Goal: Transaction & Acquisition: Purchase product/service

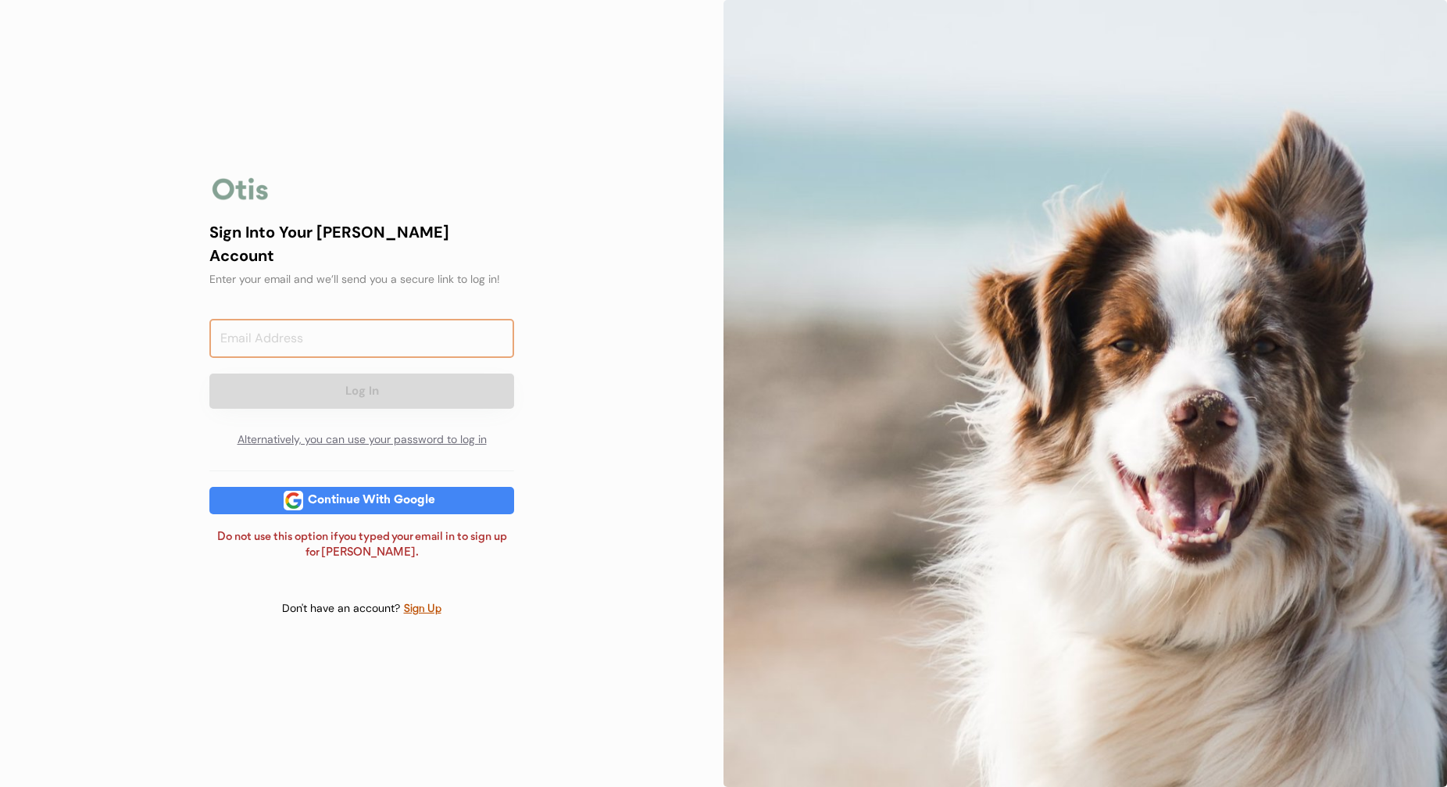
click at [415, 327] on input "email" at bounding box center [361, 338] width 305 height 39
type input "mikenites@gmail.com"
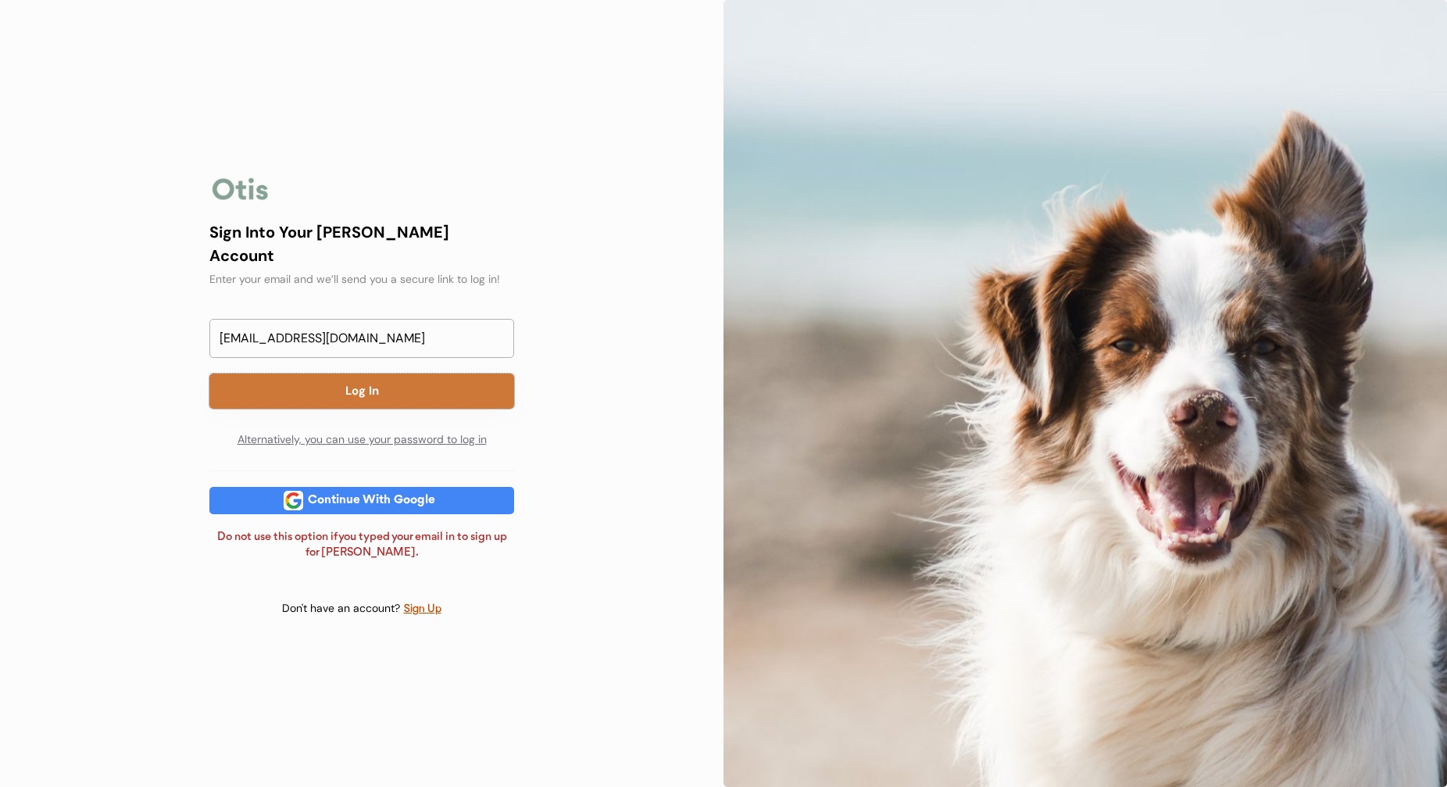
click at [479, 377] on button "Log In" at bounding box center [361, 391] width 305 height 35
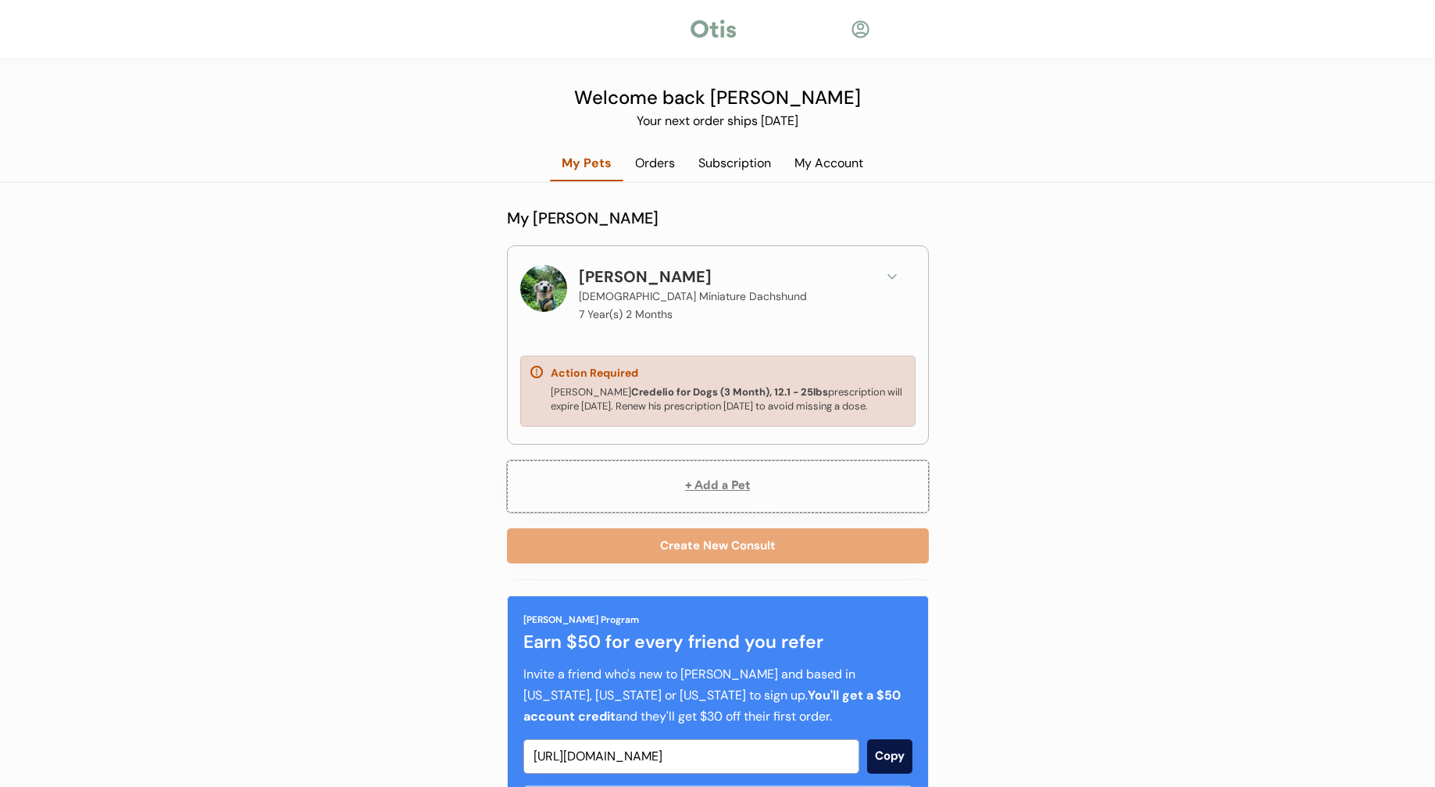
click at [729, 488] on button "+ Add a Pet" at bounding box center [718, 486] width 422 height 52
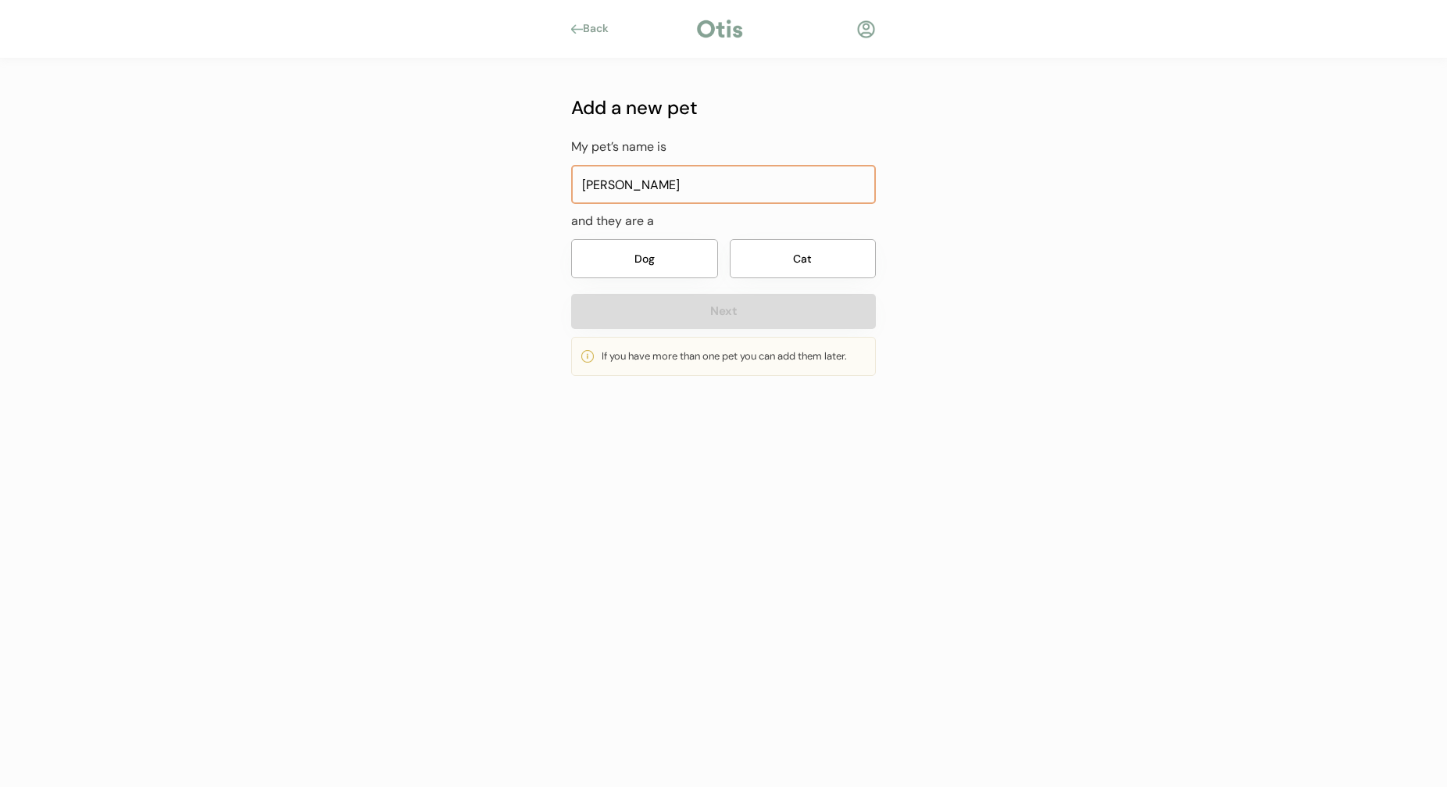
type input "[PERSON_NAME]"
click at [608, 260] on button "Dog" at bounding box center [644, 258] width 147 height 39
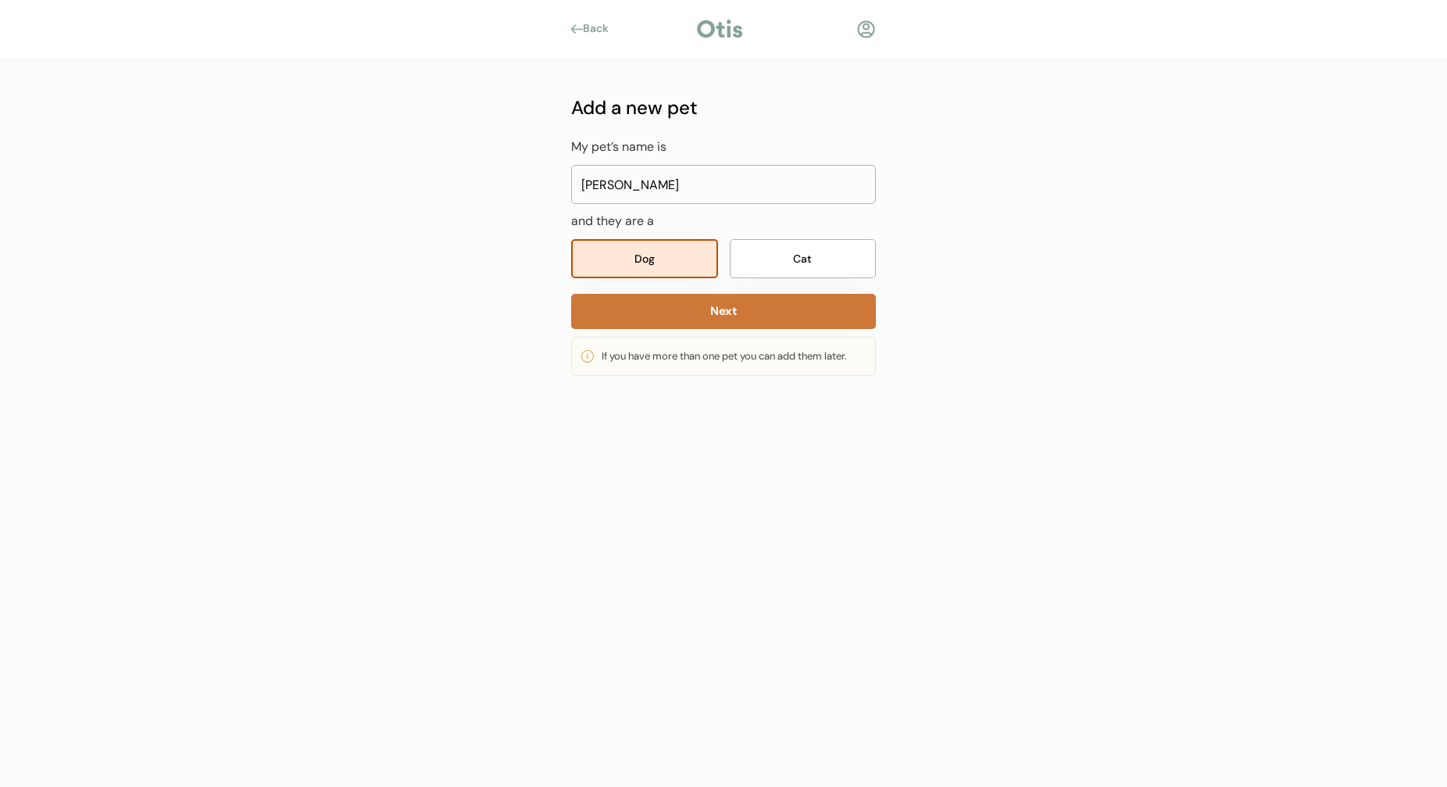
click at [701, 316] on button "Next" at bounding box center [723, 311] width 305 height 35
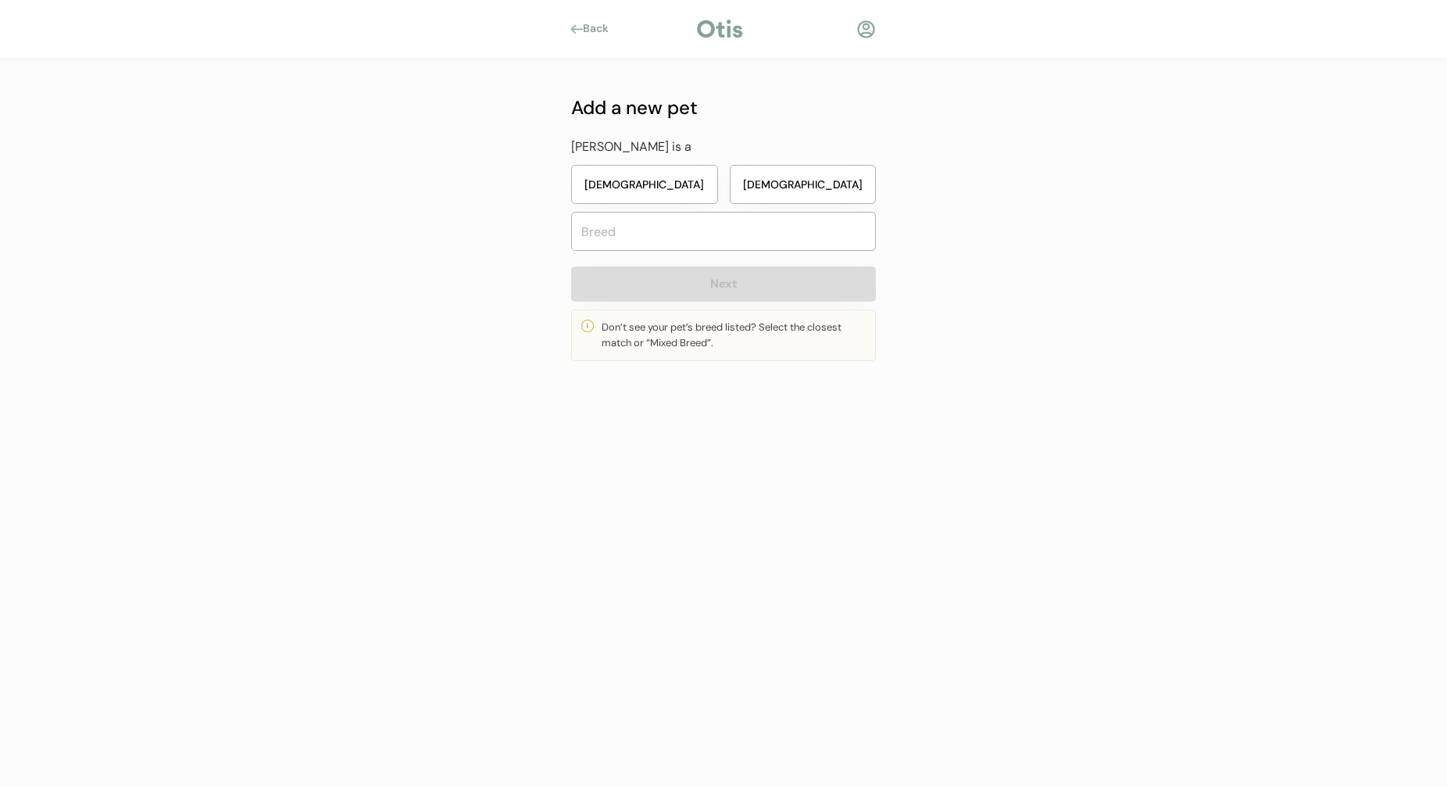
click at [840, 191] on button "[DEMOGRAPHIC_DATA]" at bounding box center [803, 184] width 147 height 39
click at [758, 241] on input "text" at bounding box center [723, 231] width 305 height 39
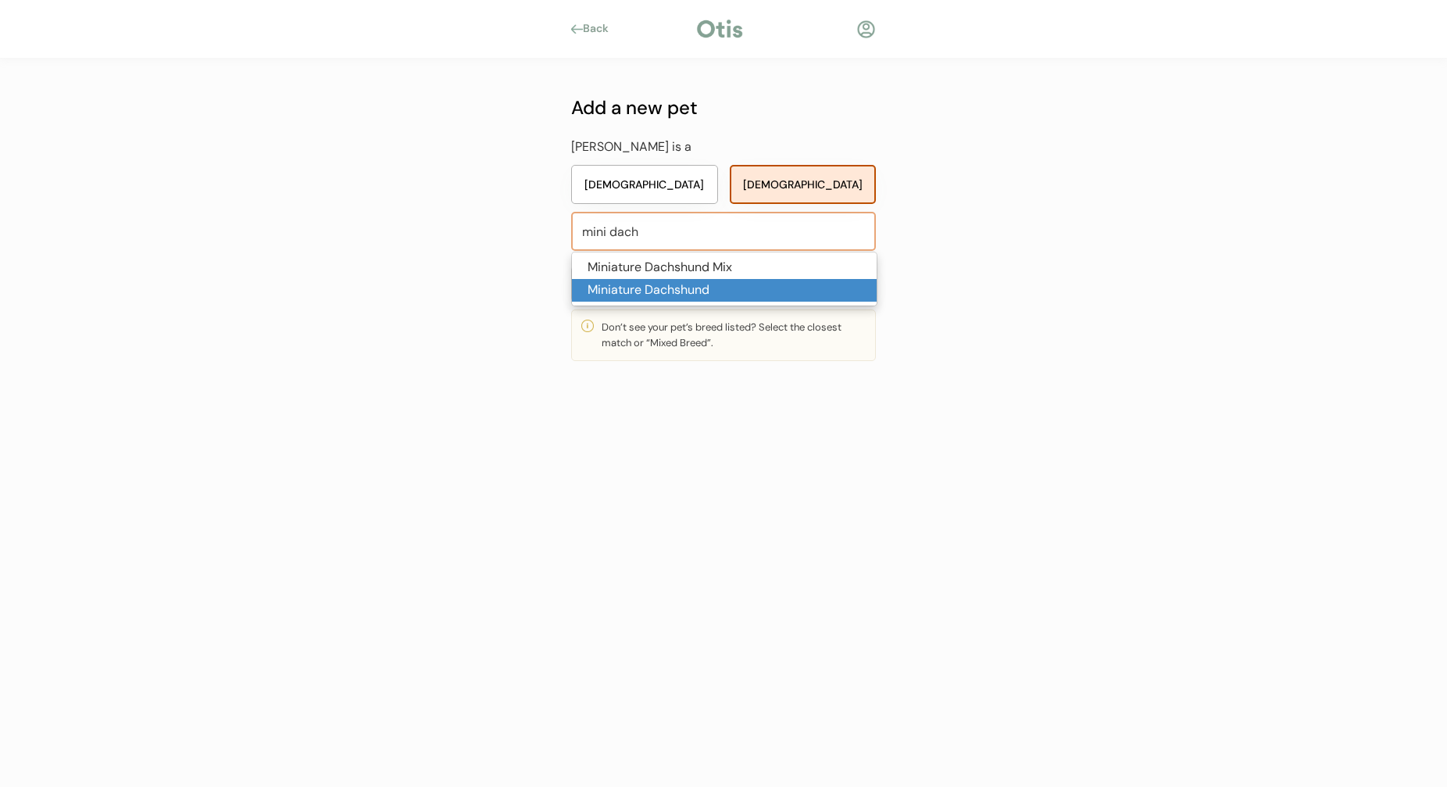
click at [728, 284] on p "Miniature Dachshund" at bounding box center [724, 290] width 305 height 23
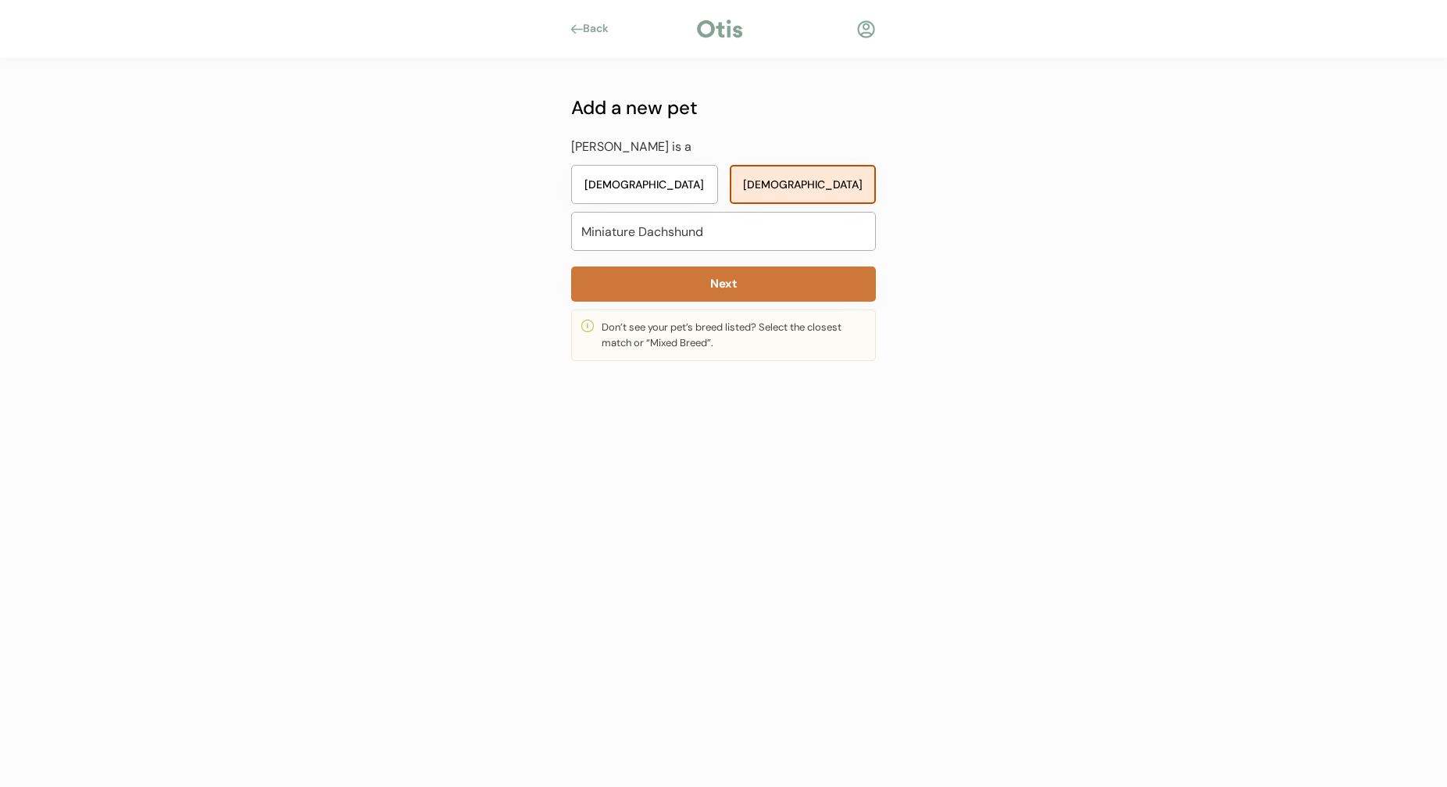
type input "Miniature Dachshund"
click at [728, 281] on button "Next" at bounding box center [723, 283] width 305 height 35
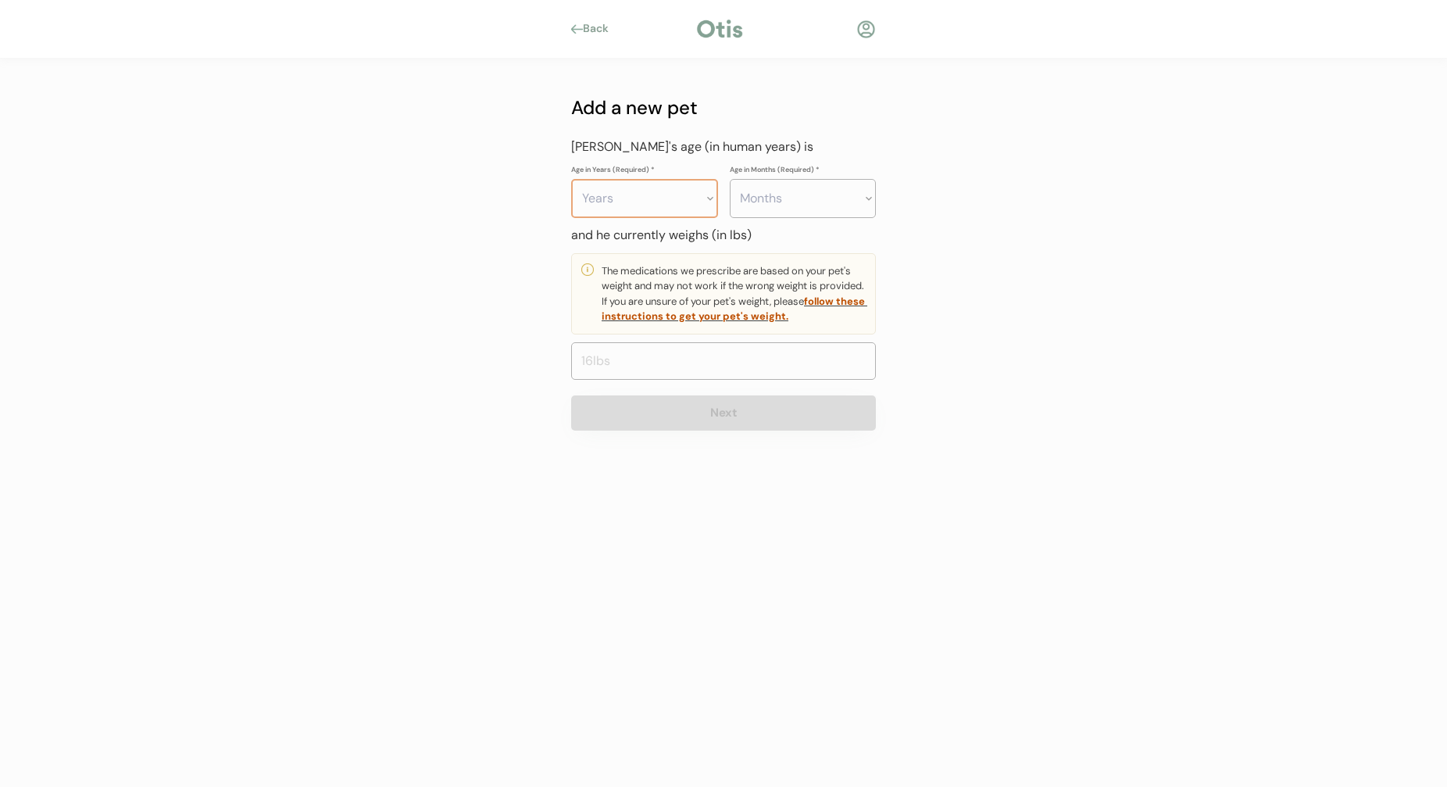
click at [667, 200] on select "Years 0 1 2 3 4 5 6 7 8 9 10 11 12 13 14 15 16 17 18 19 20" at bounding box center [644, 198] width 147 height 39
select select "0"
click at [571, 179] on select "Years 0 1 2 3 4 5 6 7 8 9 10 11 12 13 14 15 16 17 18 19 20" at bounding box center [644, 198] width 147 height 39
click at [824, 188] on select "Months 0 1 2 3 4 5 6 7 8 9 10 11" at bounding box center [803, 198] width 147 height 39
select select "7"
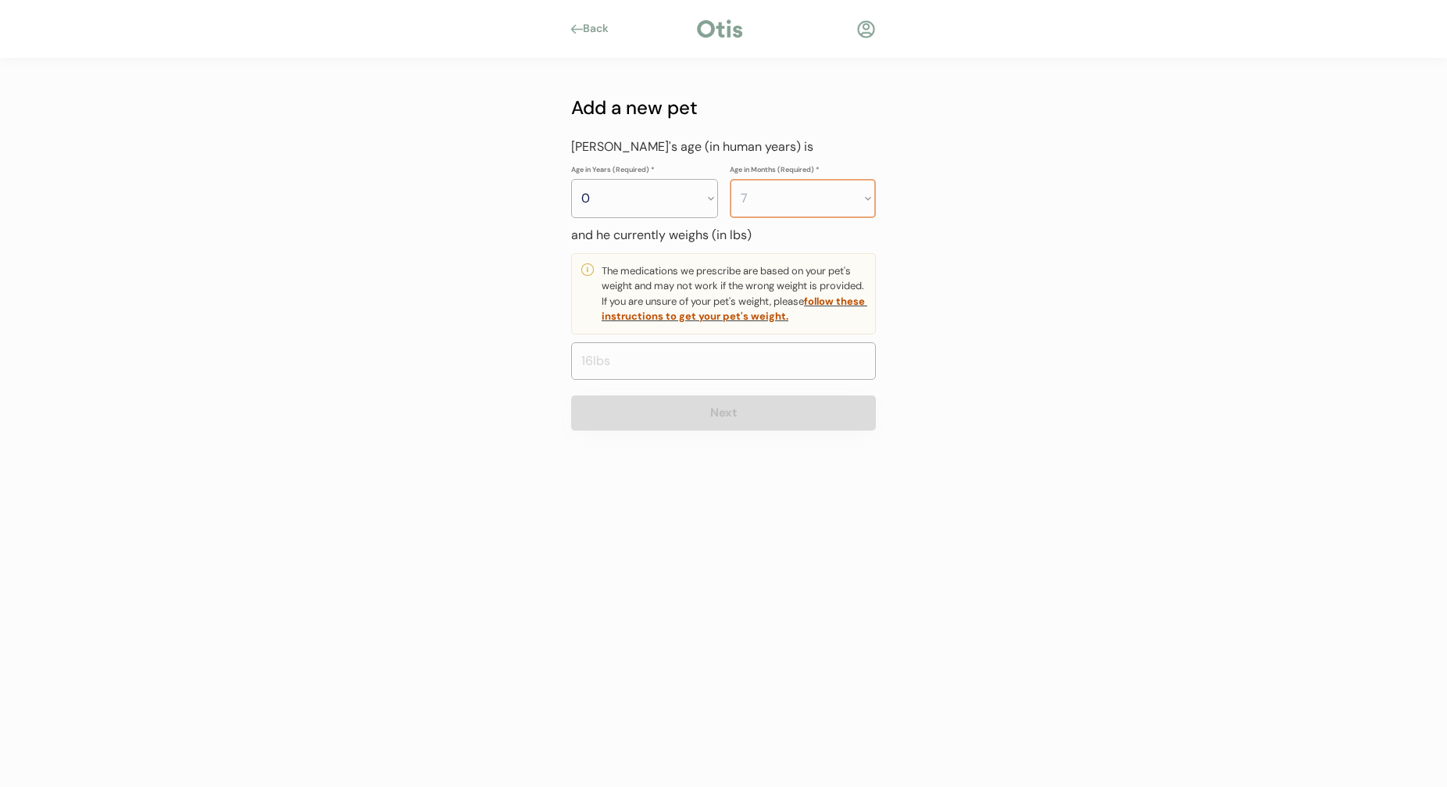
click at [730, 179] on select "Months 0 1 2 3 4 5 6 7 8 9 10 11" at bounding box center [803, 198] width 147 height 39
click at [736, 354] on input "input" at bounding box center [723, 361] width 305 height 38
click at [1019, 371] on div "Back Add a new pet My pet’s name is and they are a Dog Cat Next If you have mor…" at bounding box center [723, 393] width 1447 height 787
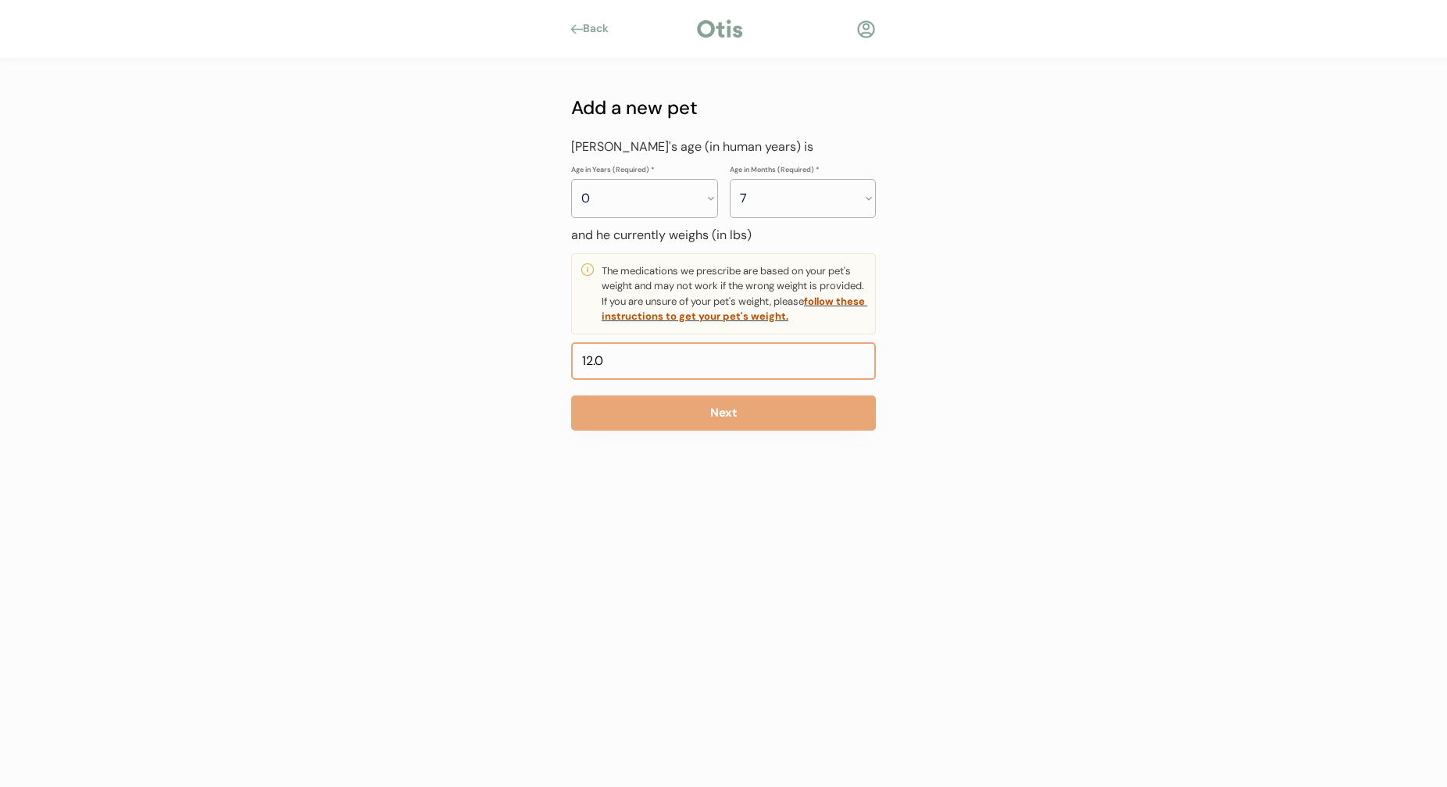
click at [652, 363] on input "input" at bounding box center [723, 361] width 305 height 38
type input "12.2"
click at [1003, 420] on div "Back Add a new pet My pet’s name is and they are a Dog Cat Next If you have mor…" at bounding box center [723, 393] width 1447 height 787
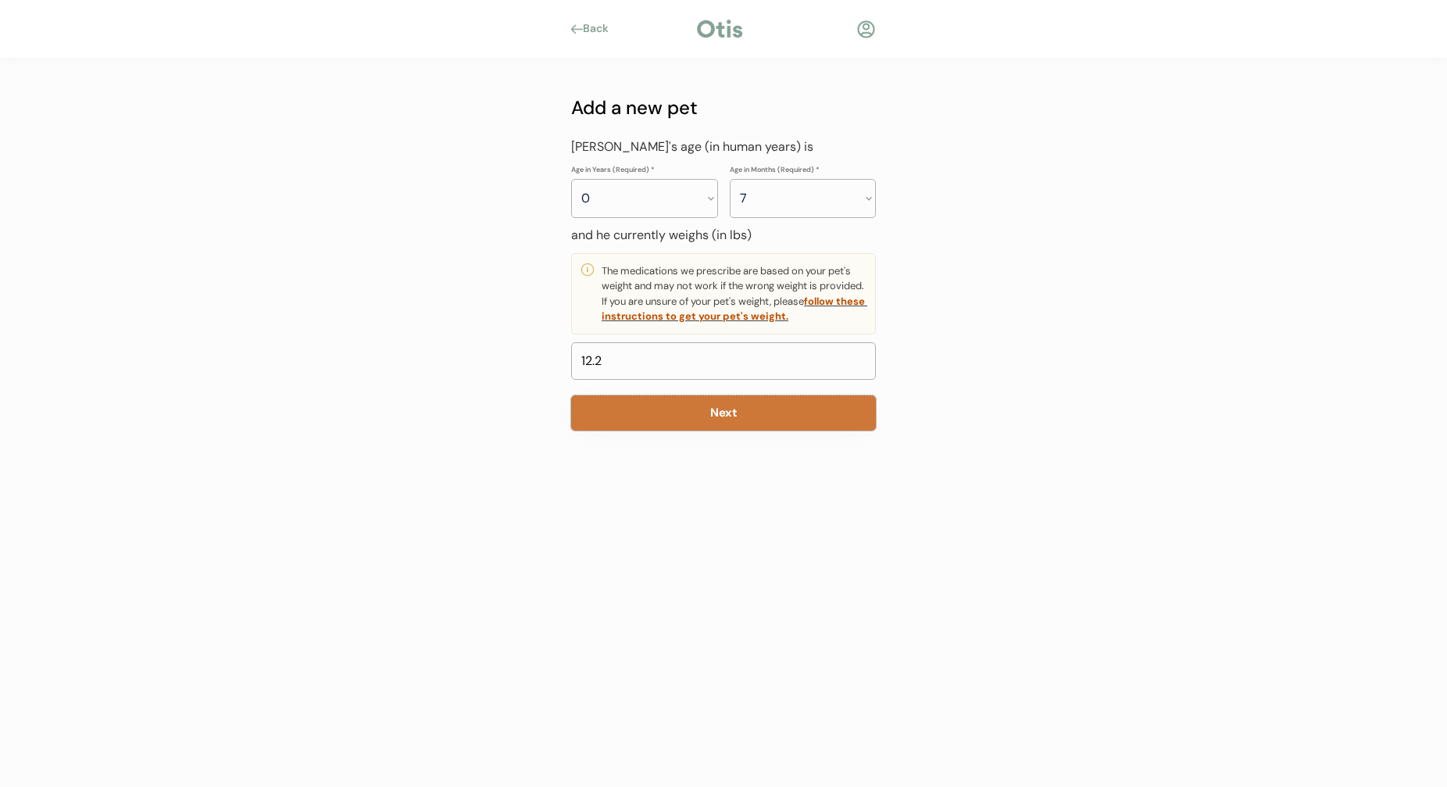
click at [810, 412] on button "Next" at bounding box center [723, 412] width 305 height 35
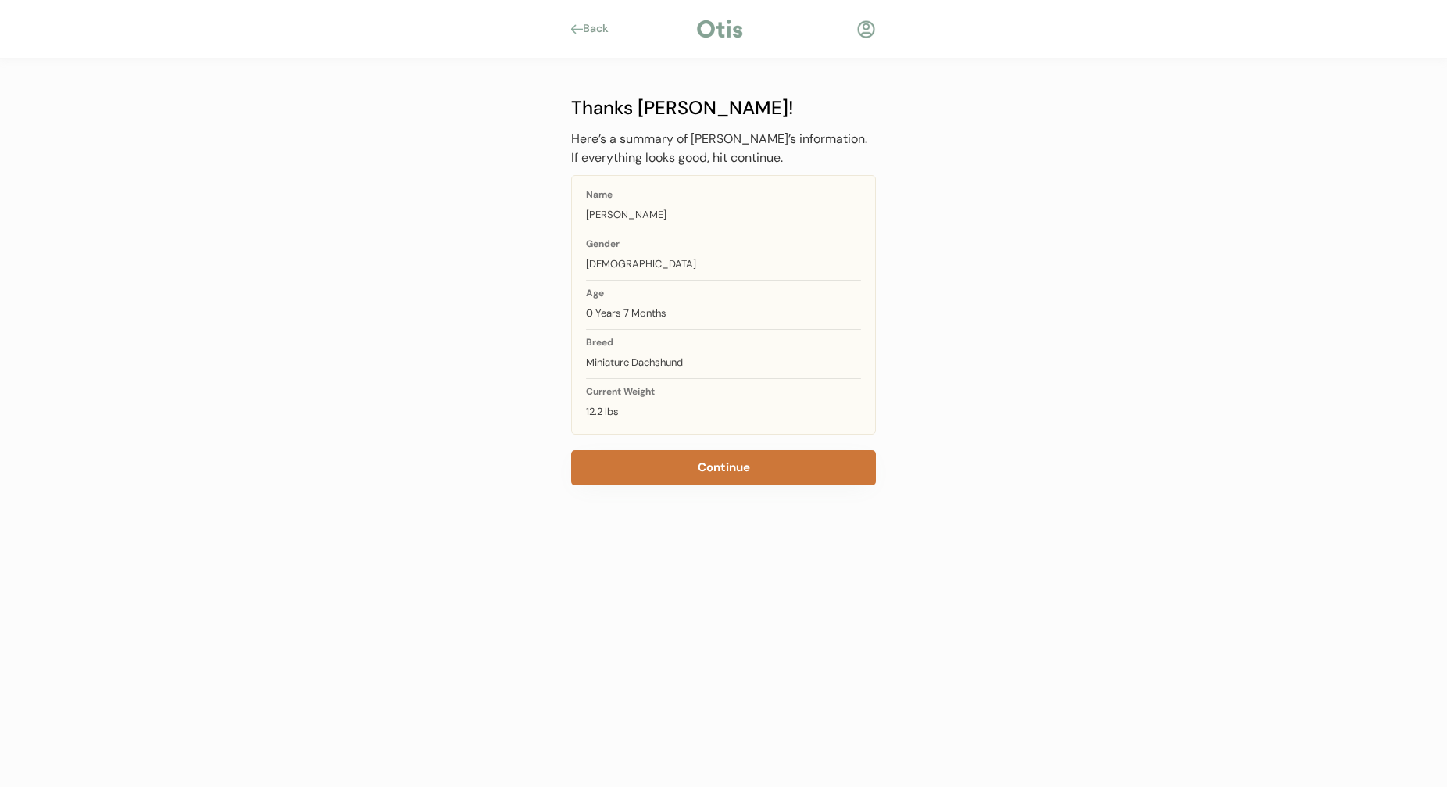
click at [732, 464] on button "Continue" at bounding box center [723, 467] width 305 height 35
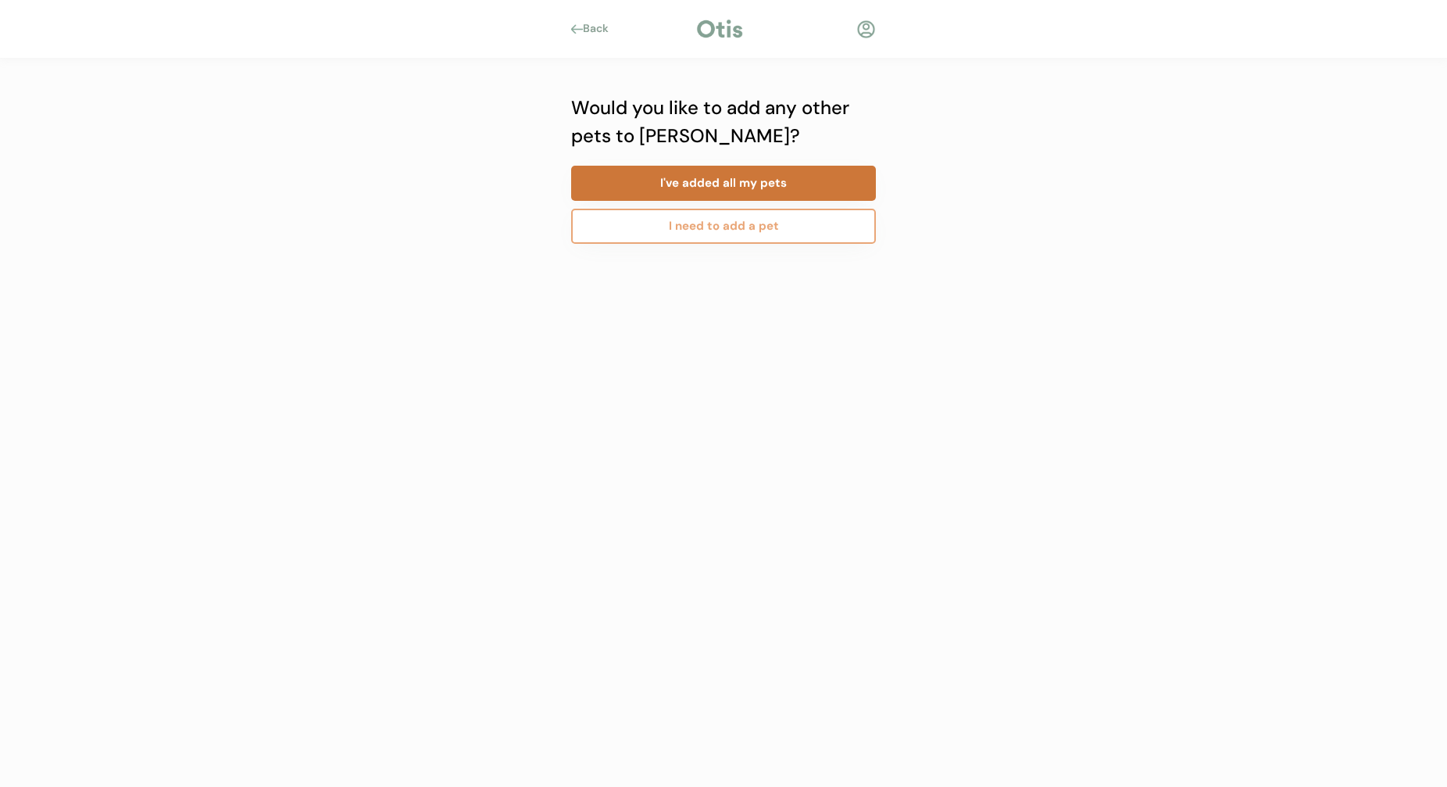
click at [750, 190] on button "I've added all my pets" at bounding box center [723, 183] width 305 height 35
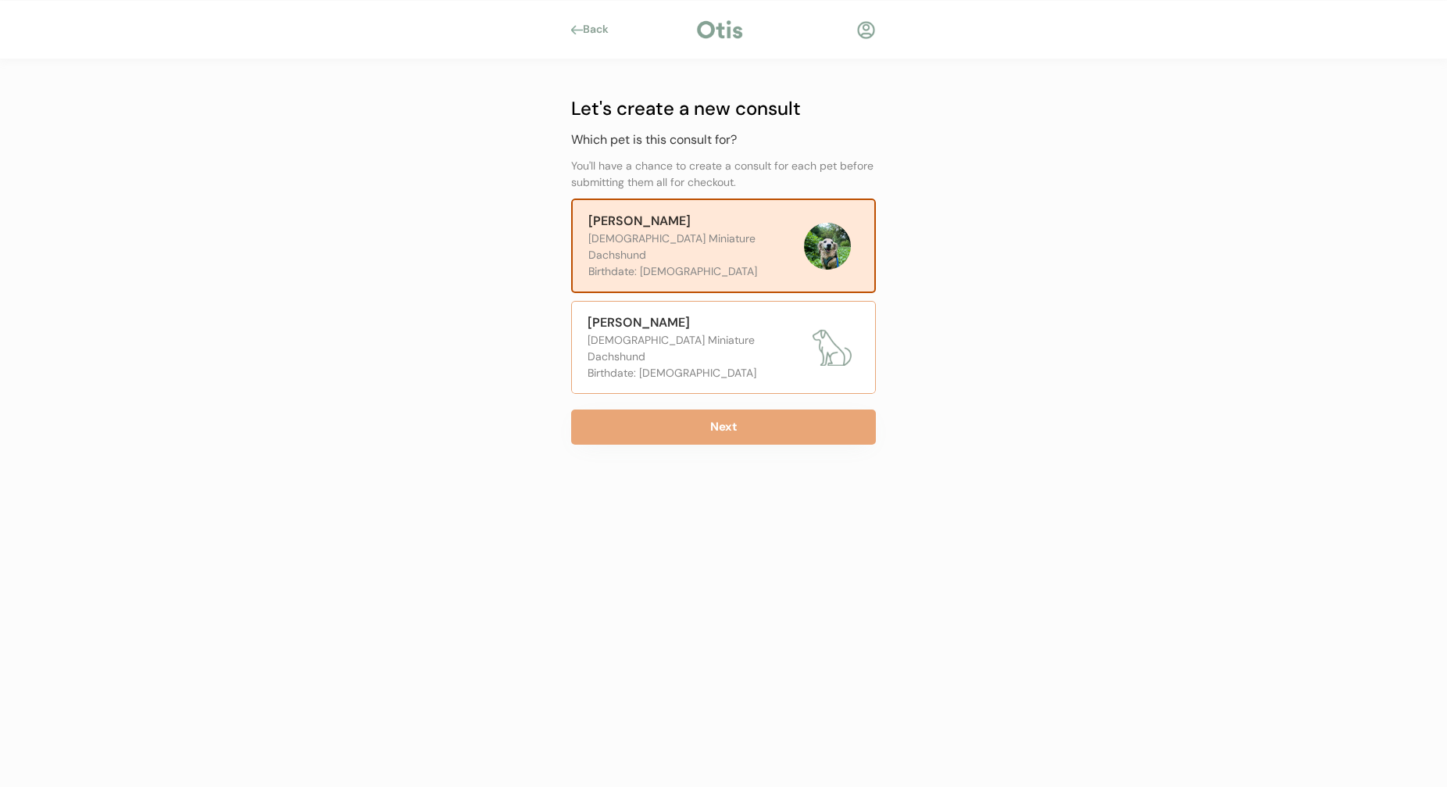
click at [757, 332] on div "Male Miniature Dachshund" at bounding box center [696, 348] width 217 height 33
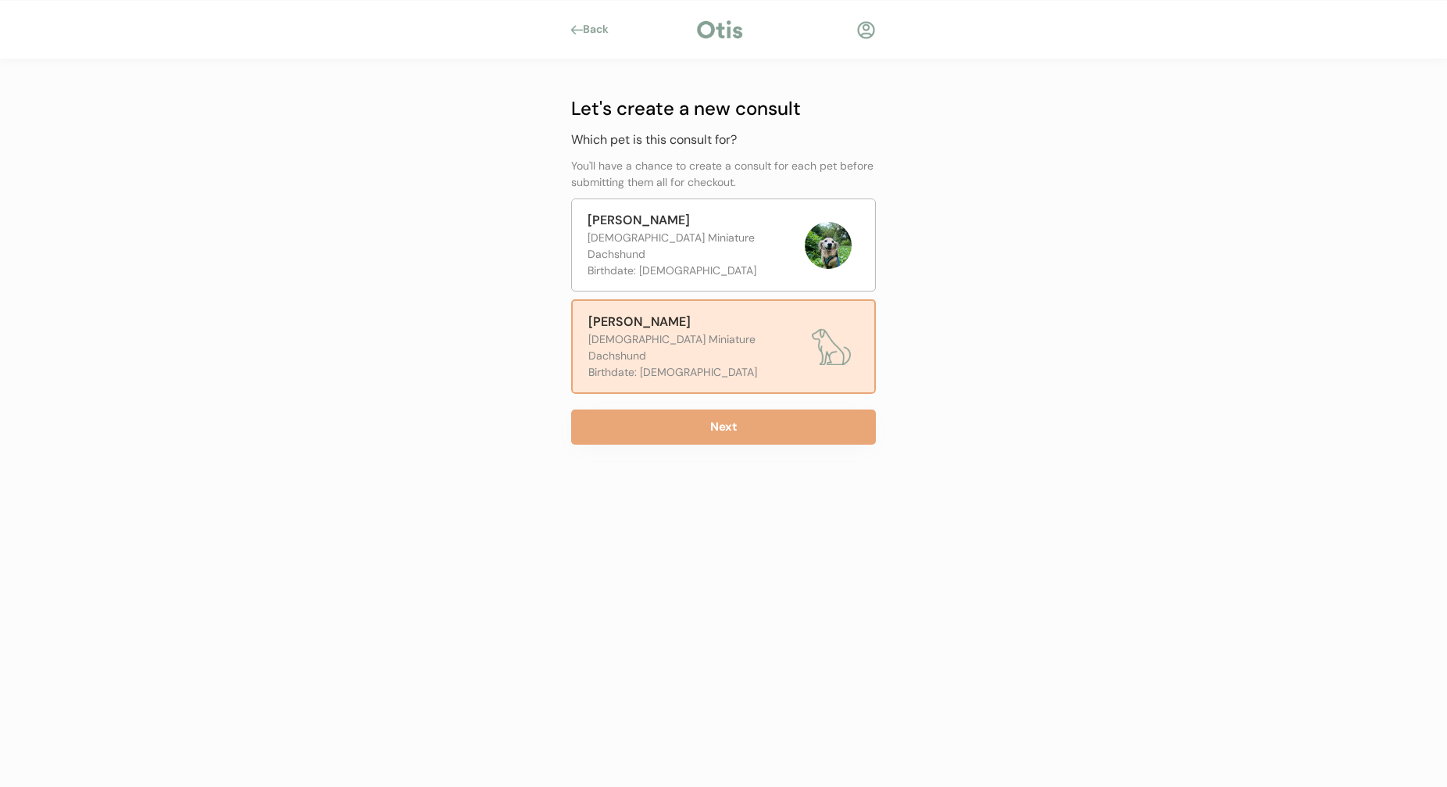
click at [742, 331] on div "Male Miniature Dachshund" at bounding box center [696, 347] width 216 height 33
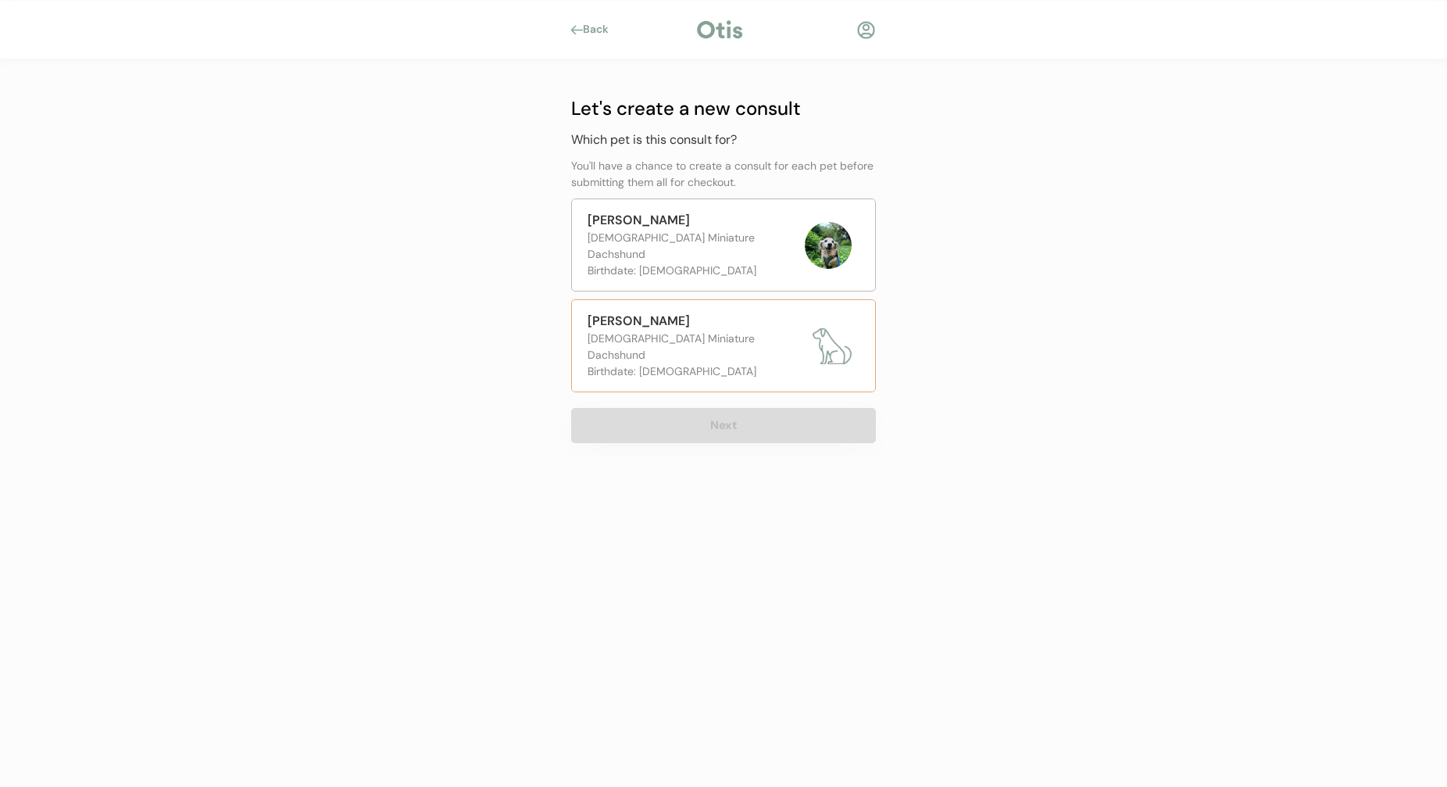
click at [742, 331] on div "Male Miniature Dachshund" at bounding box center [696, 347] width 217 height 33
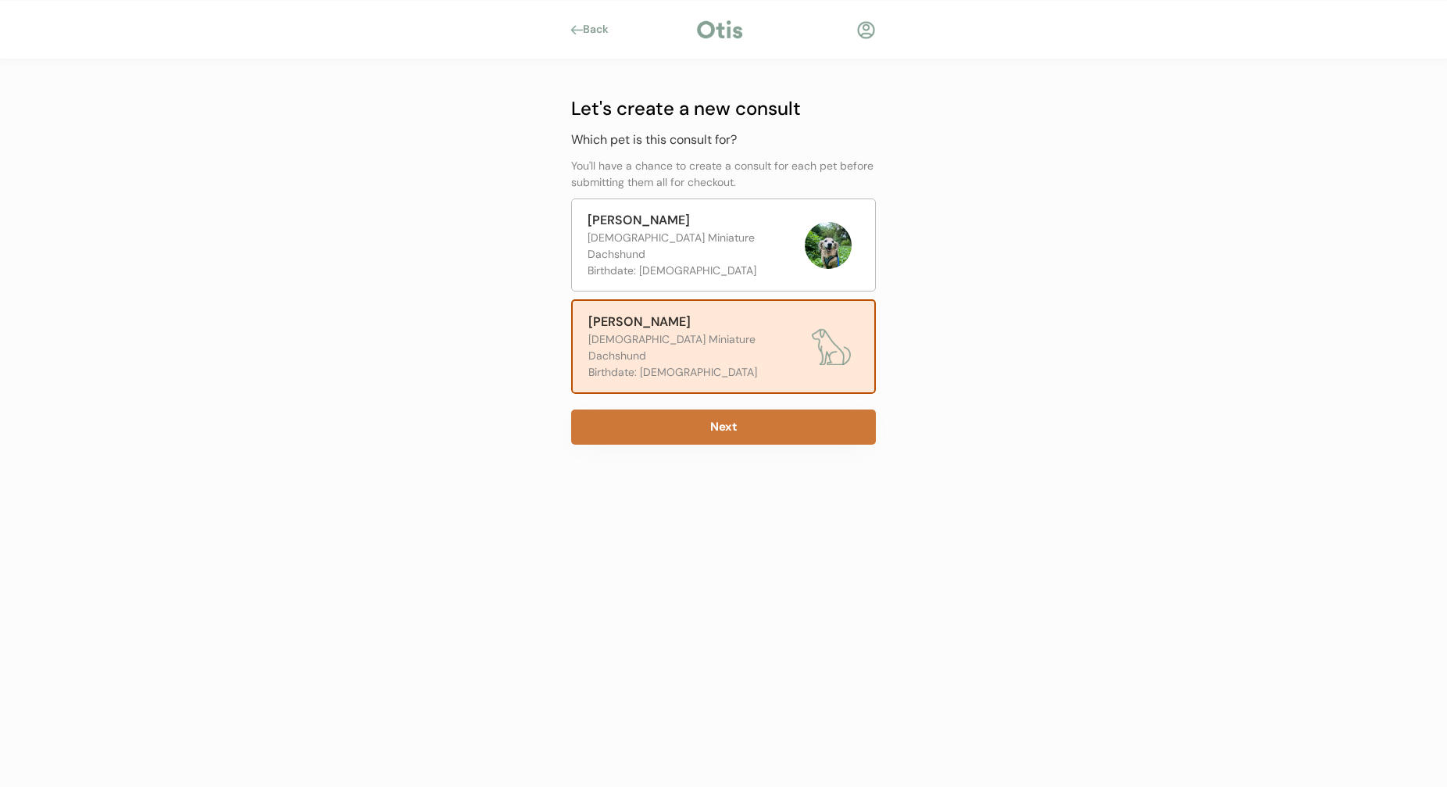
click at [726, 409] on button "Next" at bounding box center [723, 426] width 305 height 35
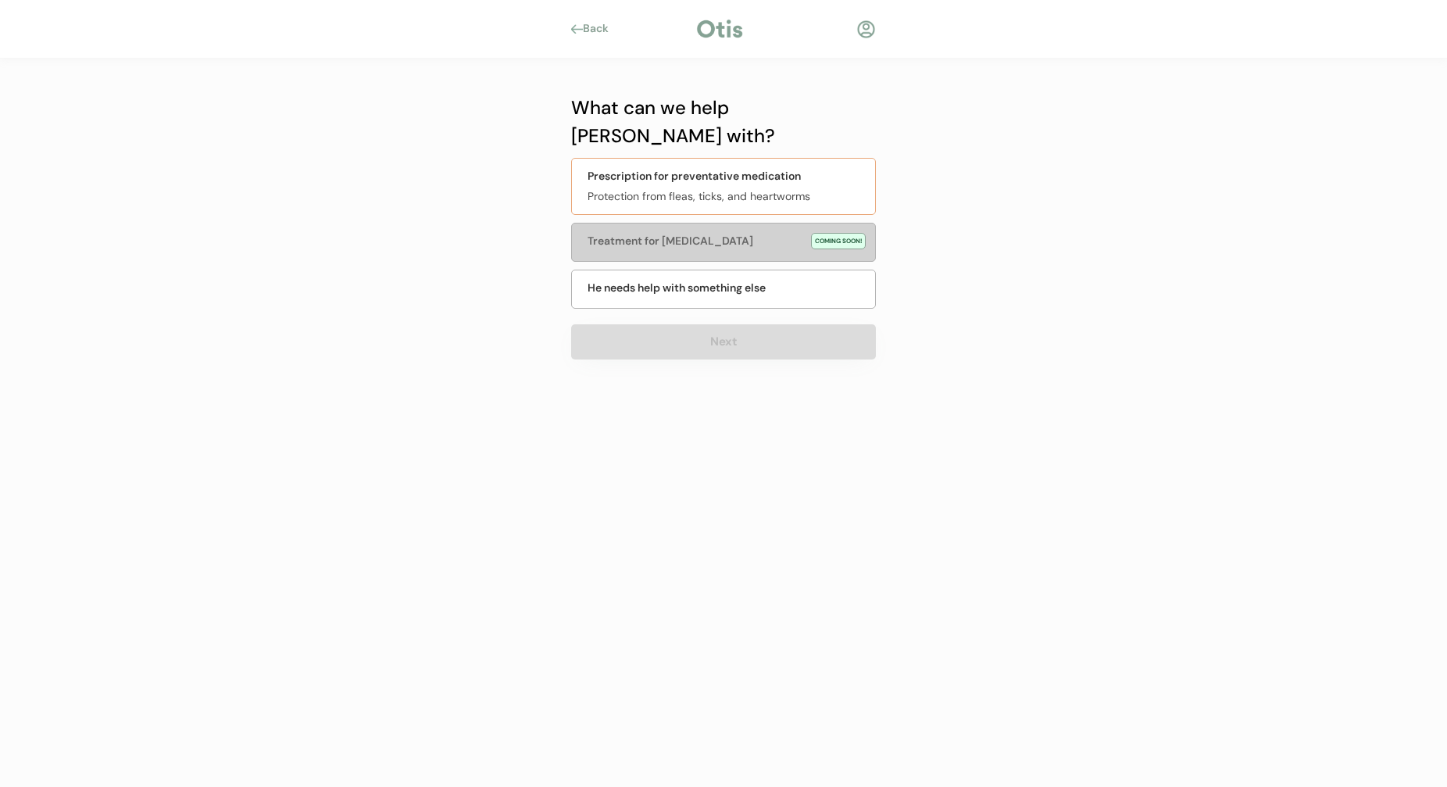
click at [742, 168] on div "Prescription for preventative medication" at bounding box center [694, 176] width 213 height 16
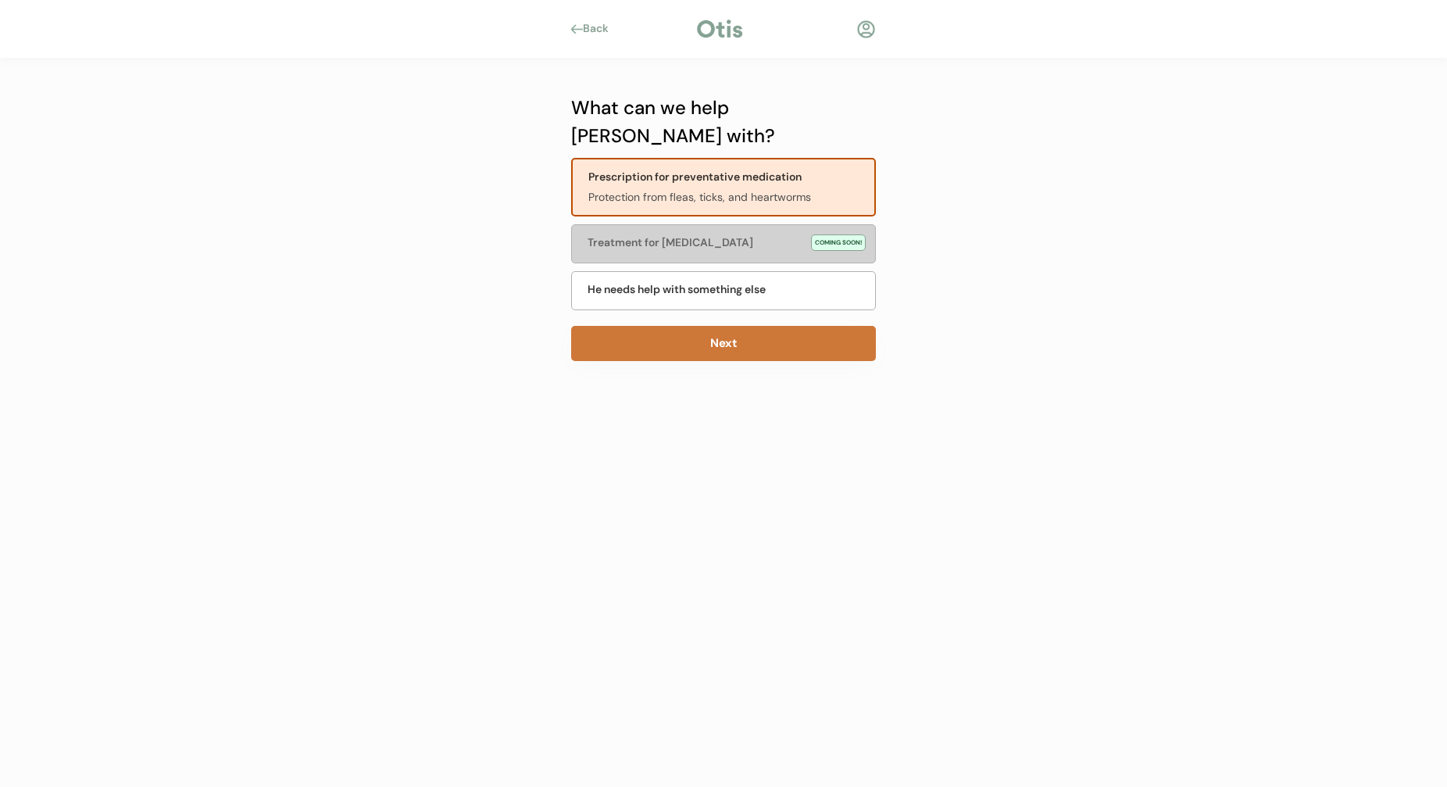
click at [724, 326] on button "Next" at bounding box center [723, 343] width 305 height 35
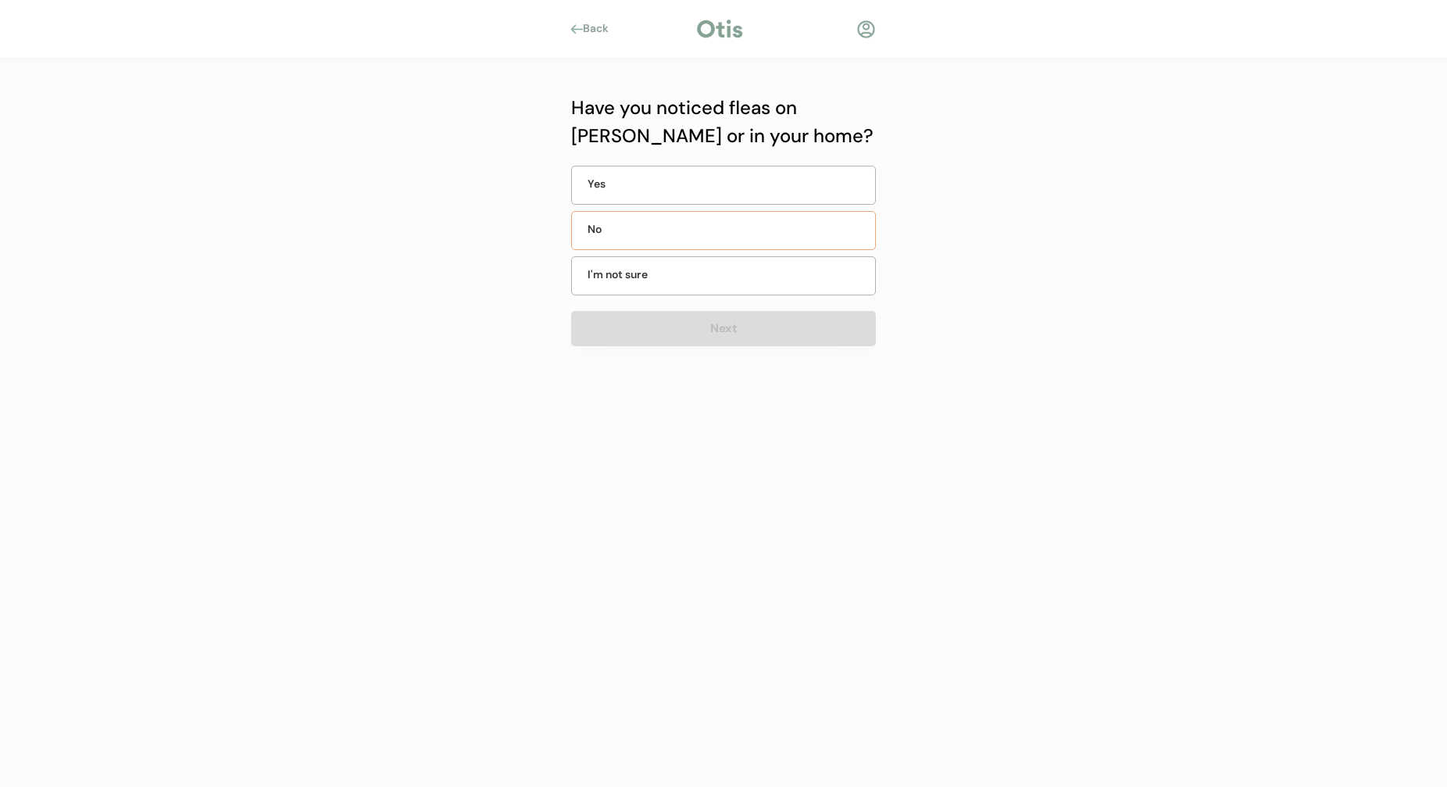
click at [651, 221] on div "No" at bounding box center [627, 229] width 78 height 16
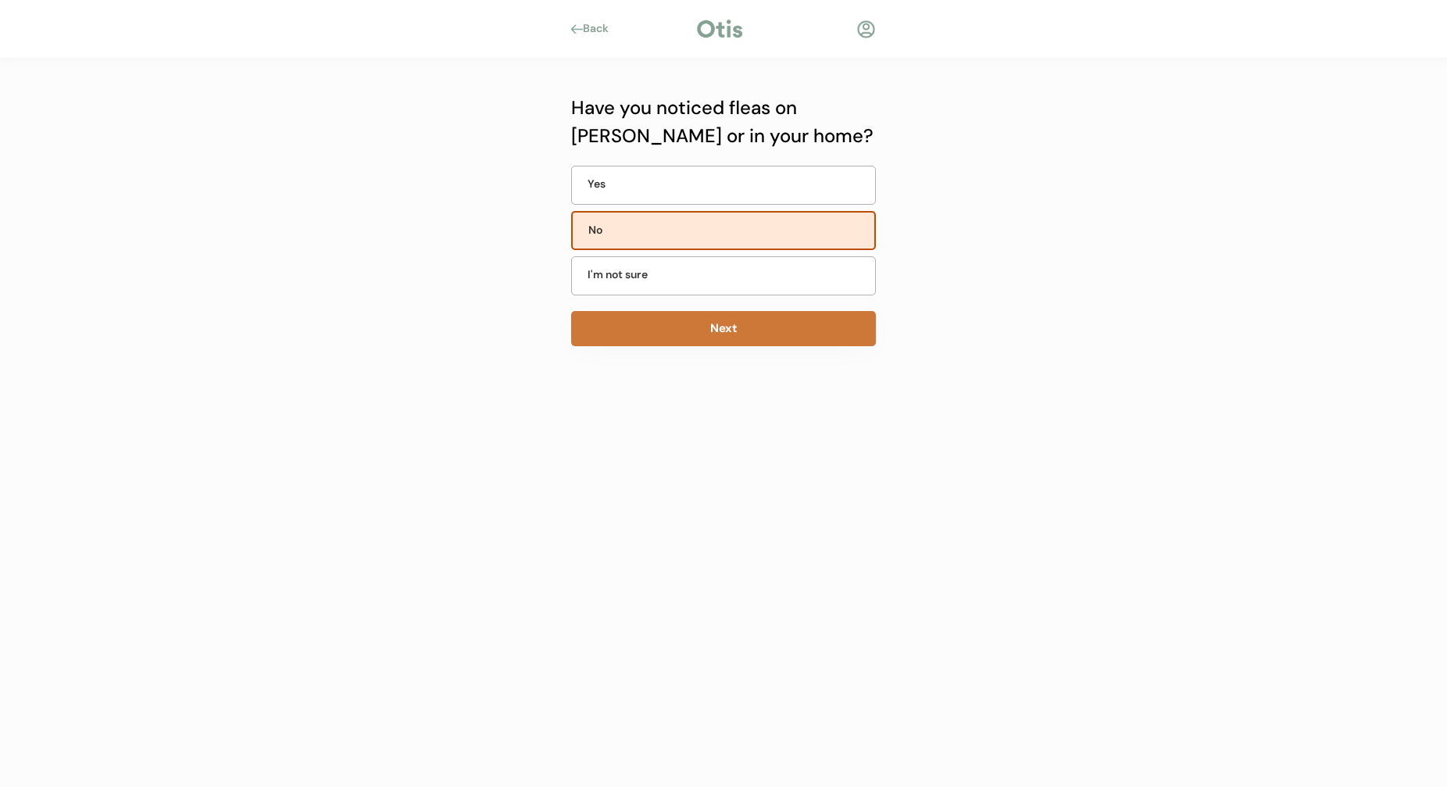
click at [705, 335] on button "Next" at bounding box center [723, 328] width 305 height 35
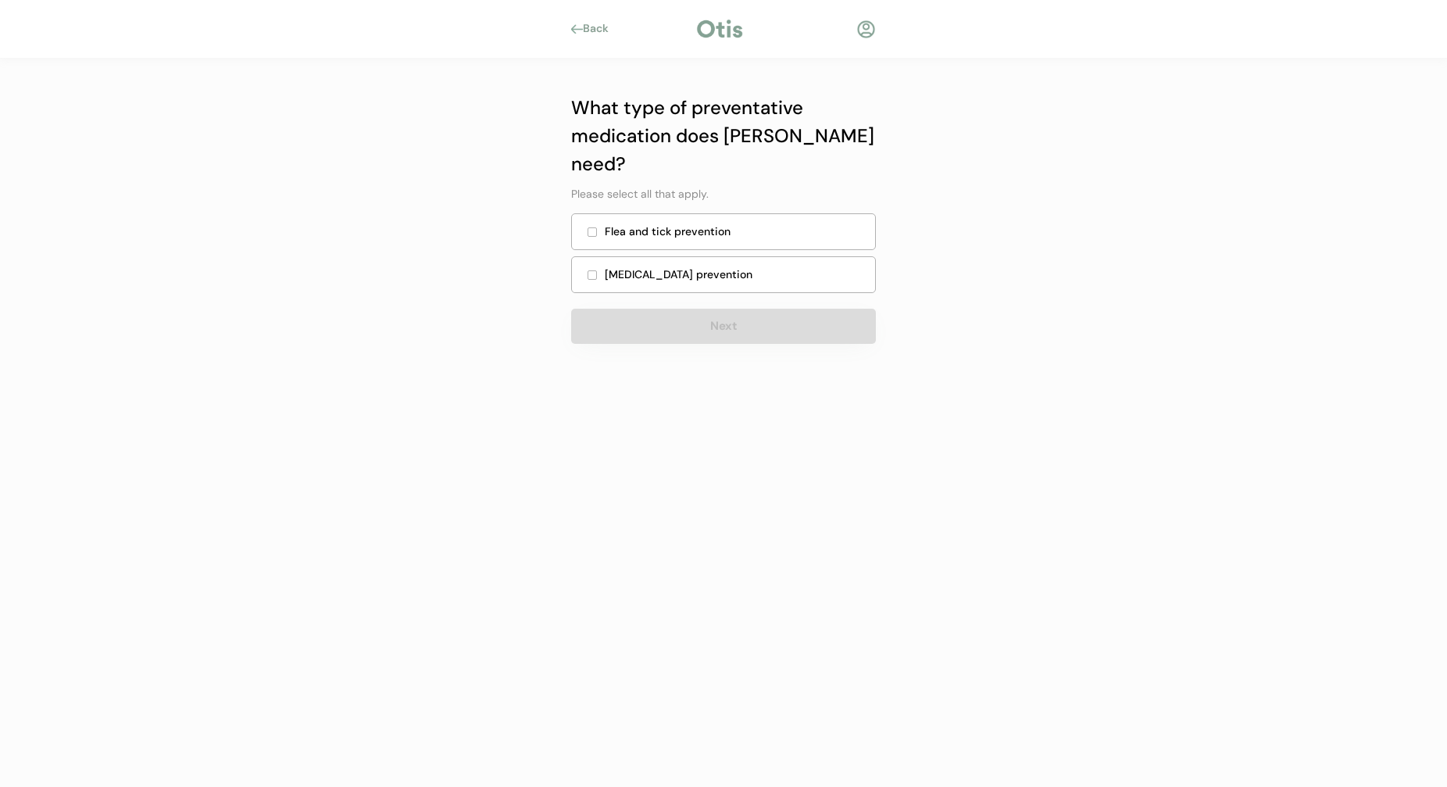
click at [706, 266] on div "Heartworm prevention" at bounding box center [735, 274] width 261 height 16
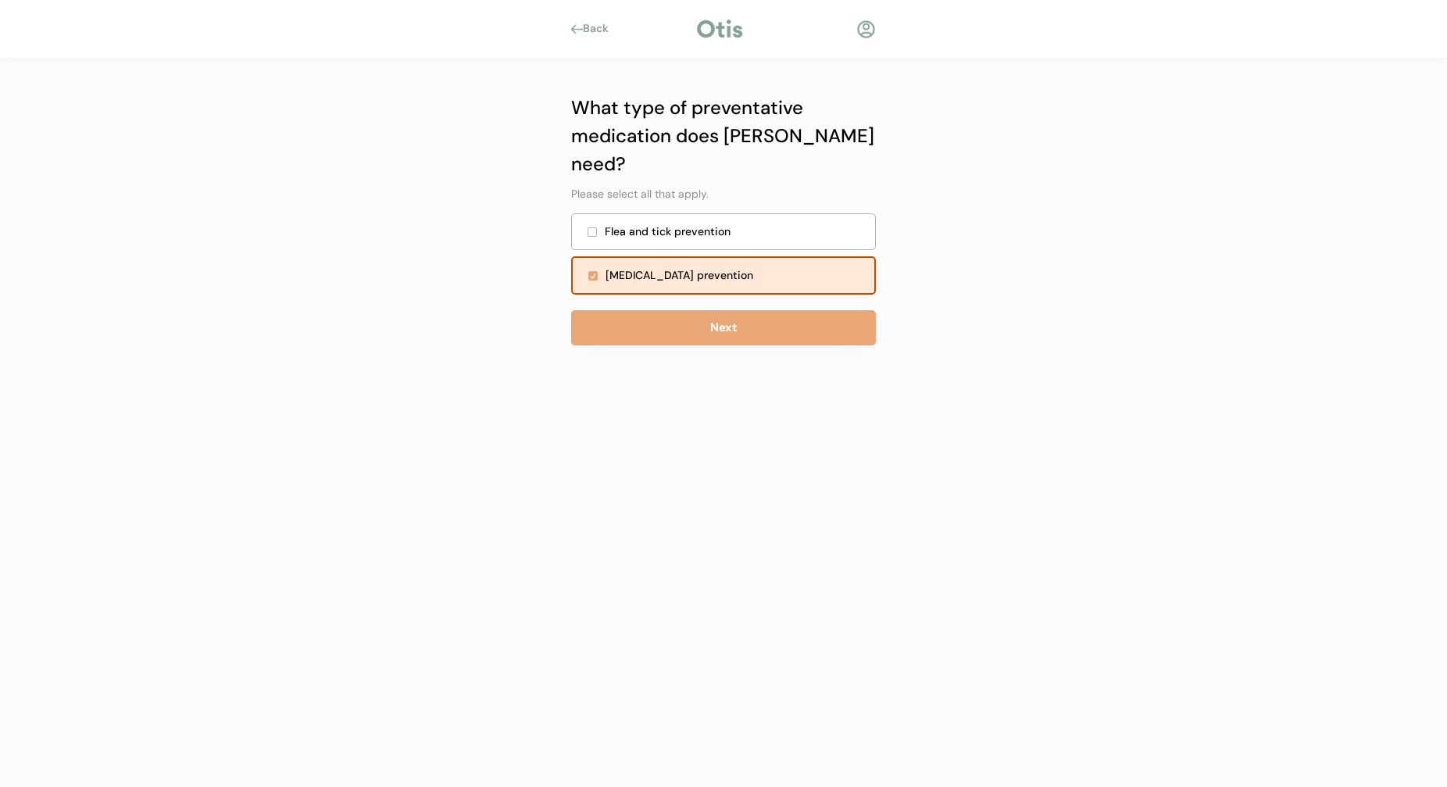
click at [703, 223] on div "Flea and tick prevention" at bounding box center [735, 231] width 261 height 16
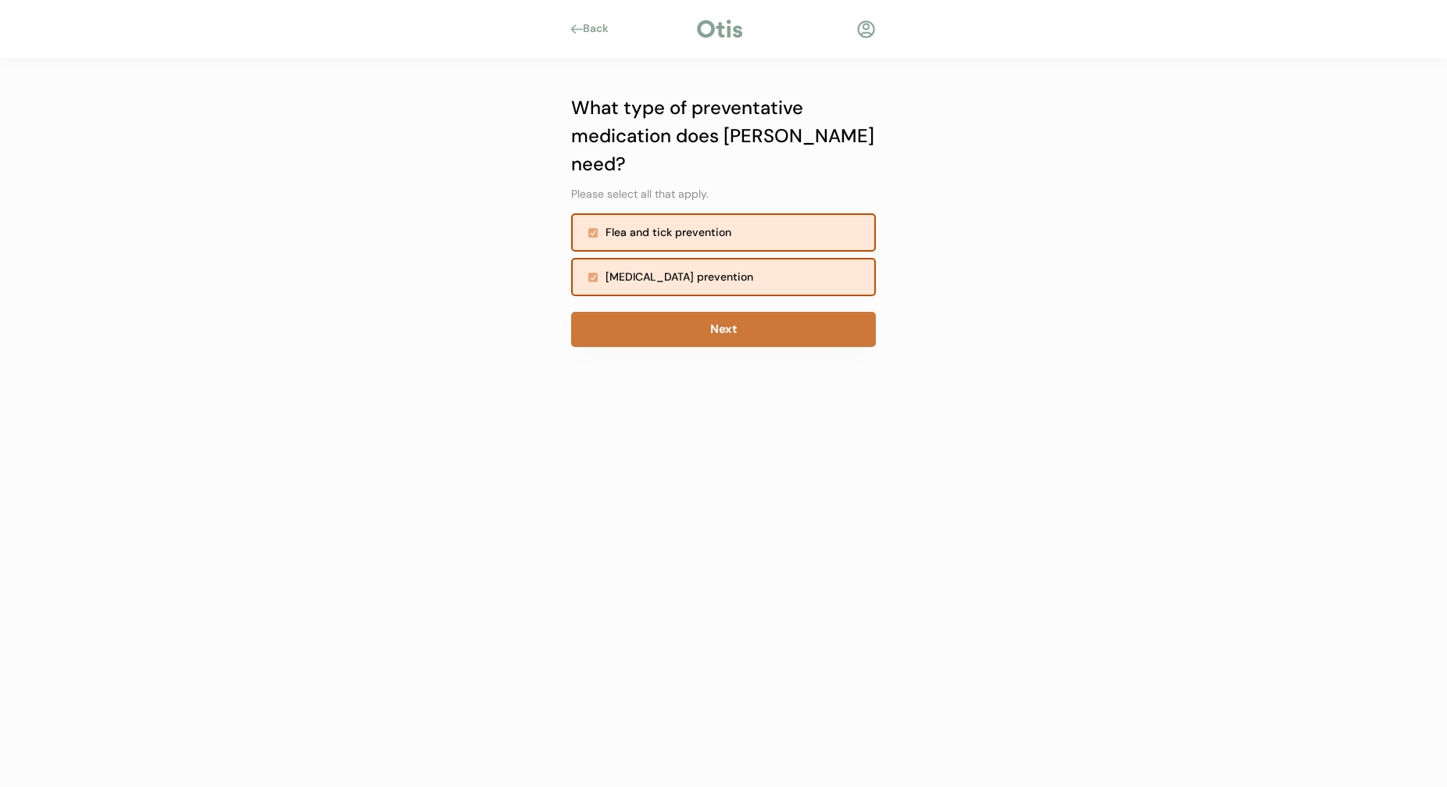
click at [735, 312] on button "Next" at bounding box center [723, 329] width 305 height 35
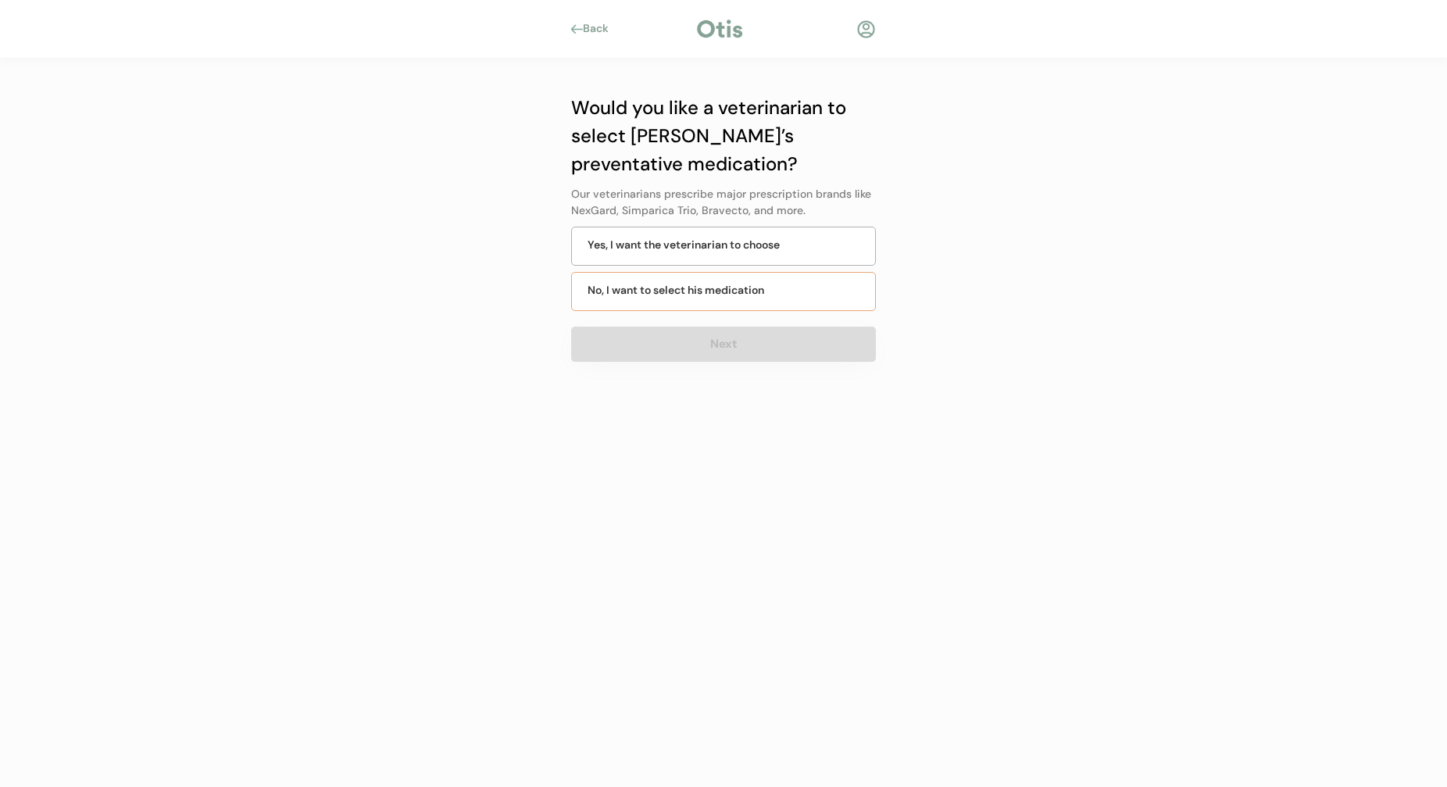
click at [715, 299] on div "No, I want to select his medication" at bounding box center [723, 291] width 305 height 39
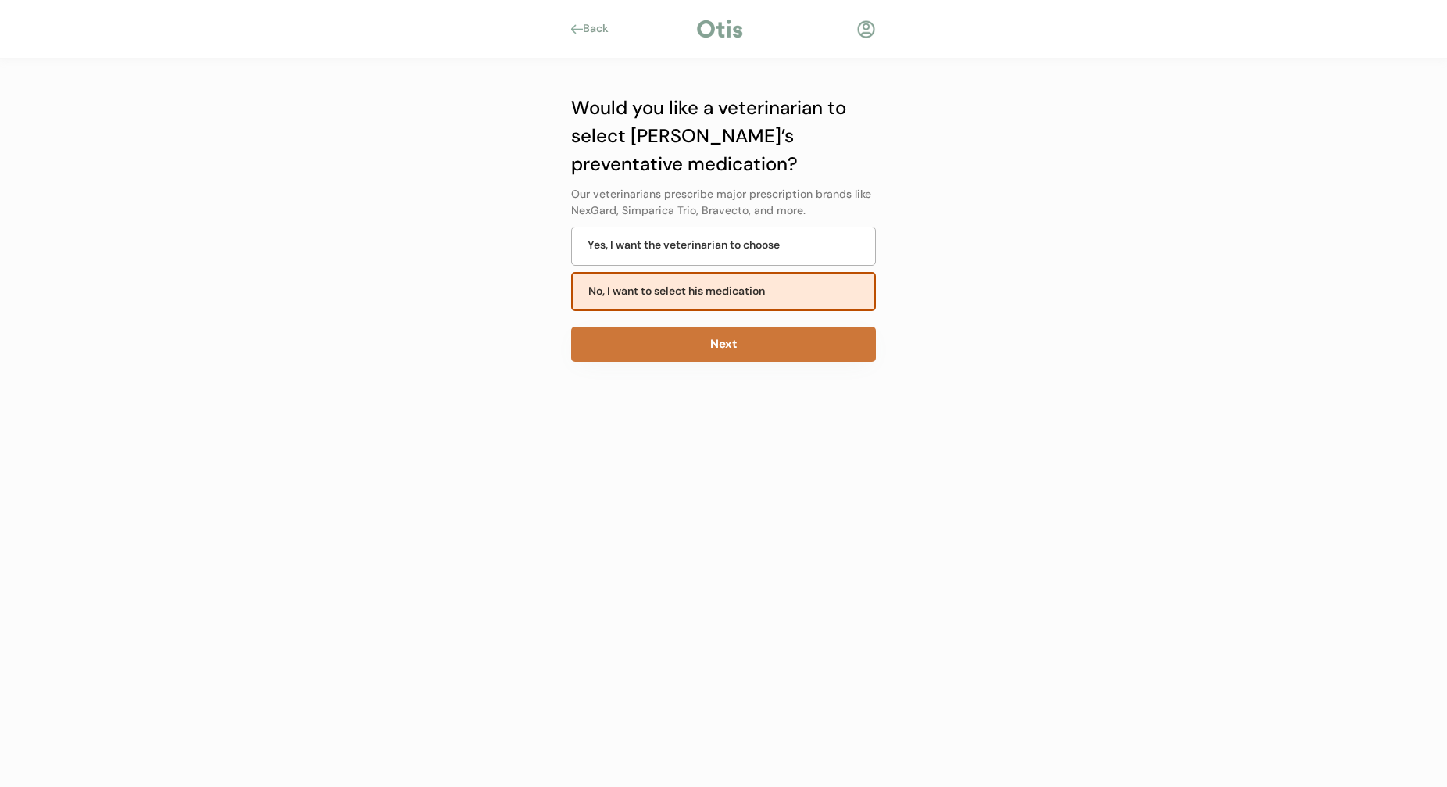
click at [714, 347] on button "Next" at bounding box center [723, 344] width 305 height 35
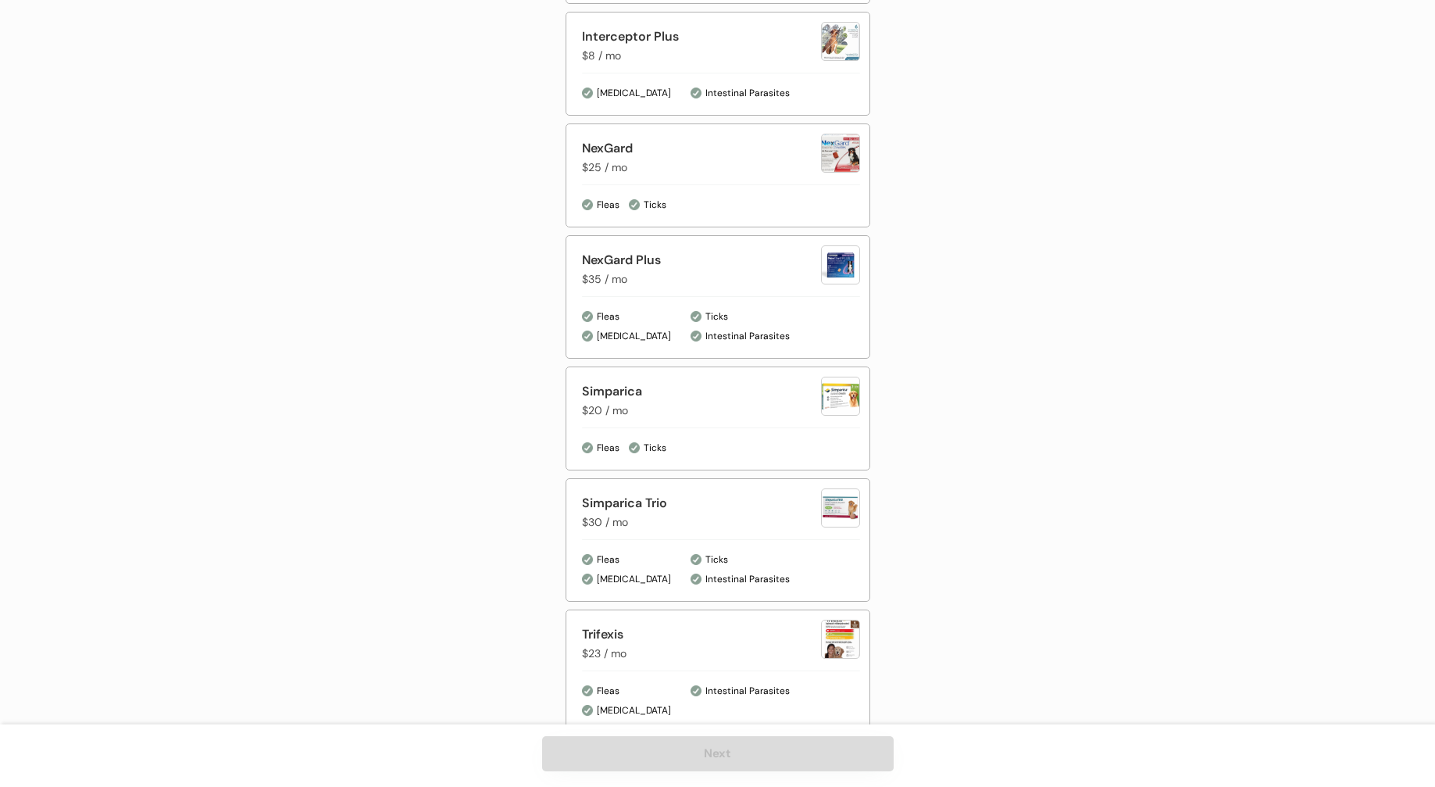
scroll to position [837, 0]
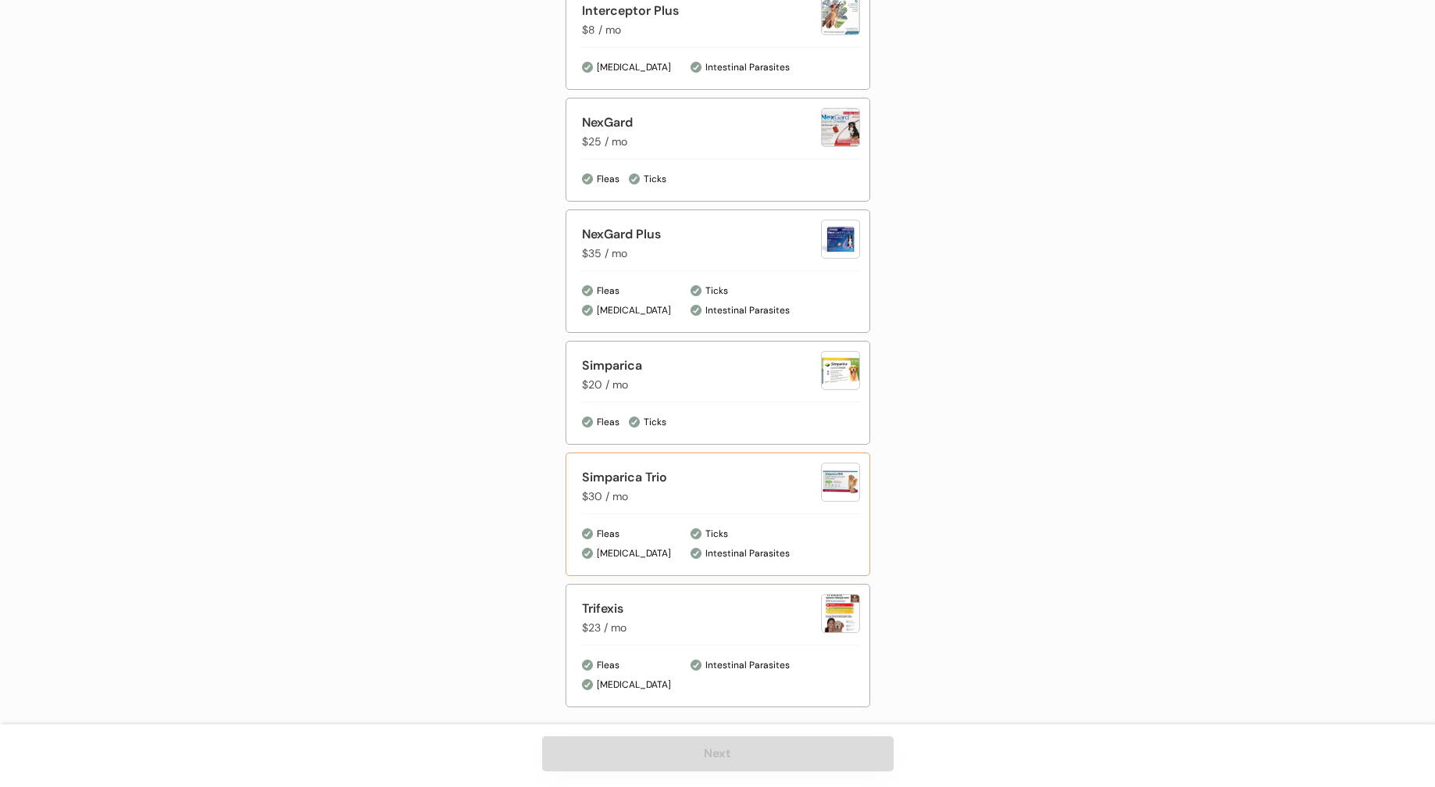
click at [655, 476] on div "Simparica Trio" at bounding box center [701, 477] width 239 height 19
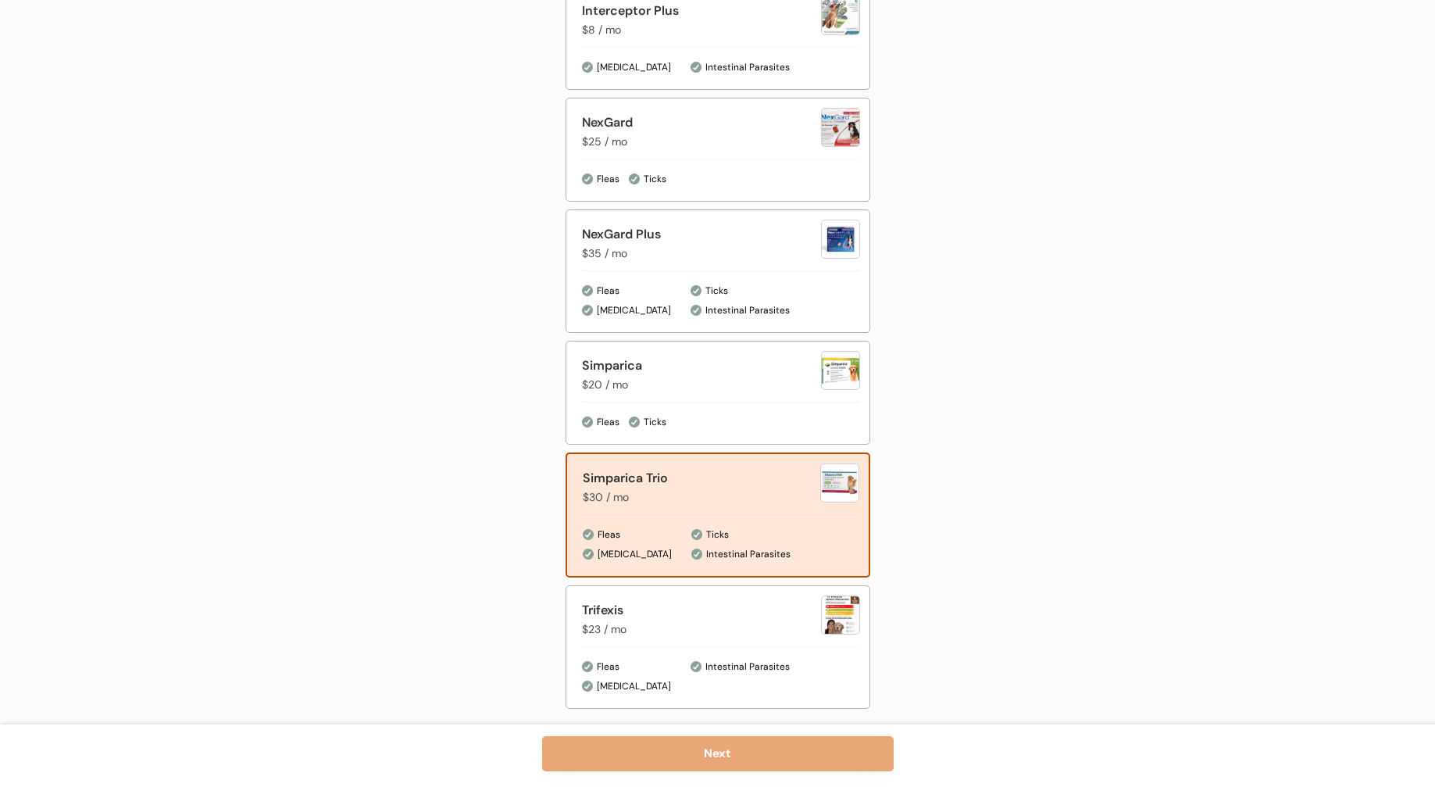
scroll to position [838, 0]
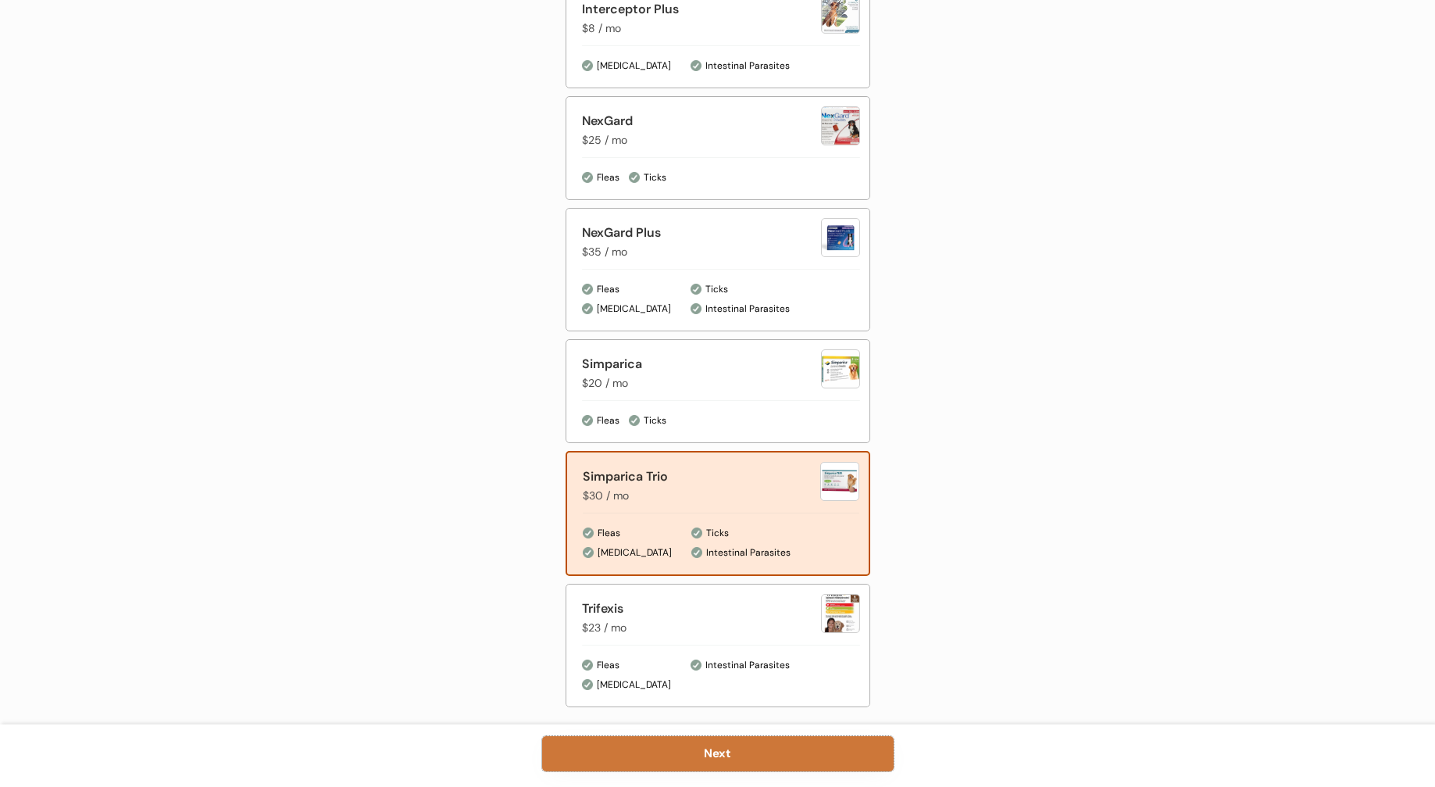
click at [748, 754] on button "Next" at bounding box center [718, 753] width 352 height 35
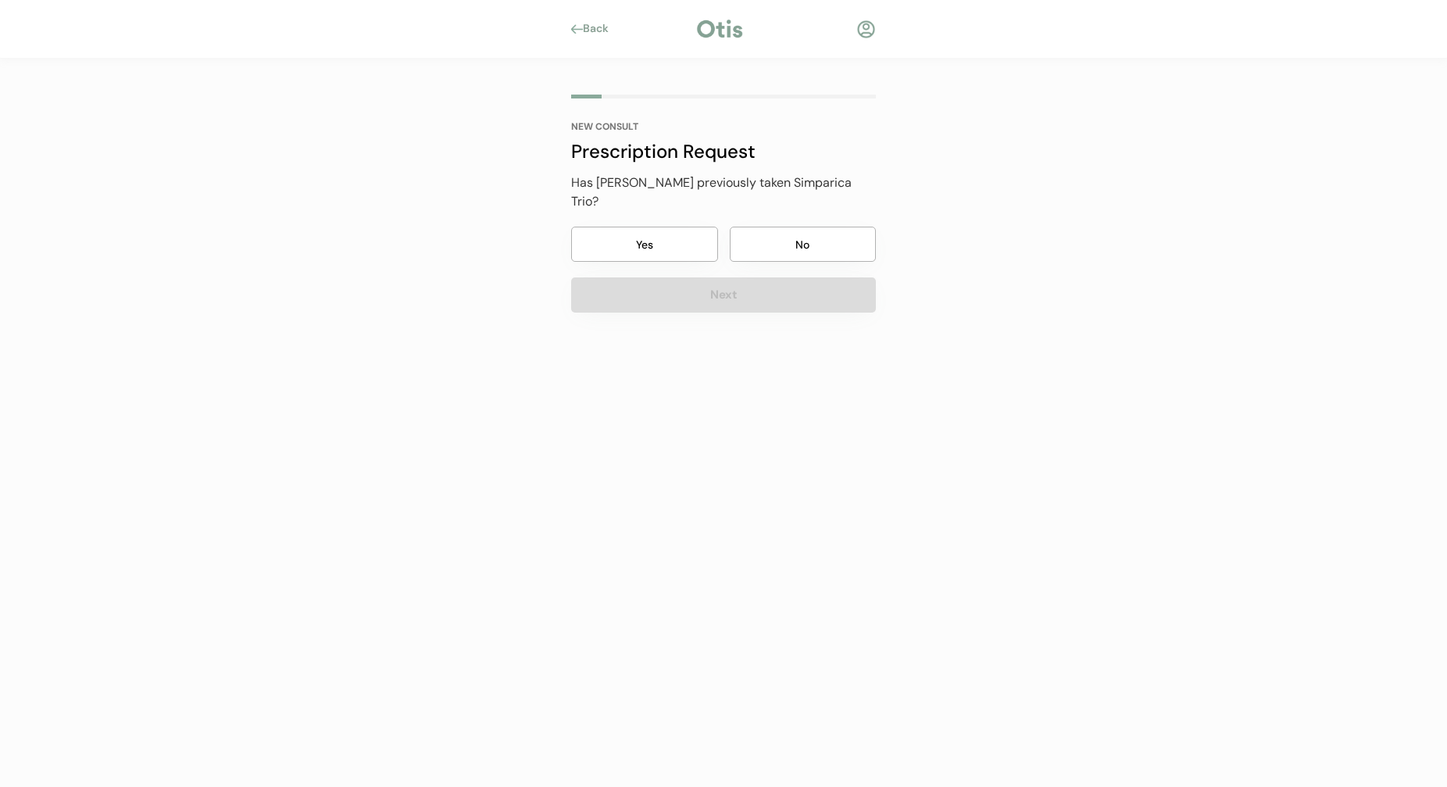
click at [681, 230] on button "Yes" at bounding box center [644, 244] width 147 height 35
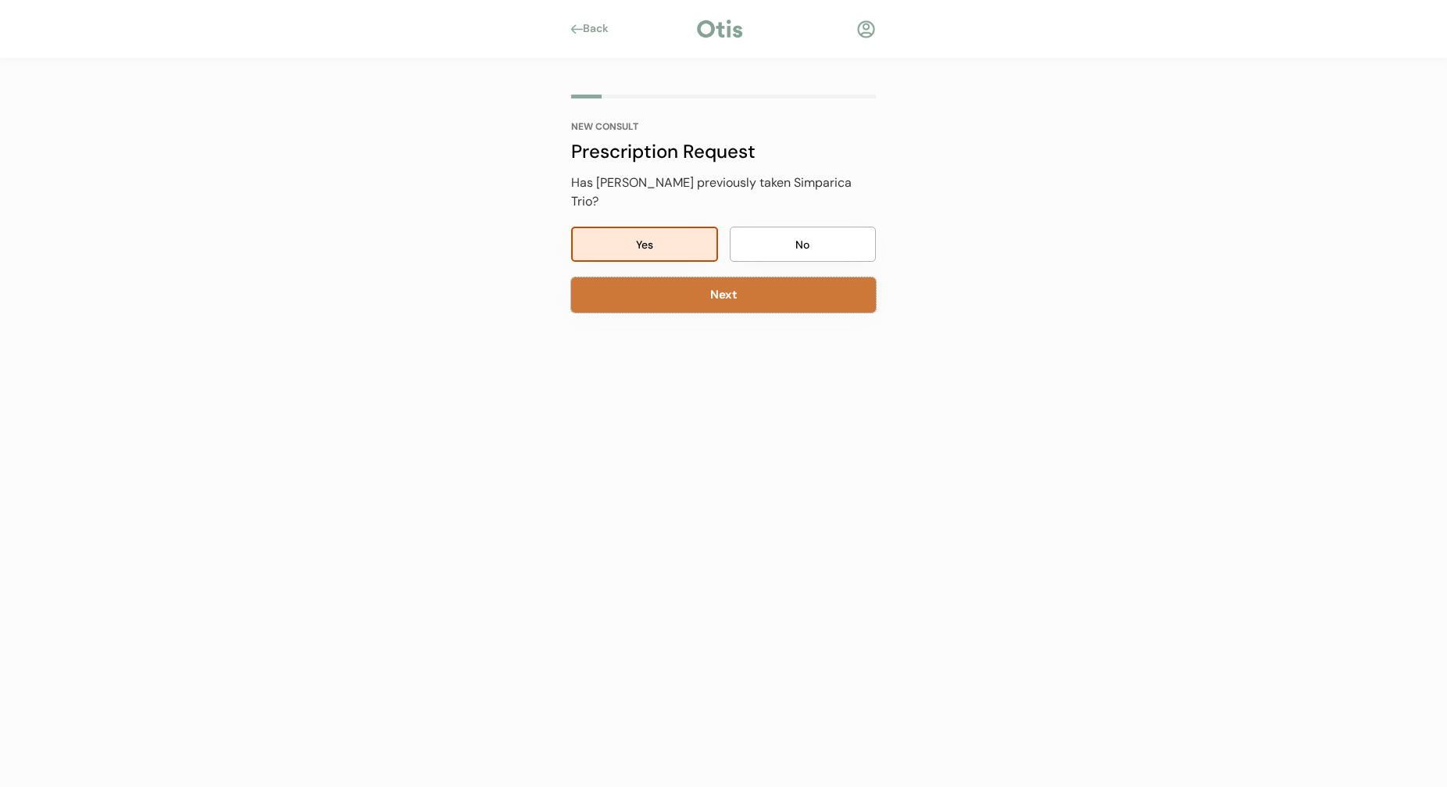
click at [730, 280] on button "Next" at bounding box center [723, 294] width 305 height 35
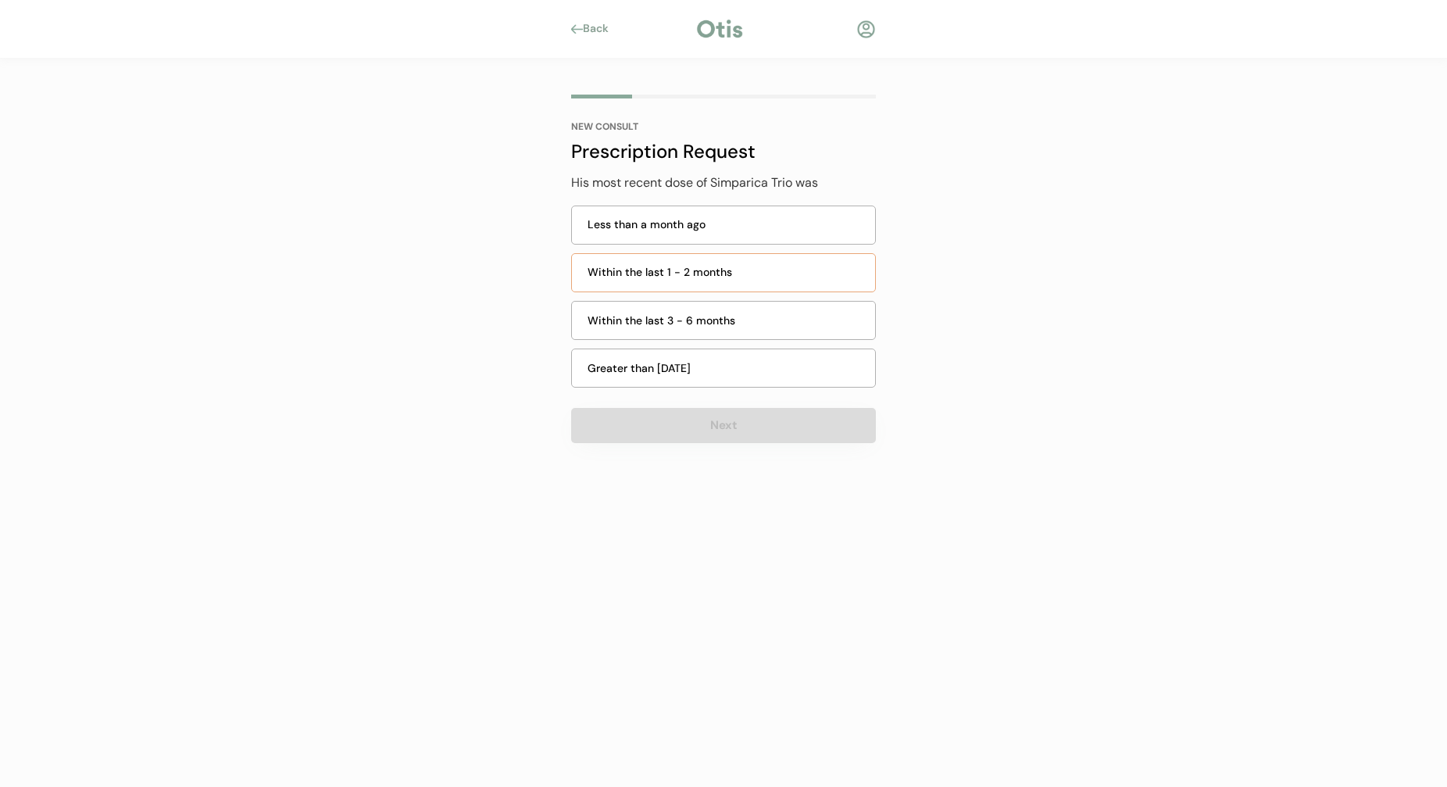
click at [728, 279] on div "Within the last 1 - 2 months" at bounding box center [727, 272] width 278 height 16
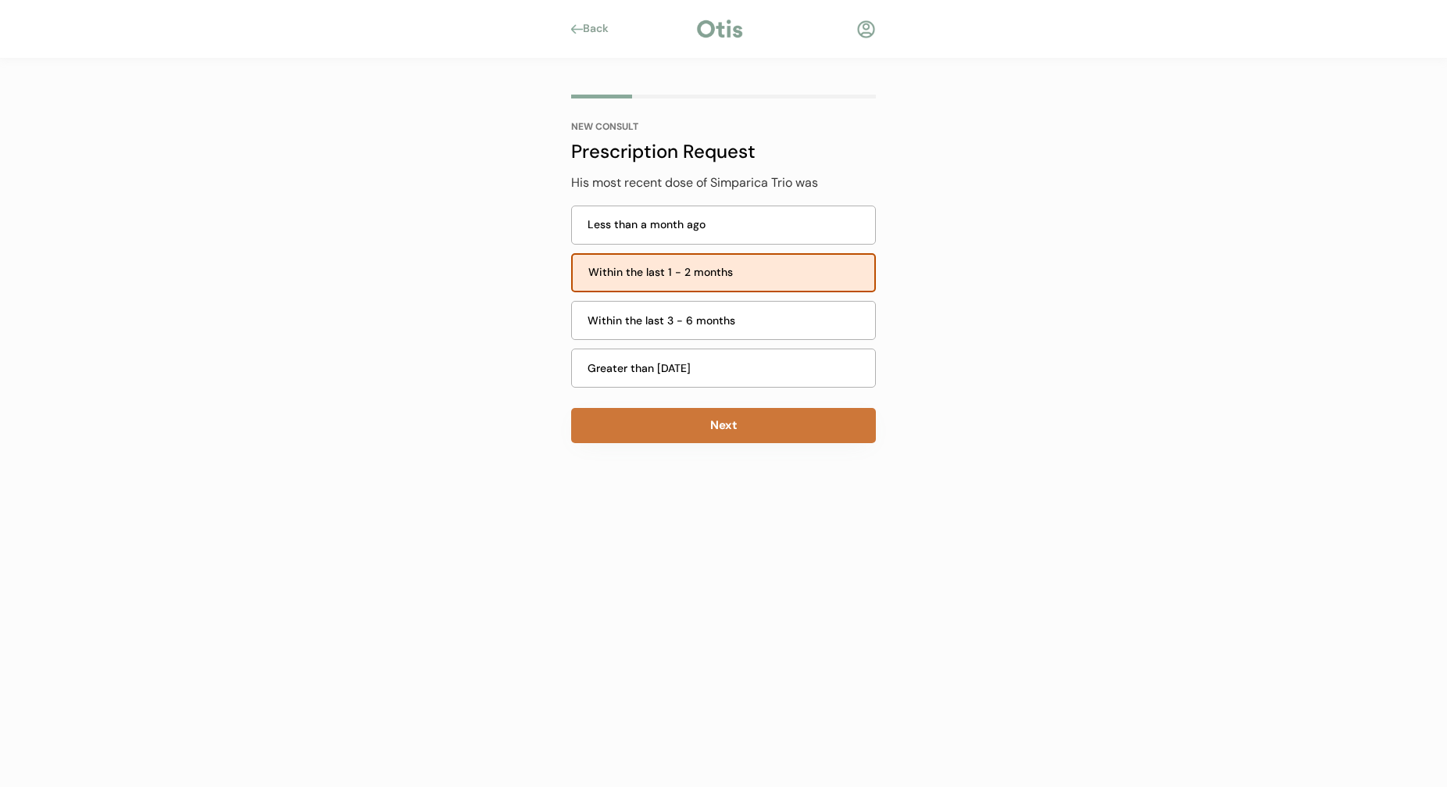
click at [713, 418] on button "Next" at bounding box center [723, 425] width 305 height 35
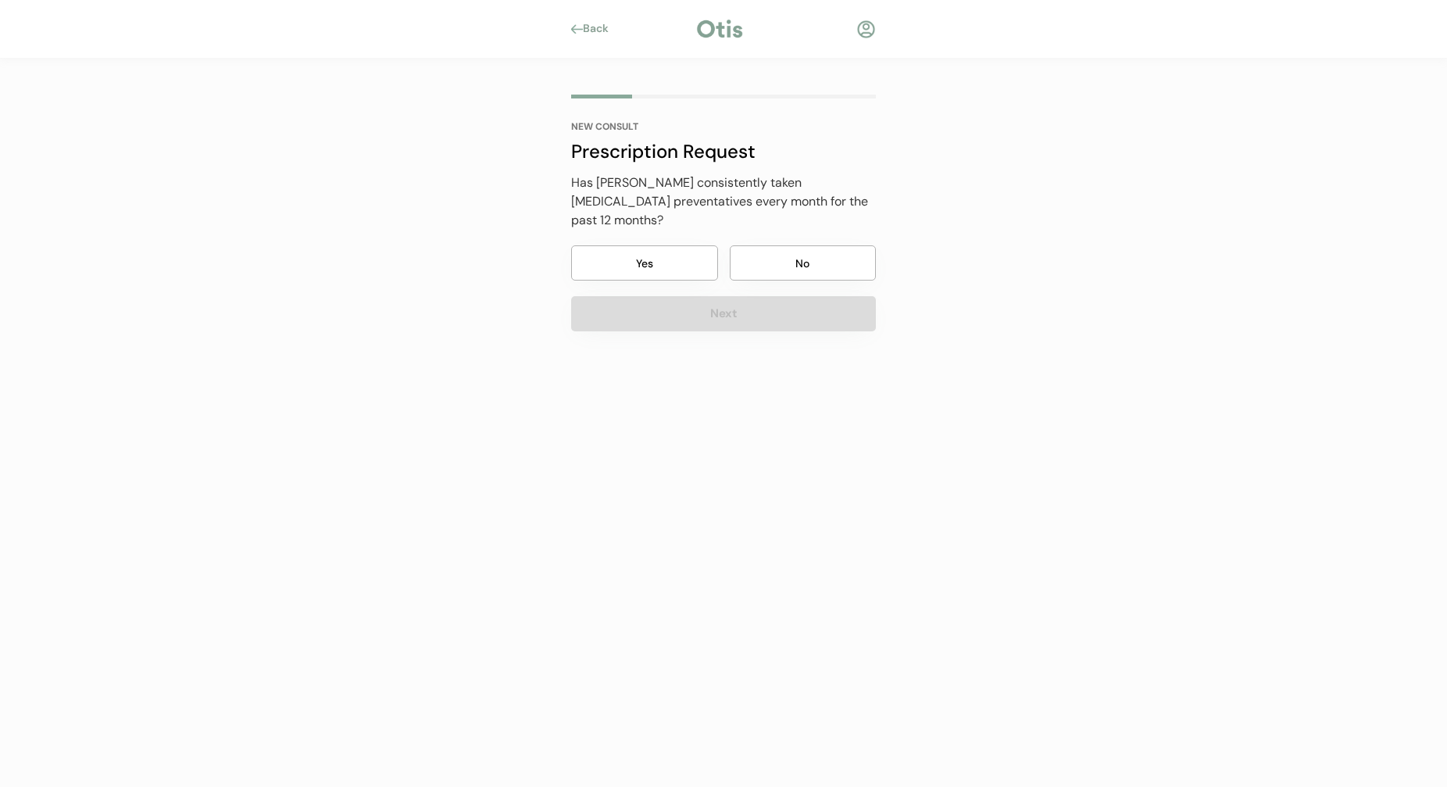
click at [674, 250] on button "Yes" at bounding box center [644, 262] width 147 height 35
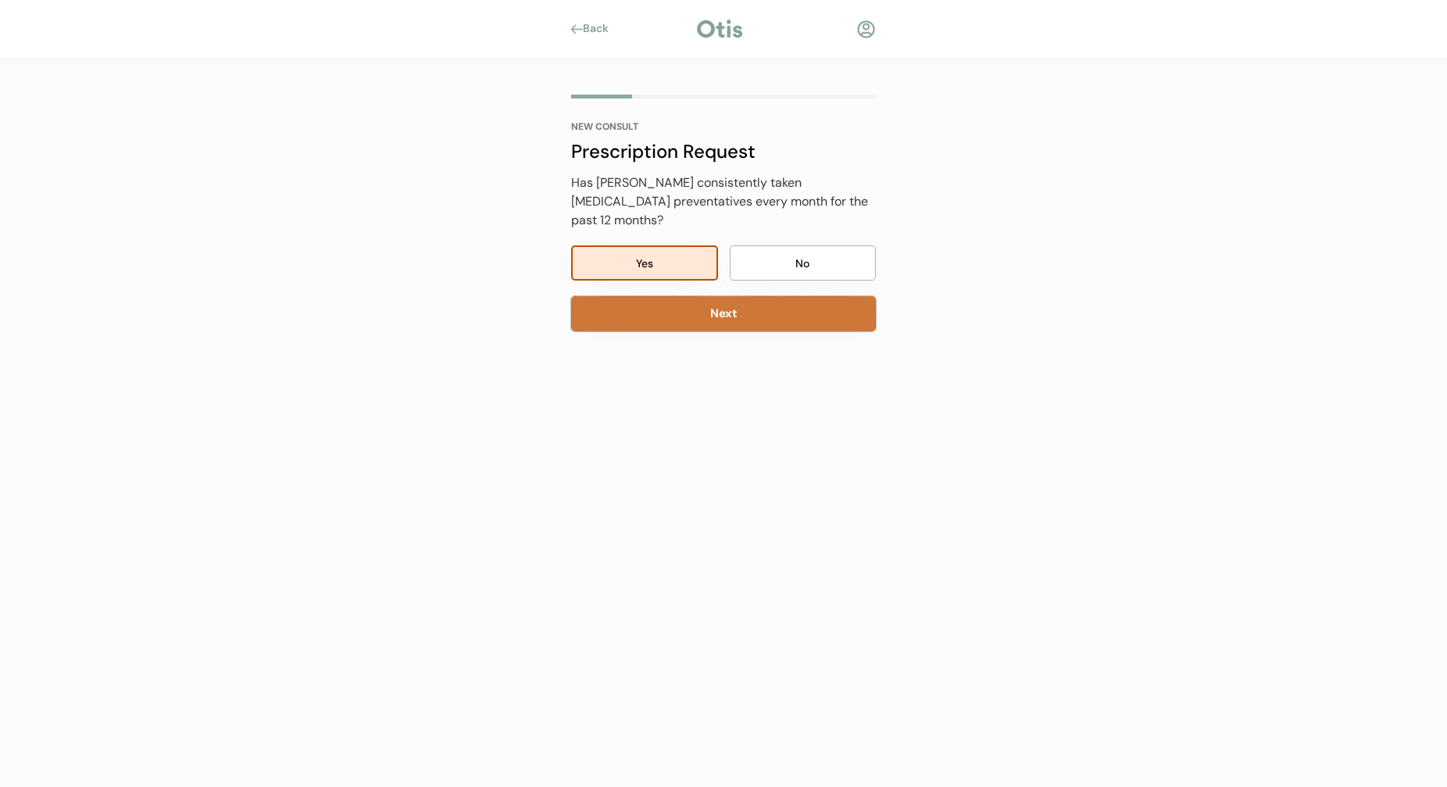
click at [722, 302] on button "Next" at bounding box center [723, 313] width 305 height 35
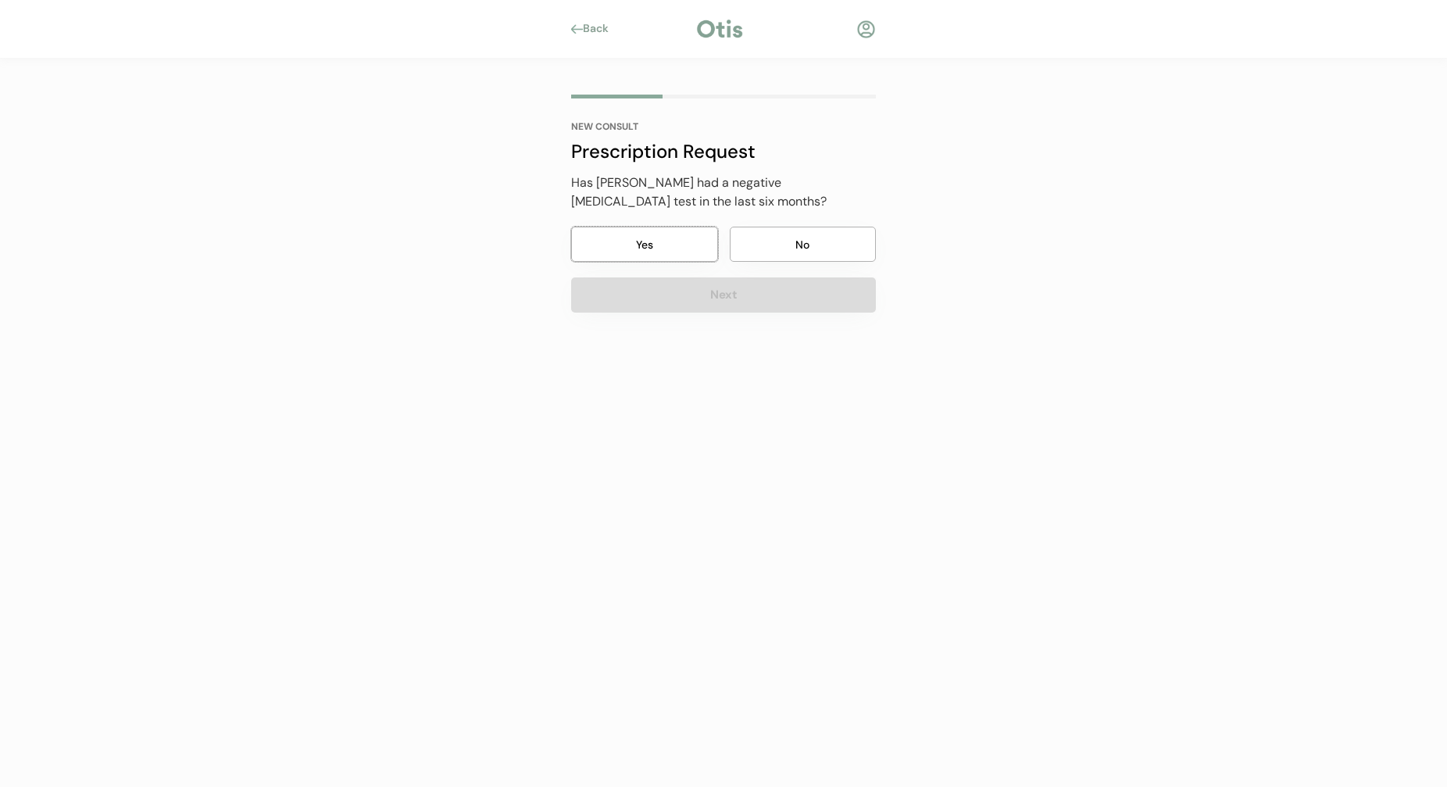
click at [670, 250] on button "Yes" at bounding box center [644, 244] width 147 height 35
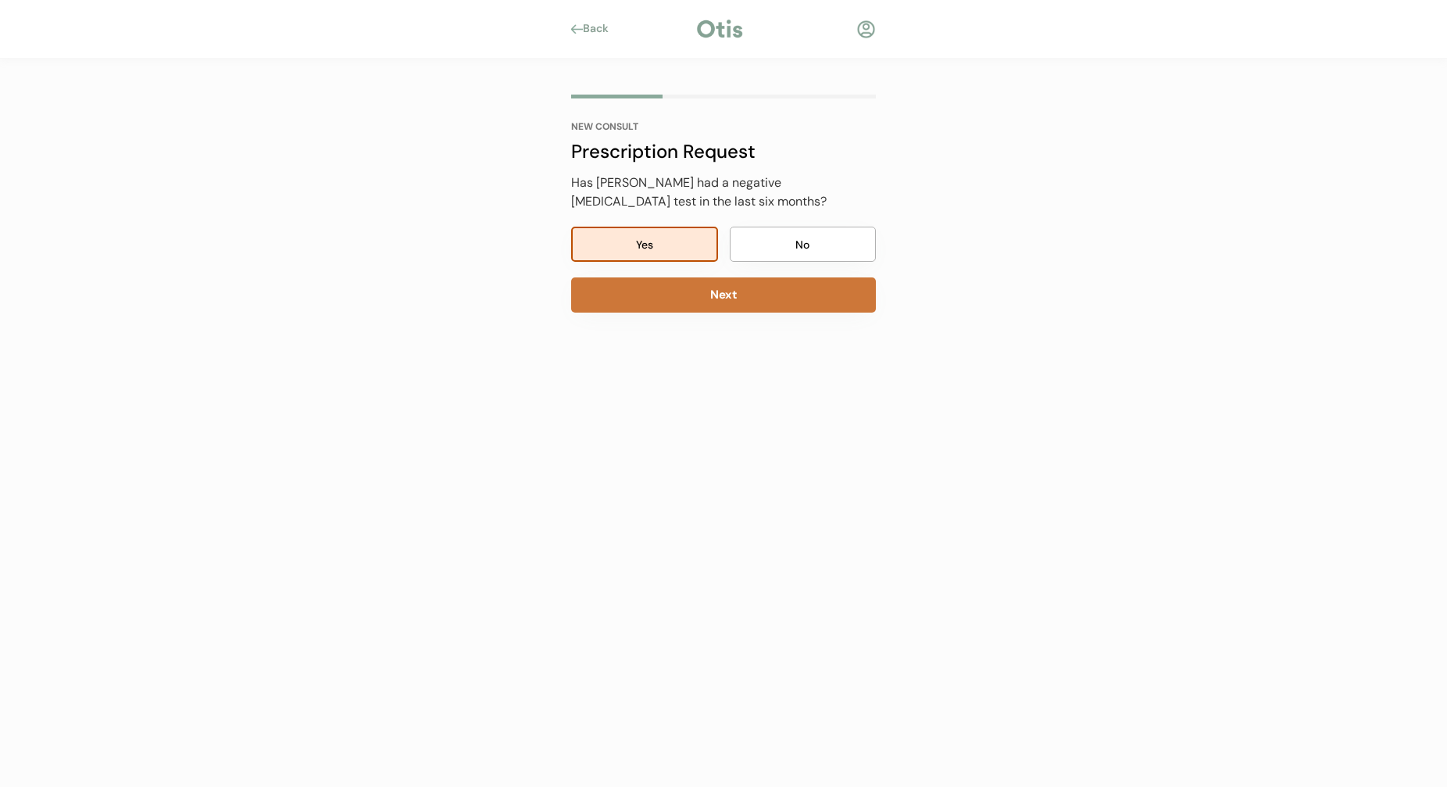
click at [698, 294] on button "Next" at bounding box center [723, 294] width 305 height 35
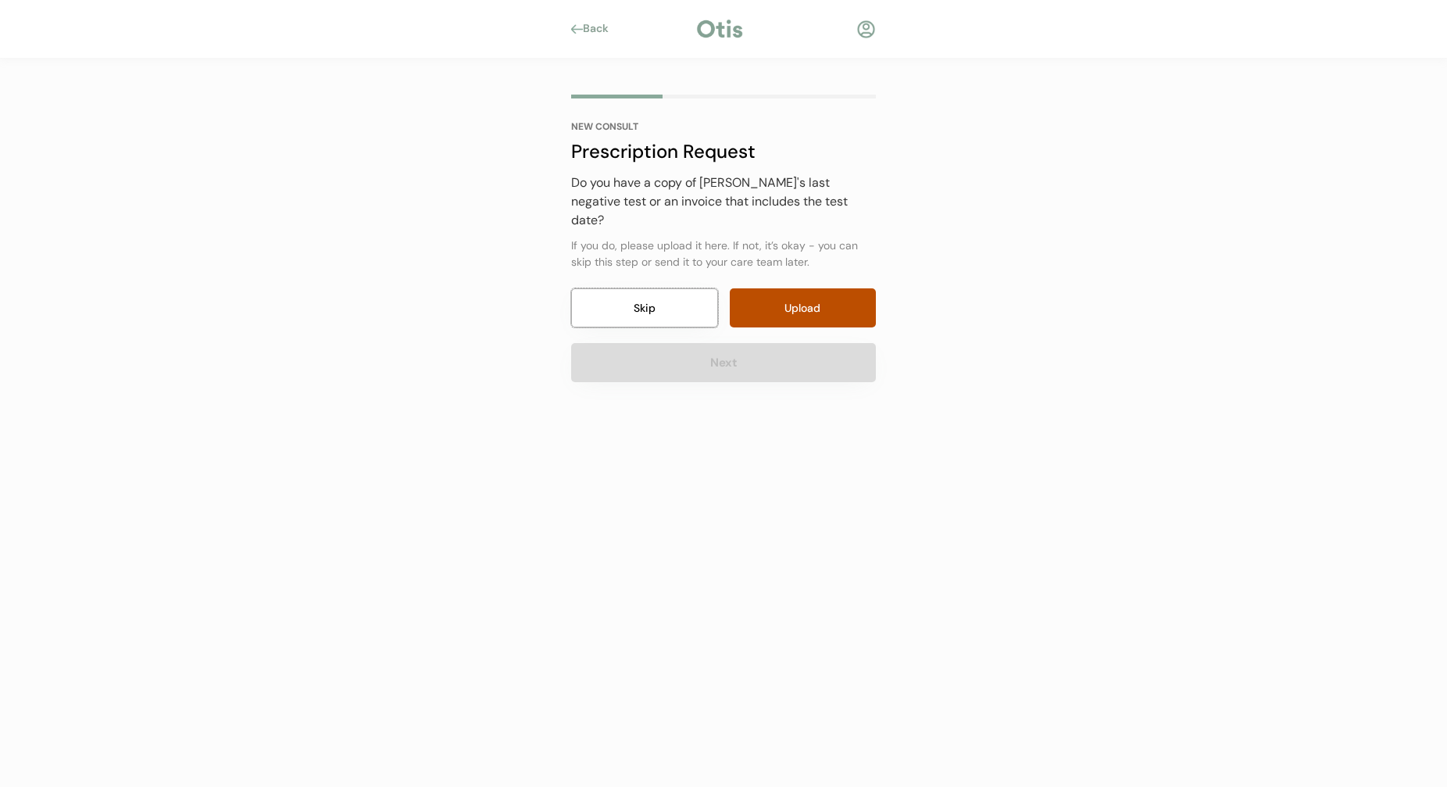
click at [649, 288] on button "Skip" at bounding box center [644, 307] width 147 height 39
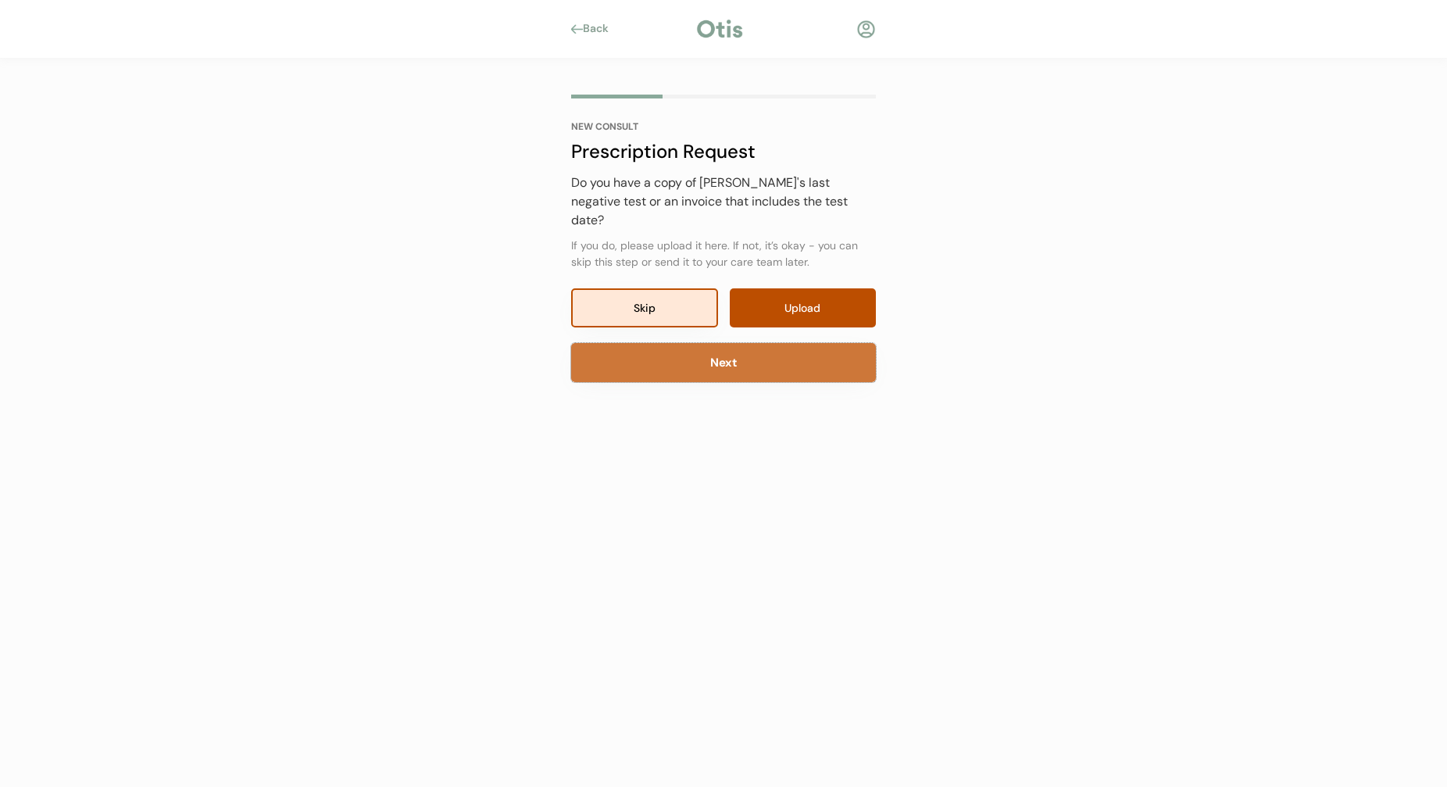
click at [699, 349] on button "Next" at bounding box center [723, 362] width 305 height 39
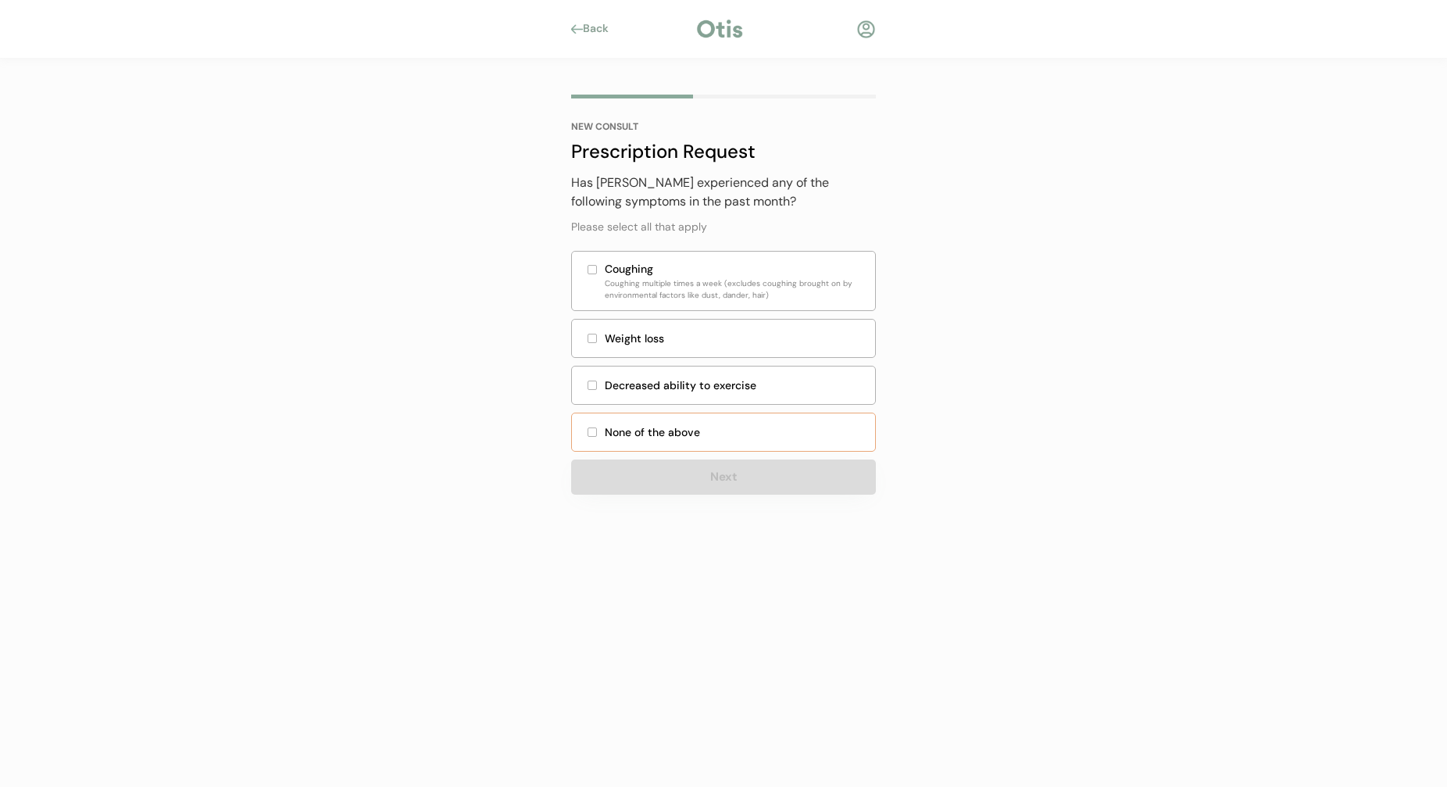
click at [656, 432] on div "None of the above" at bounding box center [735, 432] width 261 height 16
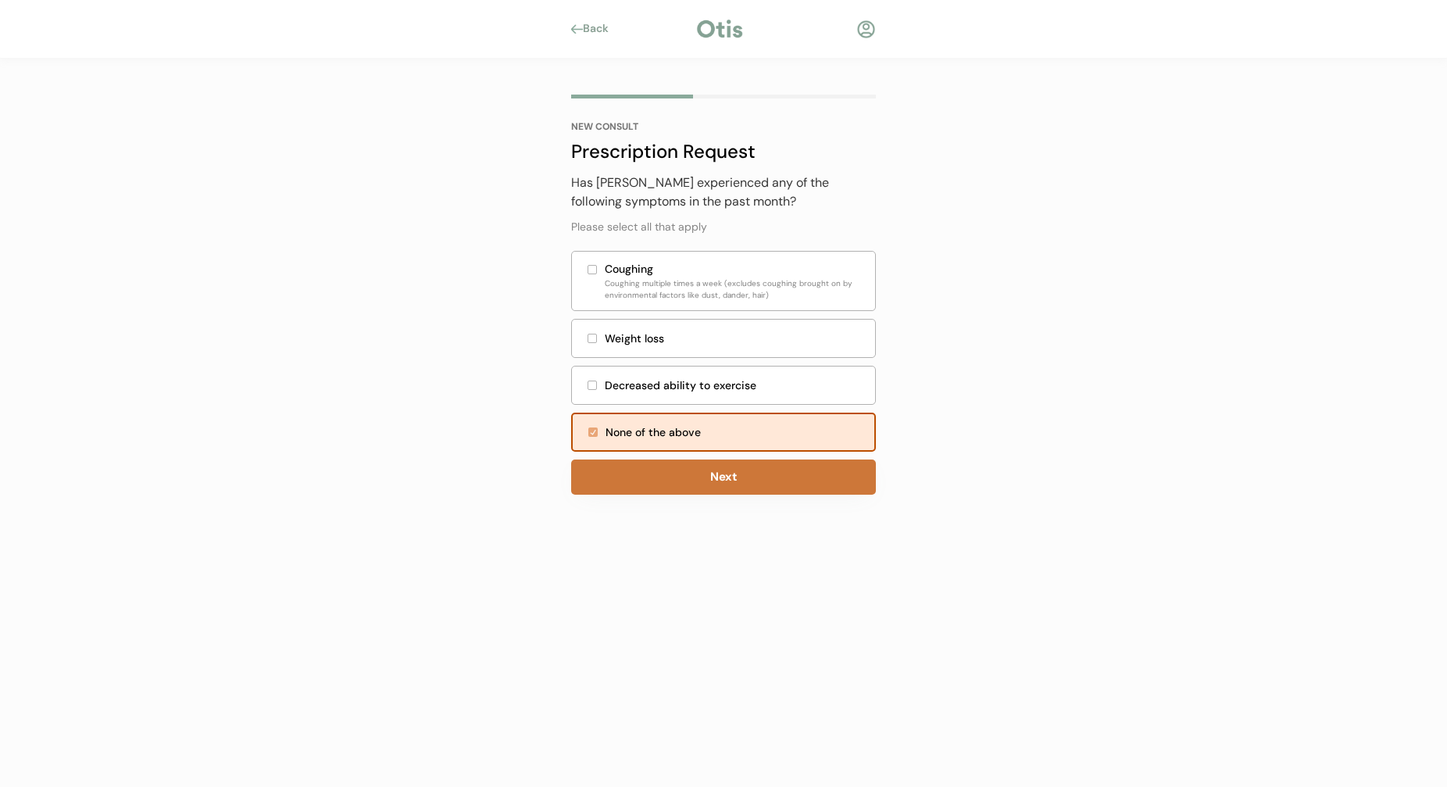
click at [705, 474] on button "Next" at bounding box center [723, 476] width 305 height 35
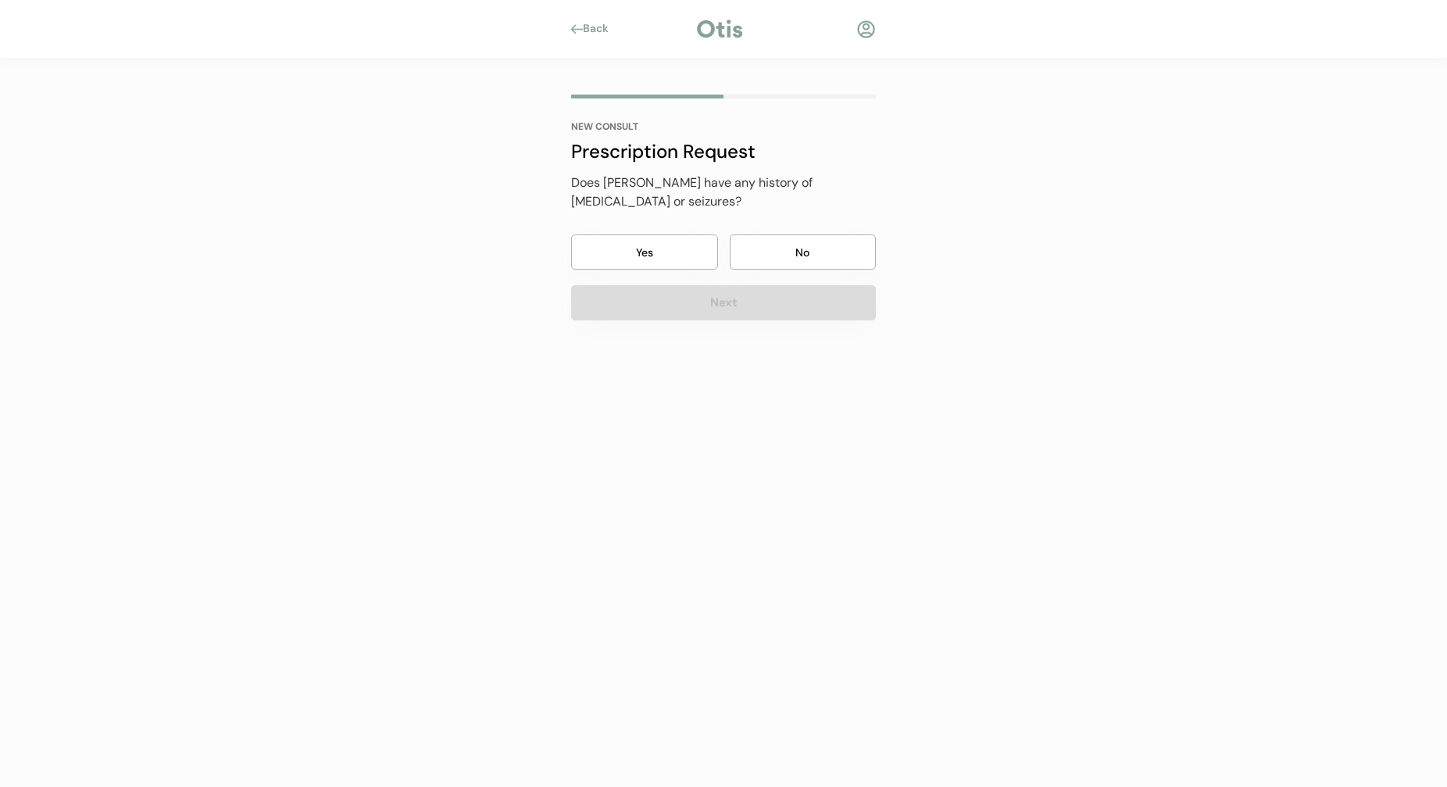
click at [756, 235] on button "No" at bounding box center [803, 251] width 147 height 35
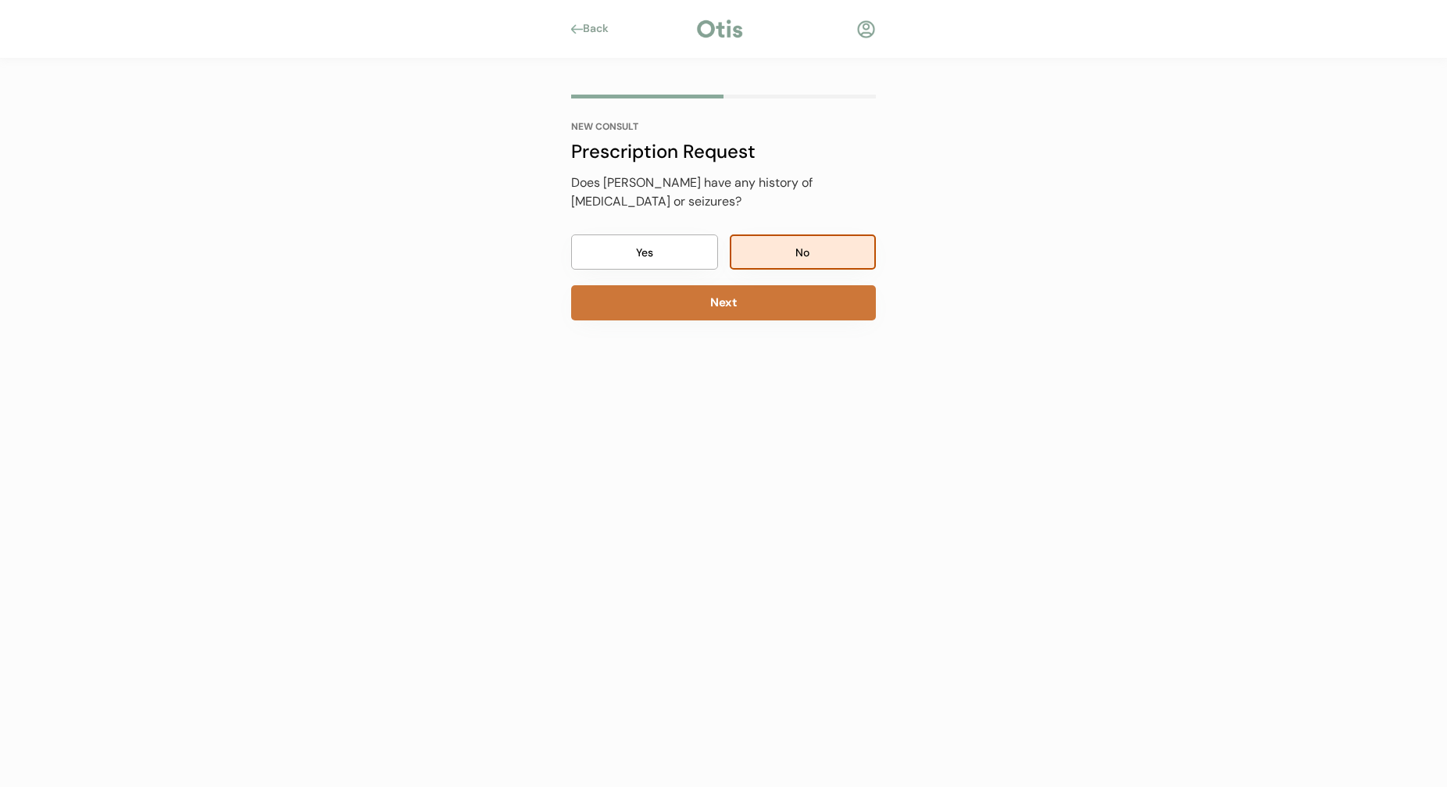
click at [746, 291] on button "Next" at bounding box center [723, 302] width 305 height 35
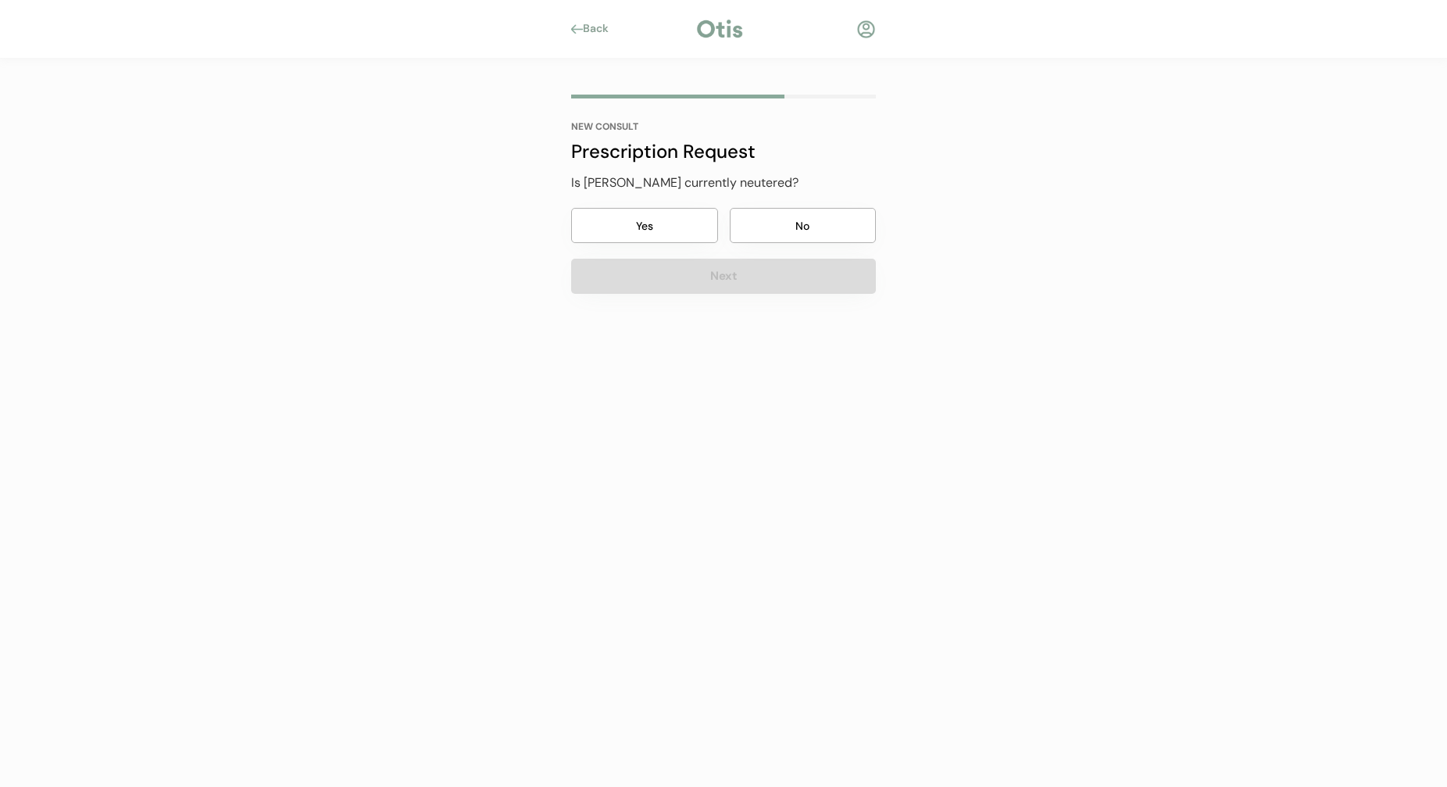
click at [769, 236] on button "No" at bounding box center [803, 225] width 147 height 35
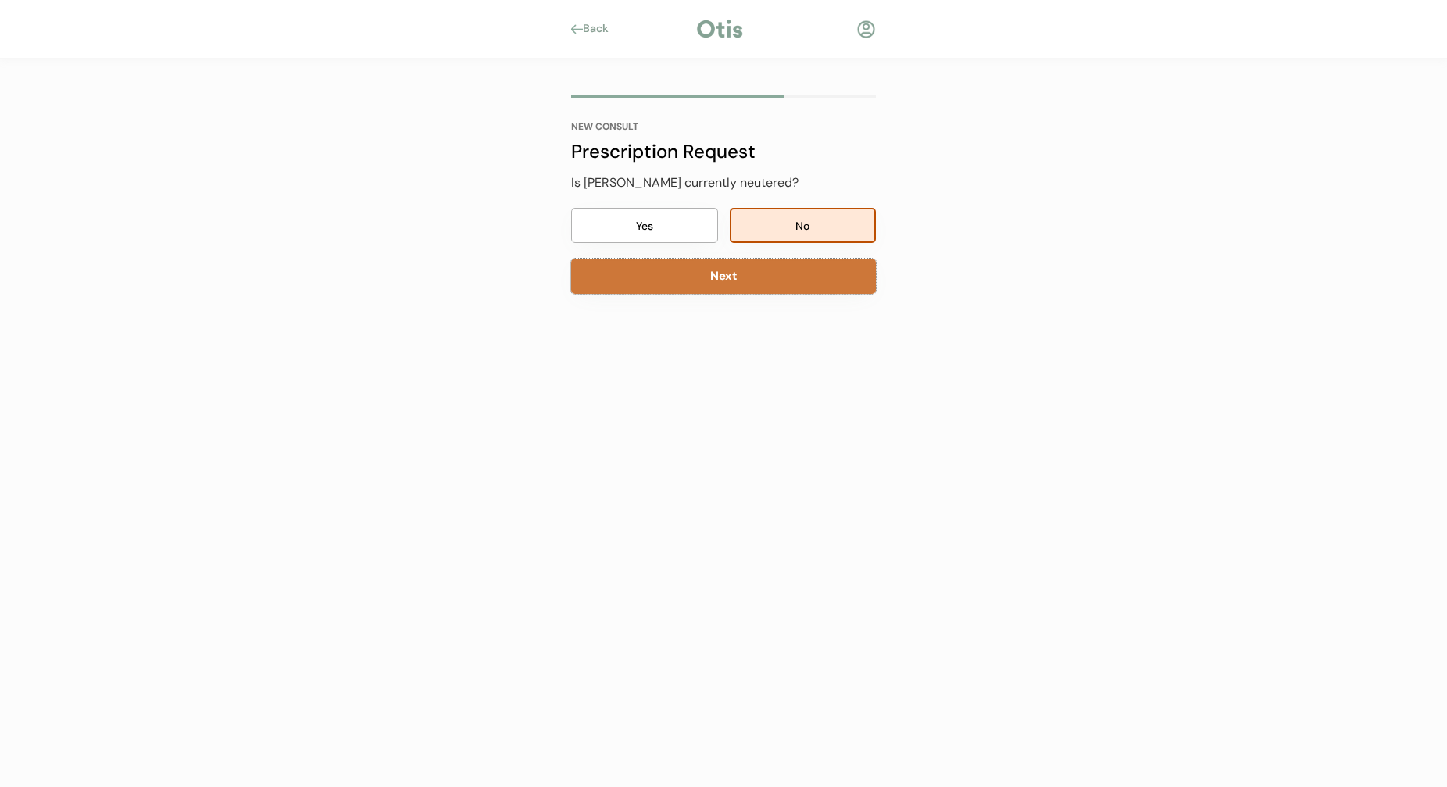
click at [763, 288] on button "Next" at bounding box center [723, 276] width 305 height 35
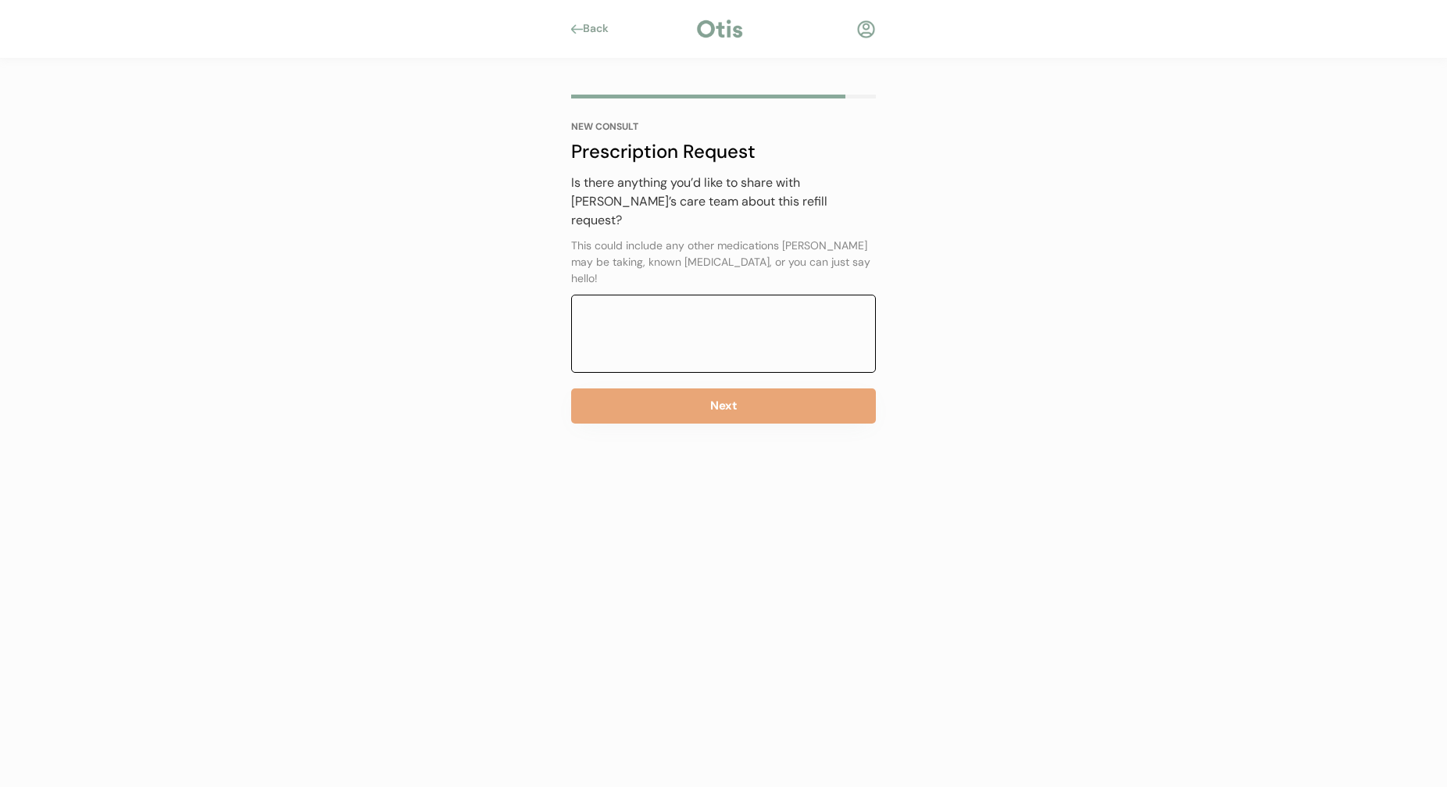
click at [753, 295] on textarea at bounding box center [723, 334] width 305 height 78
type textarea "Nope!"
drag, startPoint x: 753, startPoint y: 285, endPoint x: 352, endPoint y: 249, distance: 401.7
click at [369, 250] on div "Back NEW CONSULT Prescription Request Has Gus previously taken Simparica Trio? …" at bounding box center [723, 393] width 1447 height 787
type textarea "No"
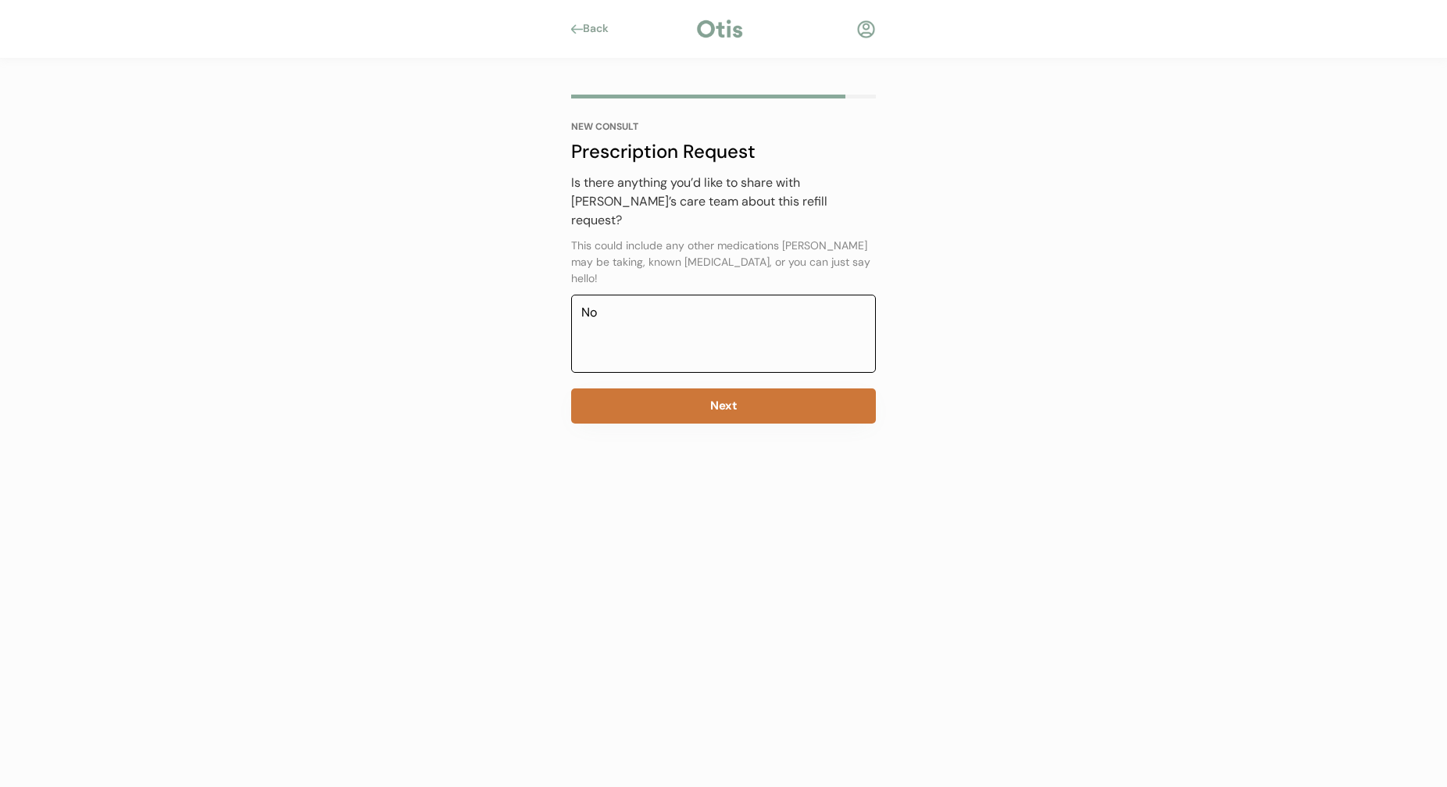
click at [671, 388] on button "Next" at bounding box center [723, 405] width 305 height 35
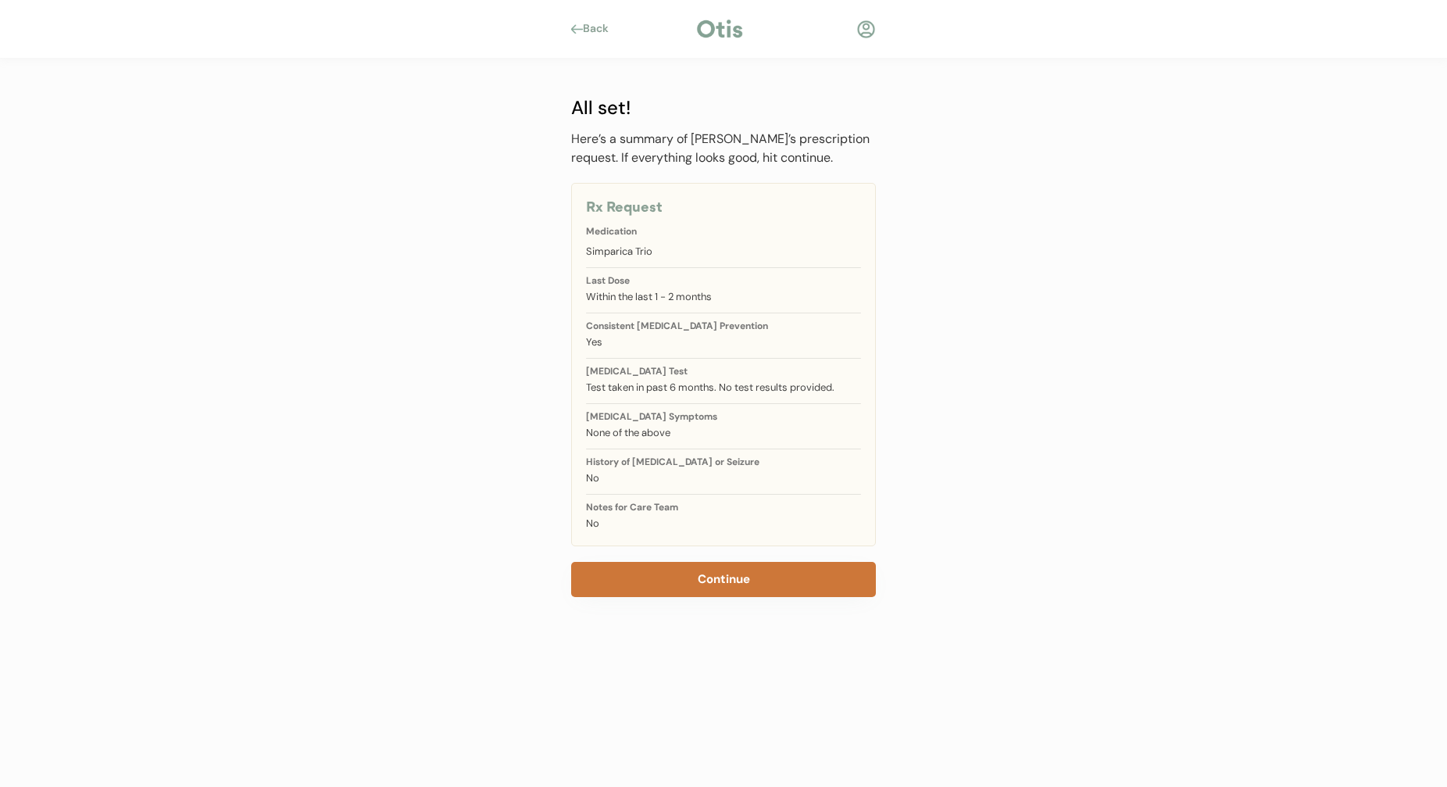
click at [797, 581] on button "Continue" at bounding box center [723, 579] width 305 height 35
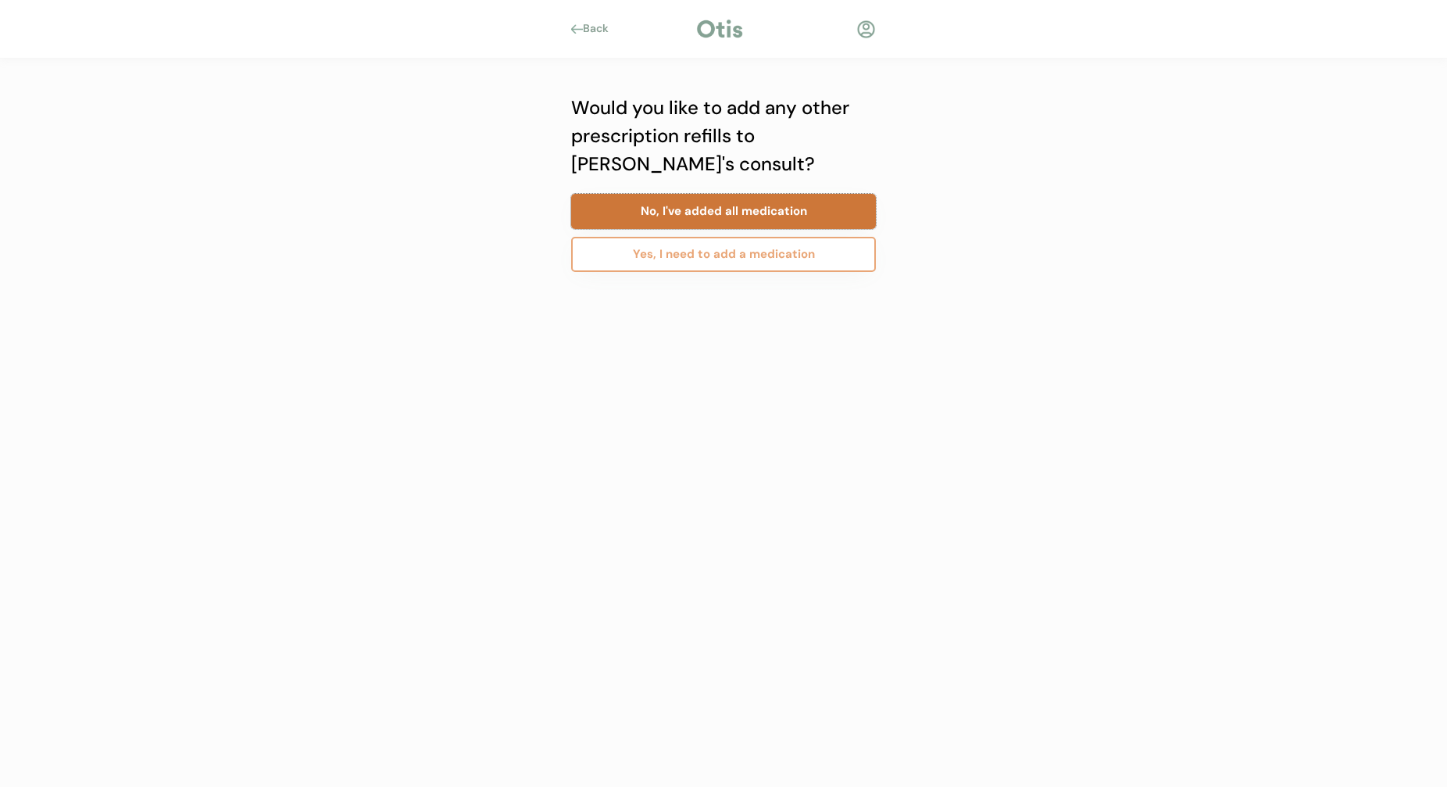
click at [749, 214] on button "No, I've added all medication" at bounding box center [723, 211] width 305 height 35
click at [766, 218] on button "No, I've added all consults" at bounding box center [723, 211] width 305 height 35
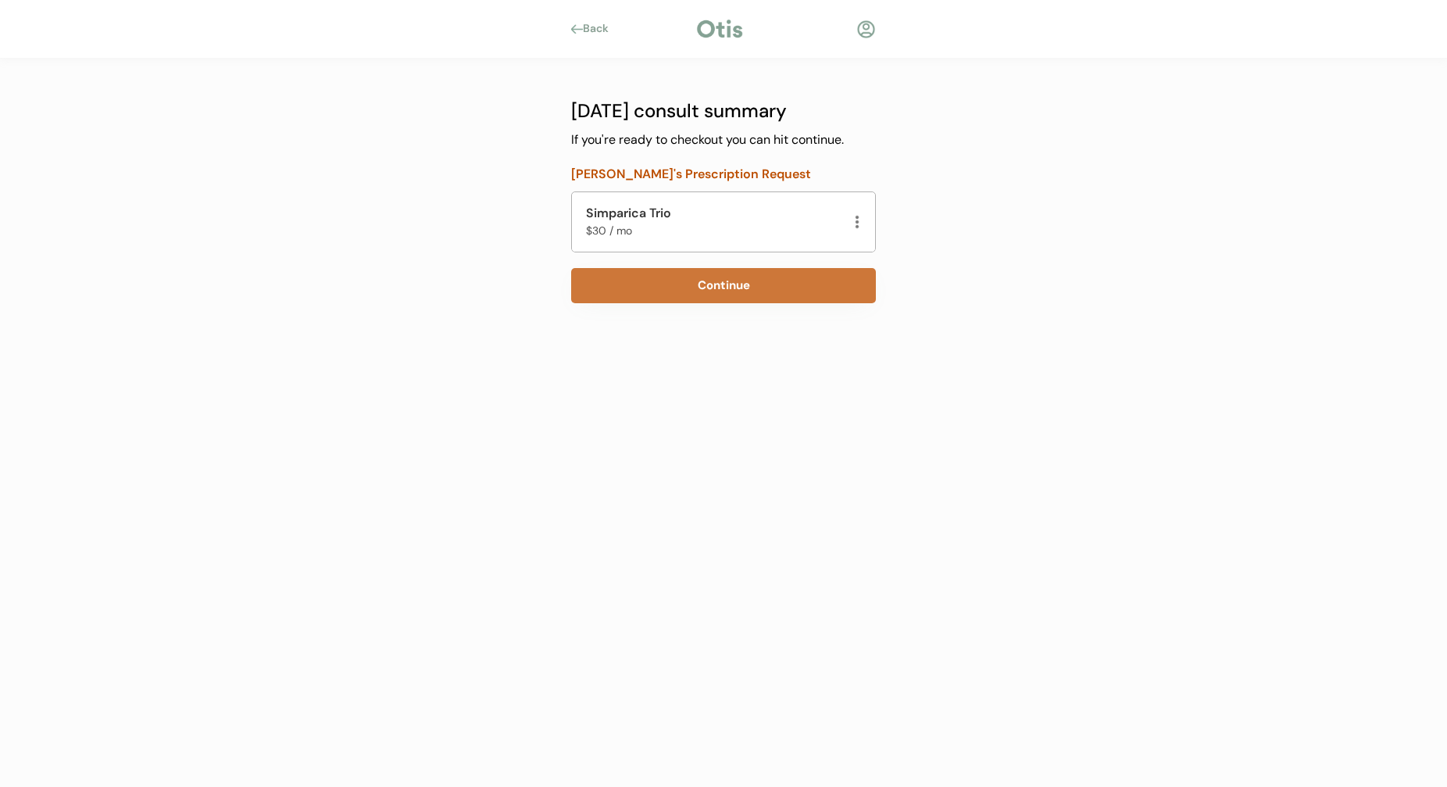
click at [733, 282] on button "Continue" at bounding box center [723, 285] width 305 height 35
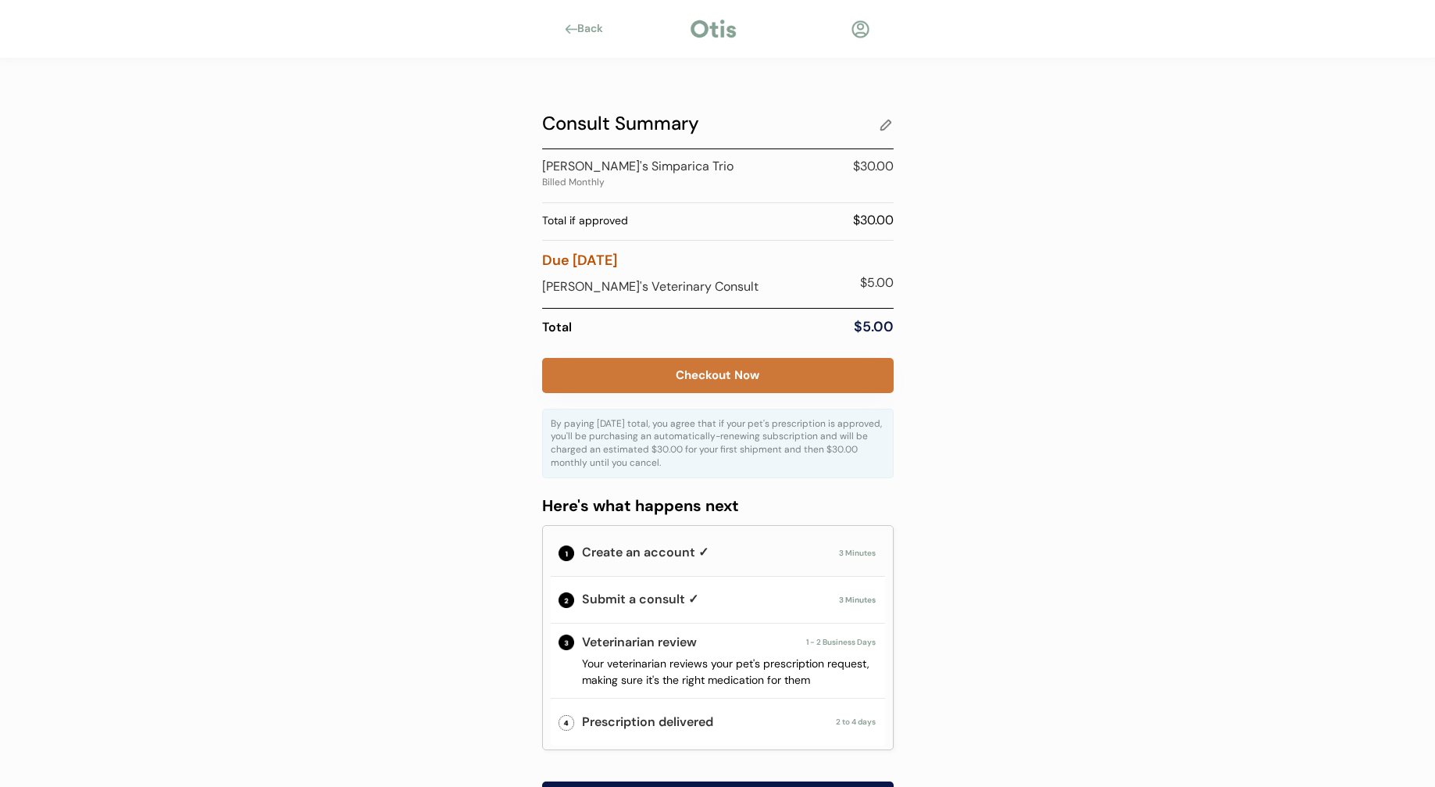
click at [749, 371] on button "Checkout Now" at bounding box center [718, 375] width 352 height 35
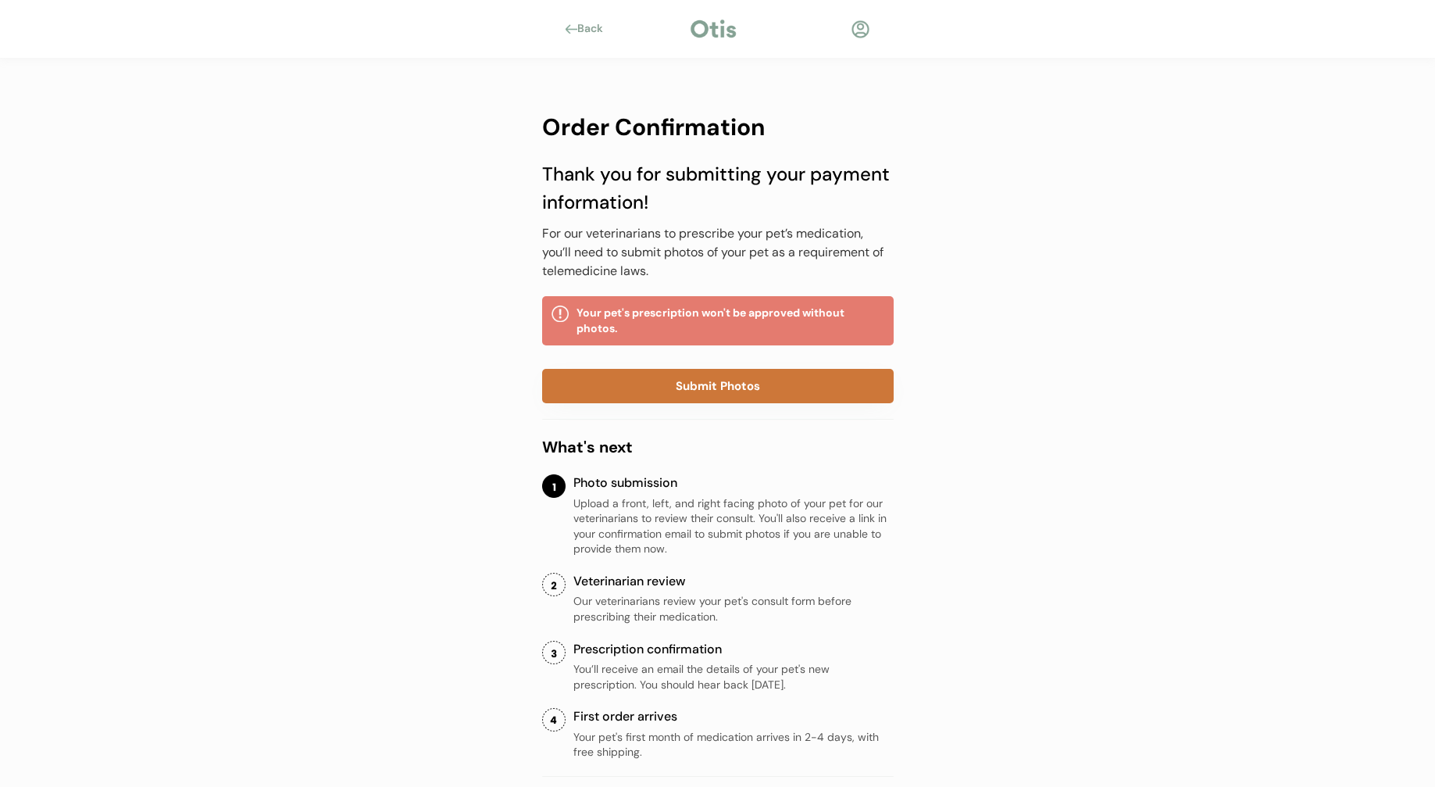
click at [804, 401] on button "Submit Photos" at bounding box center [718, 386] width 352 height 34
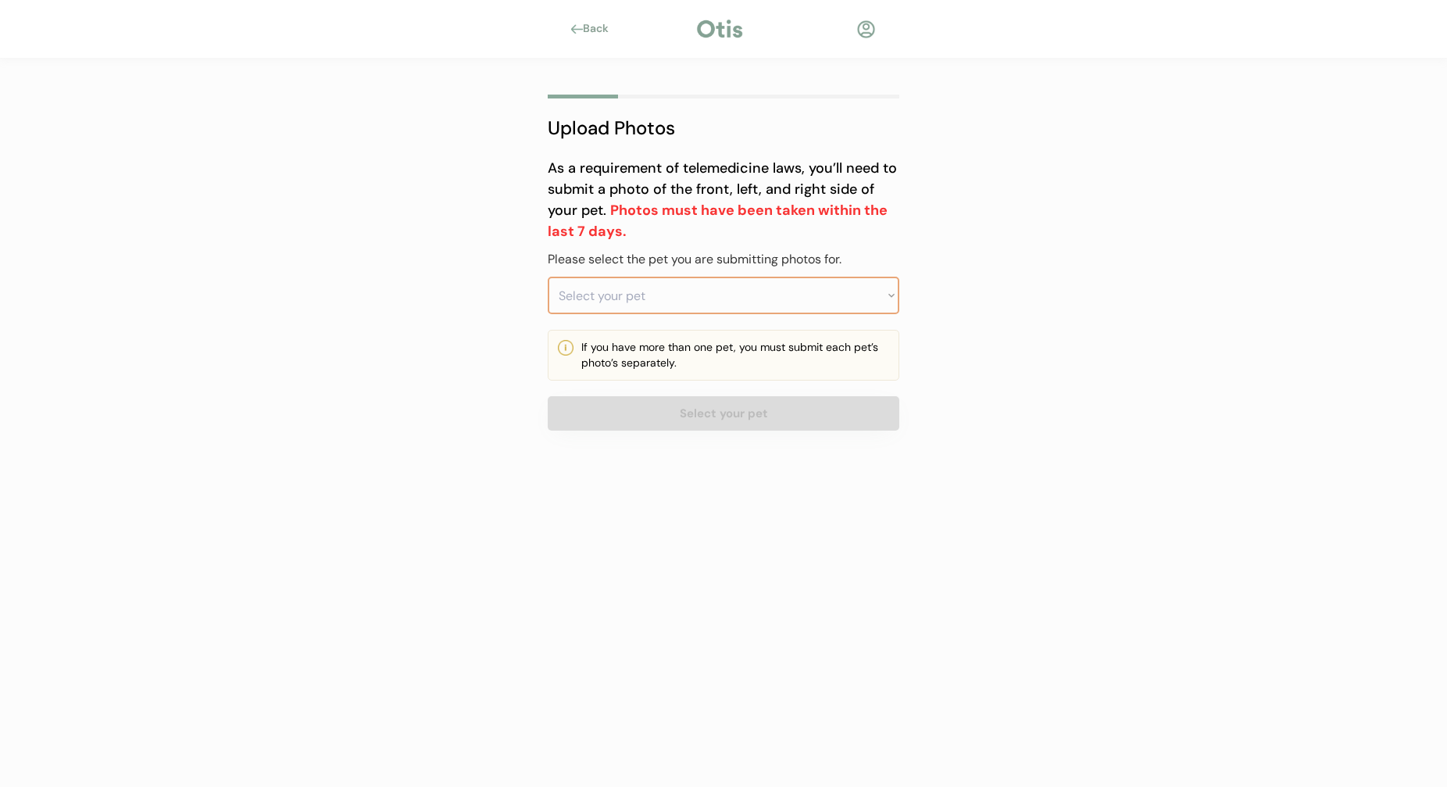
click at [834, 292] on select "Select your pet" at bounding box center [724, 296] width 352 height 38
click at [839, 292] on select "Select your pet" at bounding box center [724, 296] width 352 height 38
click at [896, 299] on select "Select your pet" at bounding box center [724, 296] width 352 height 38
click at [914, 299] on div "Upload Photos As a requirement of telemedicine laws, you’ll need to submit a ph…" at bounding box center [723, 276] width 399 height 434
click at [773, 346] on div "If you have more than one pet, you must submit each pet’s photo’s separately." at bounding box center [735, 355] width 308 height 30
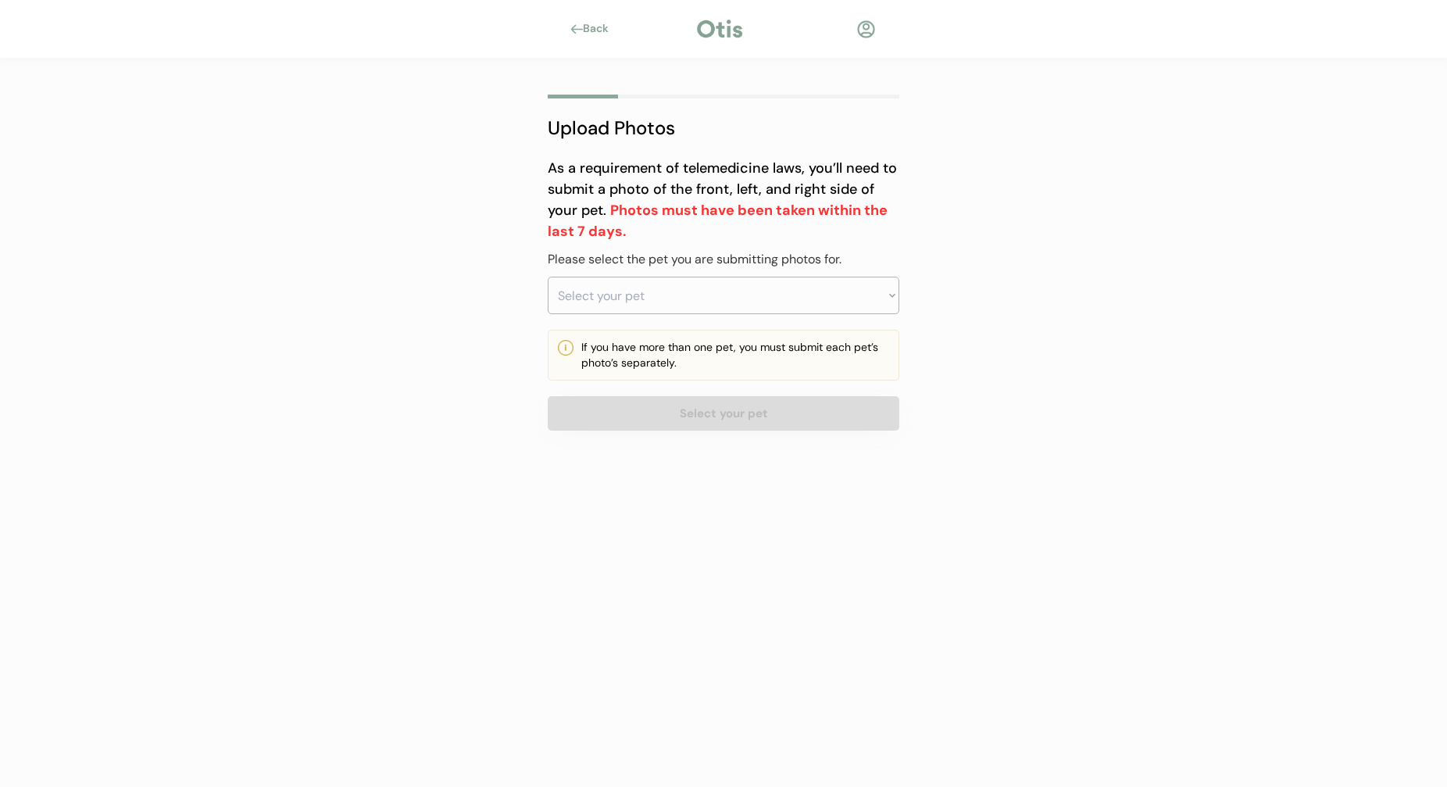
click at [695, 306] on select "Select your pet Gus" at bounding box center [724, 296] width 352 height 38
select select ""1348695171700984260__LOOKUP__1756781565251x495515427793797100""
click at [548, 277] on select "Select your pet Gus" at bounding box center [724, 296] width 352 height 38
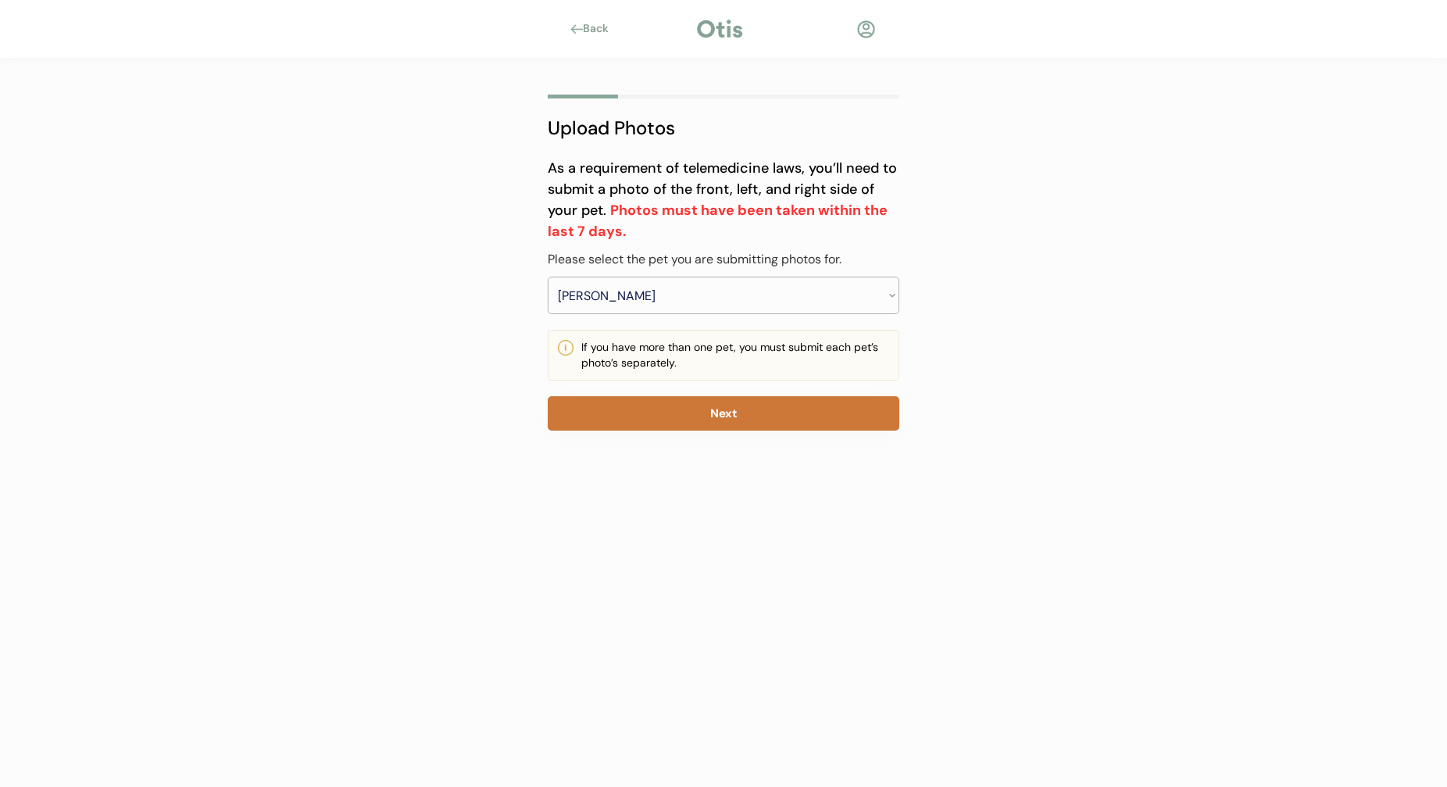
click at [705, 419] on button "Next" at bounding box center [724, 413] width 352 height 34
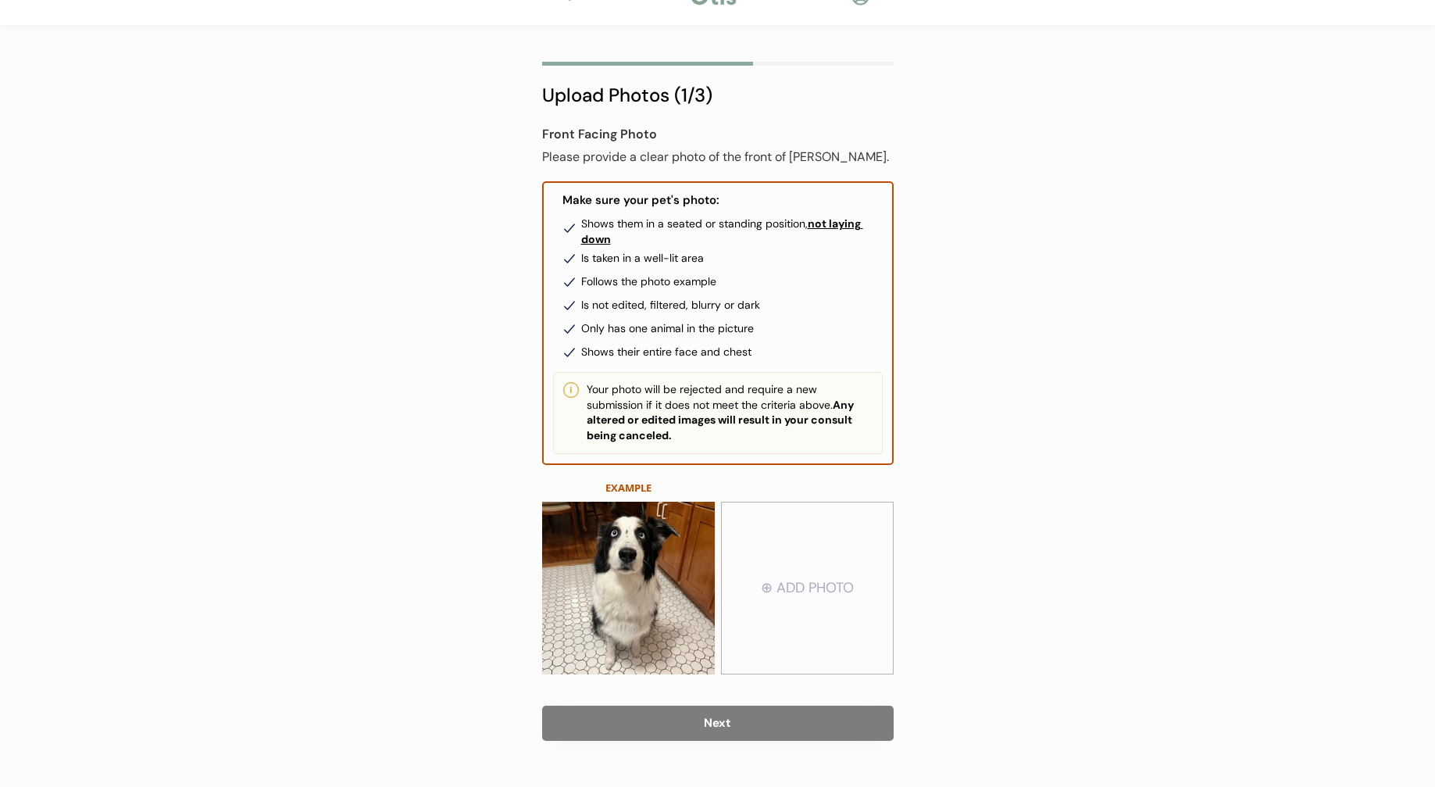
scroll to position [65, 0]
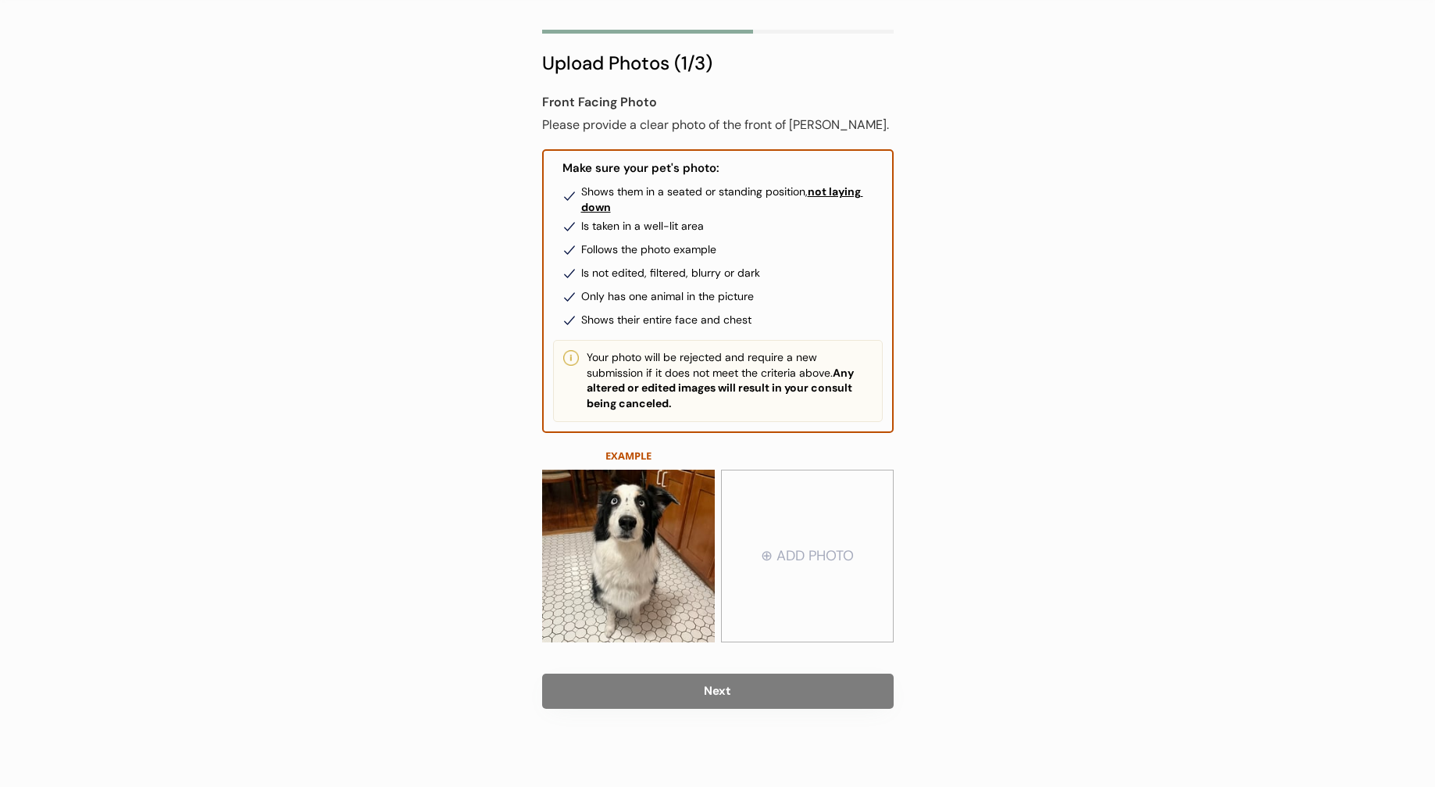
click at [806, 567] on input "file" at bounding box center [807, 556] width 171 height 170
click at [821, 568] on input "file" at bounding box center [807, 556] width 171 height 170
type input "C:\fakepath\IMG_8394.jpg"
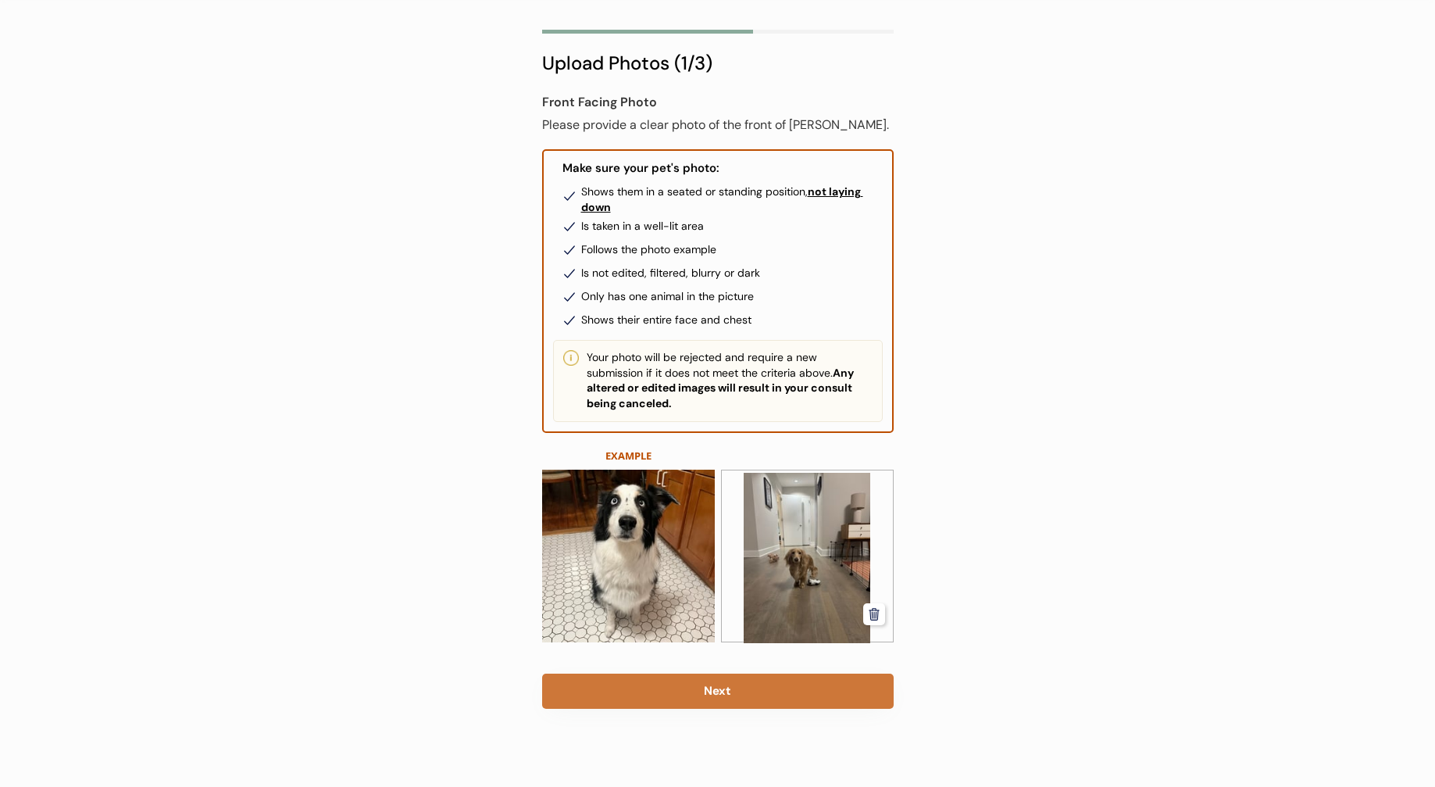
click at [794, 692] on button "Next" at bounding box center [718, 691] width 352 height 35
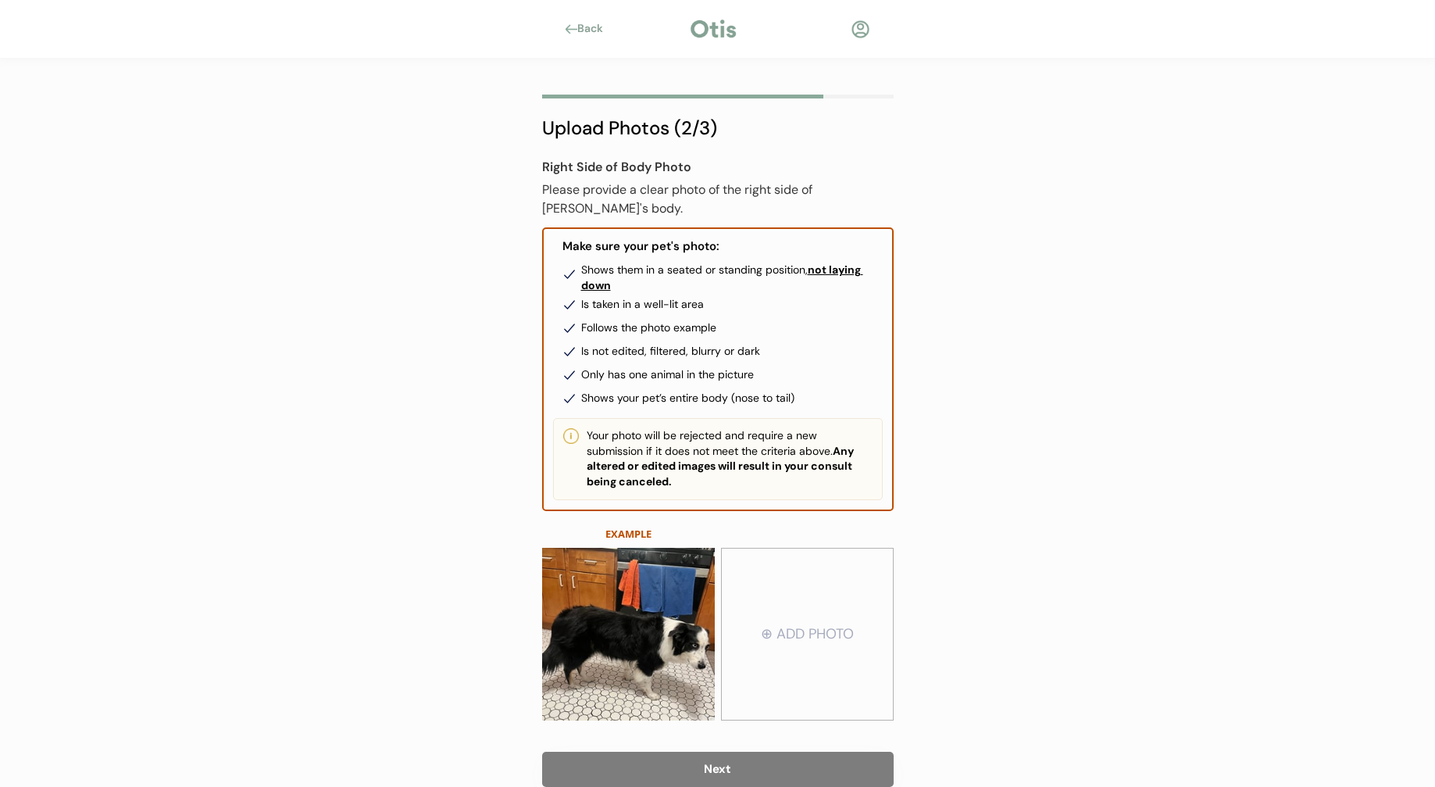
click at [820, 617] on input "file" at bounding box center [807, 634] width 171 height 170
click at [815, 634] on input "file" at bounding box center [807, 634] width 171 height 170
click at [804, 624] on input "file" at bounding box center [807, 634] width 171 height 170
type input "C:\fakepath\IMG_8396.jpg"
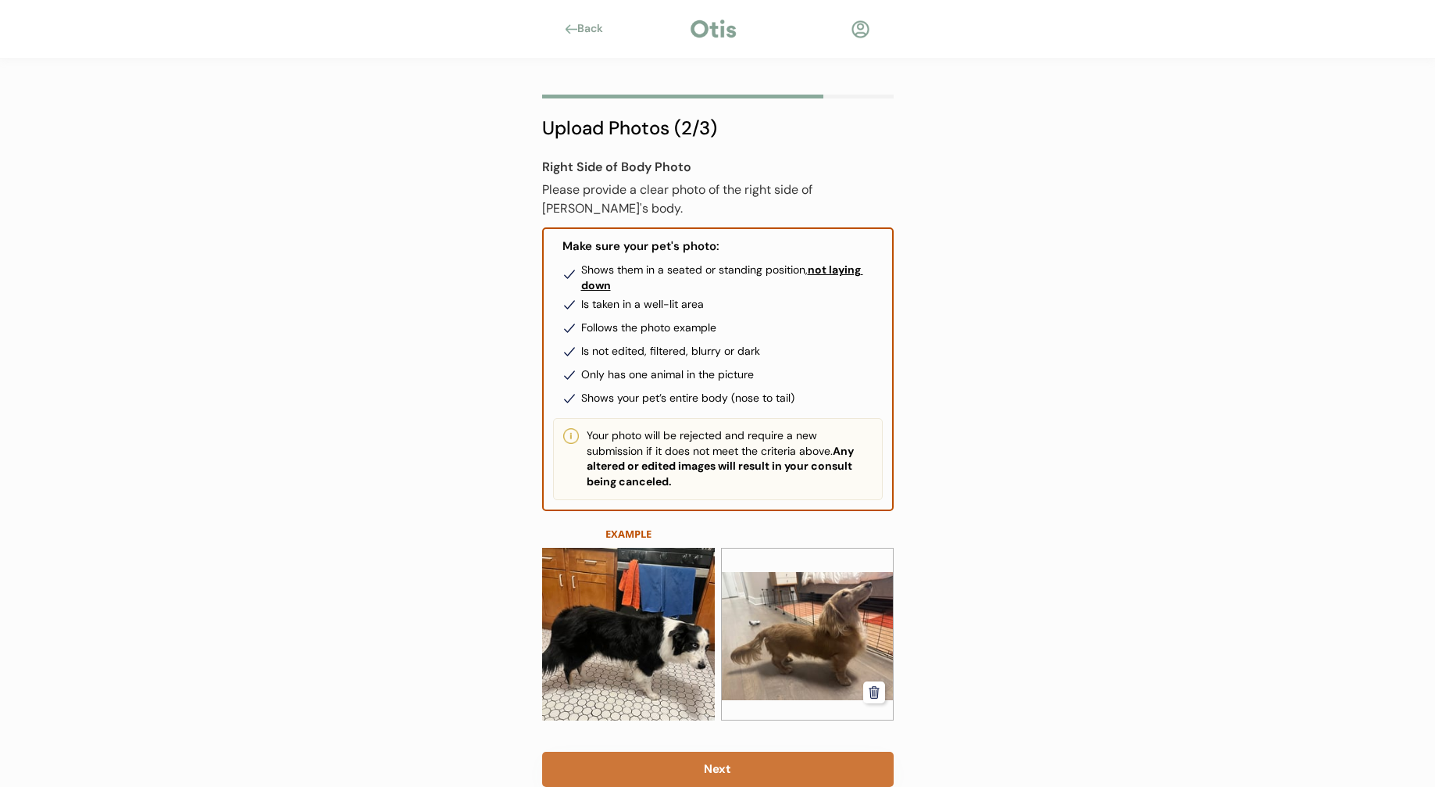
click at [734, 762] on button "Next" at bounding box center [718, 769] width 352 height 35
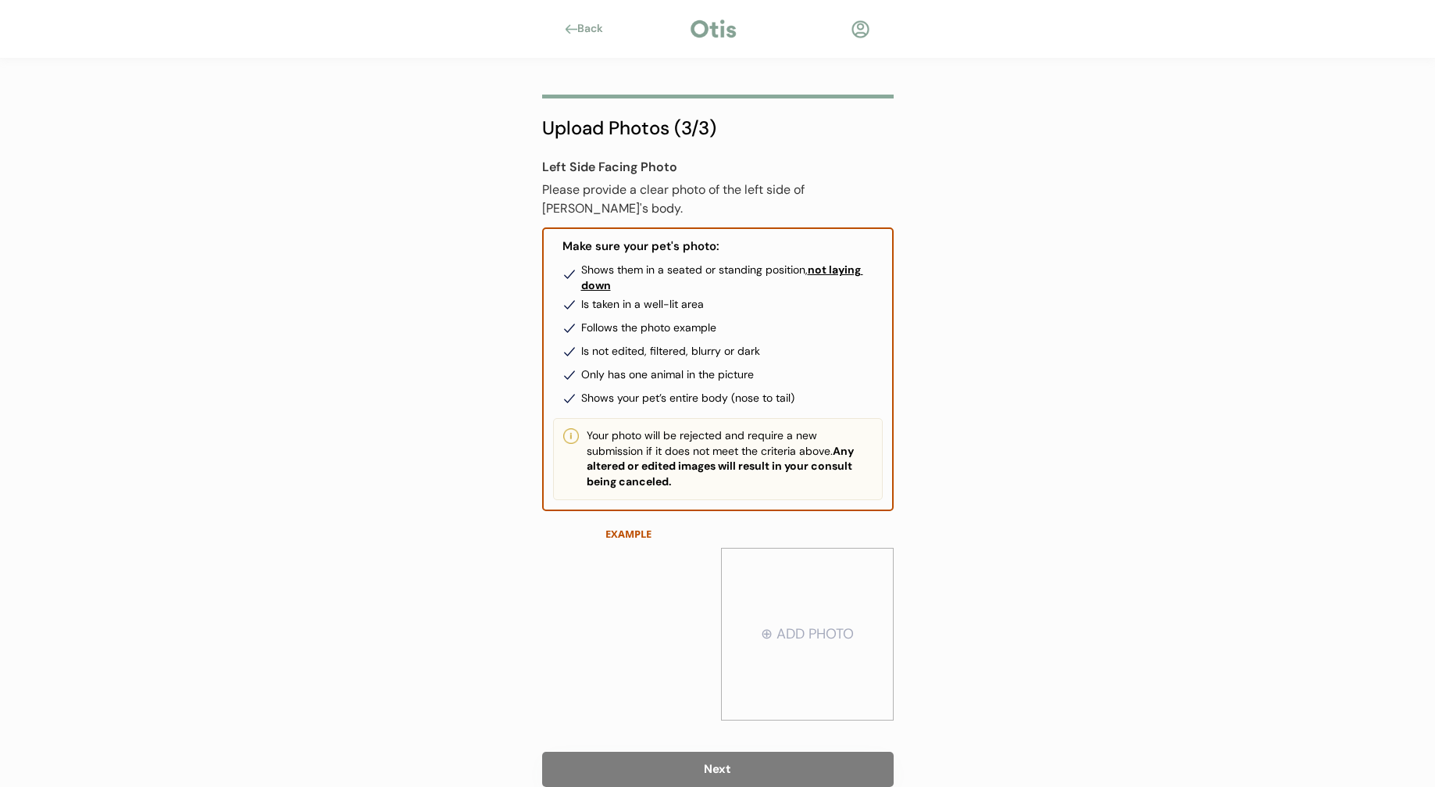
click at [822, 613] on input "file" at bounding box center [807, 634] width 171 height 170
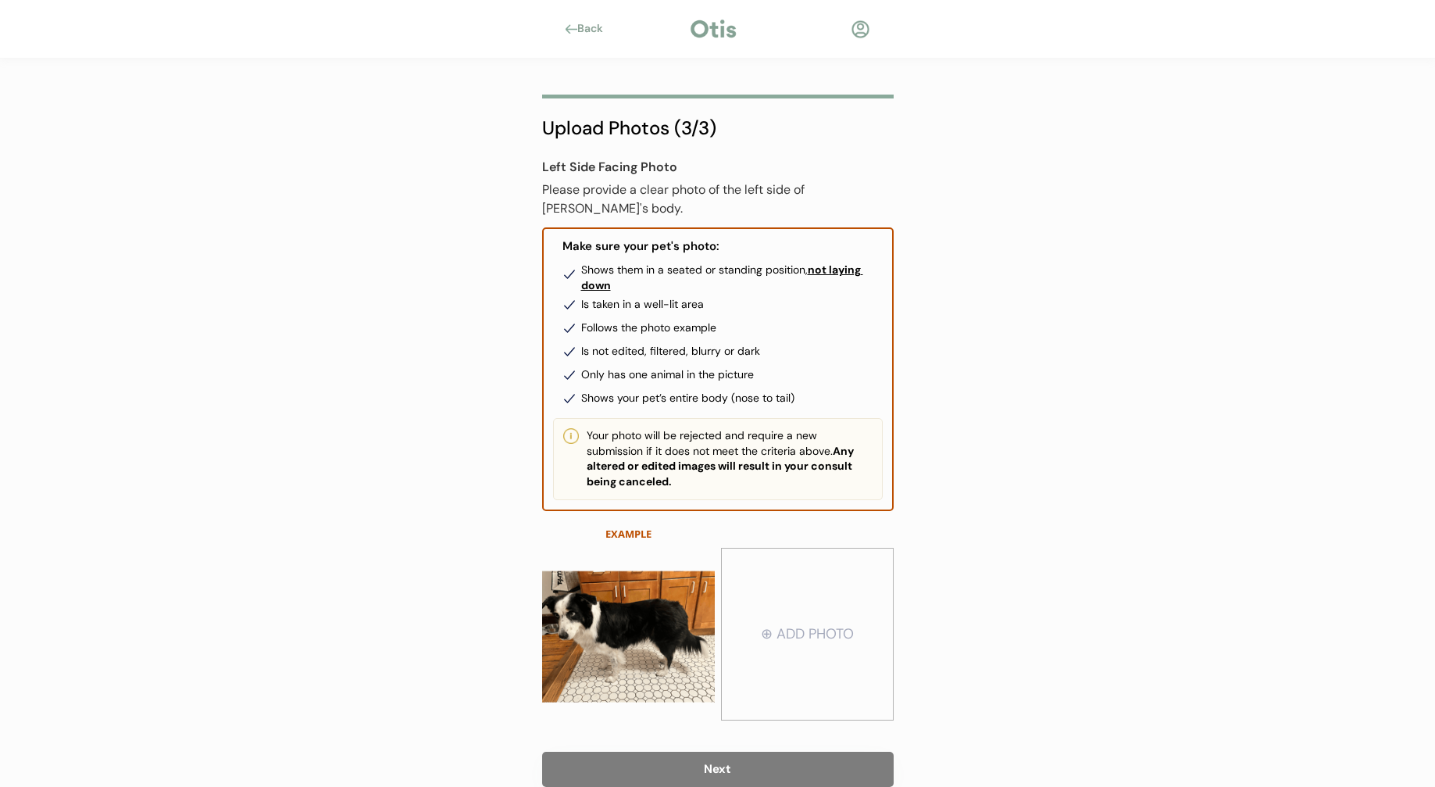
type input "C:\fakepath\IMG_8395.jpg"
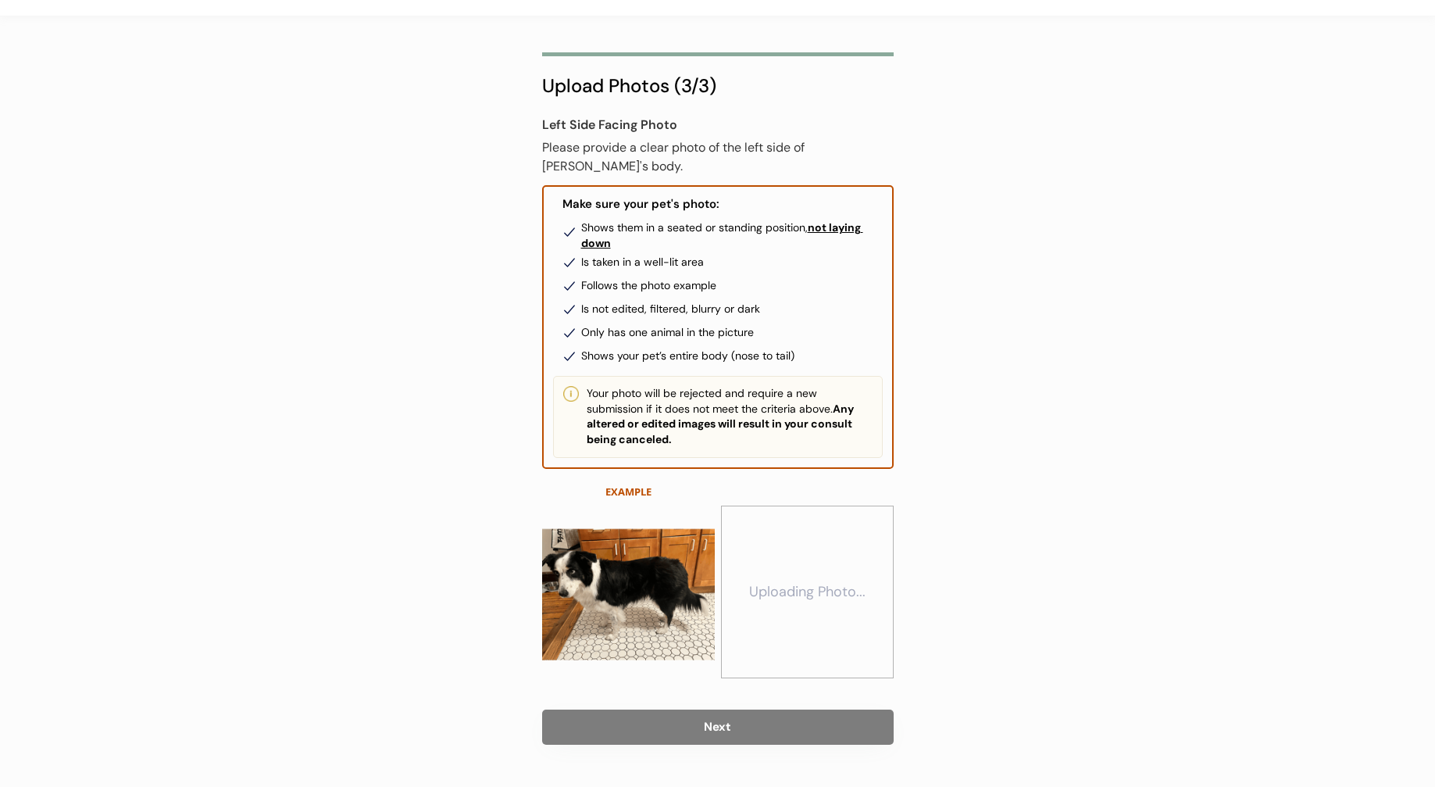
scroll to position [65, 0]
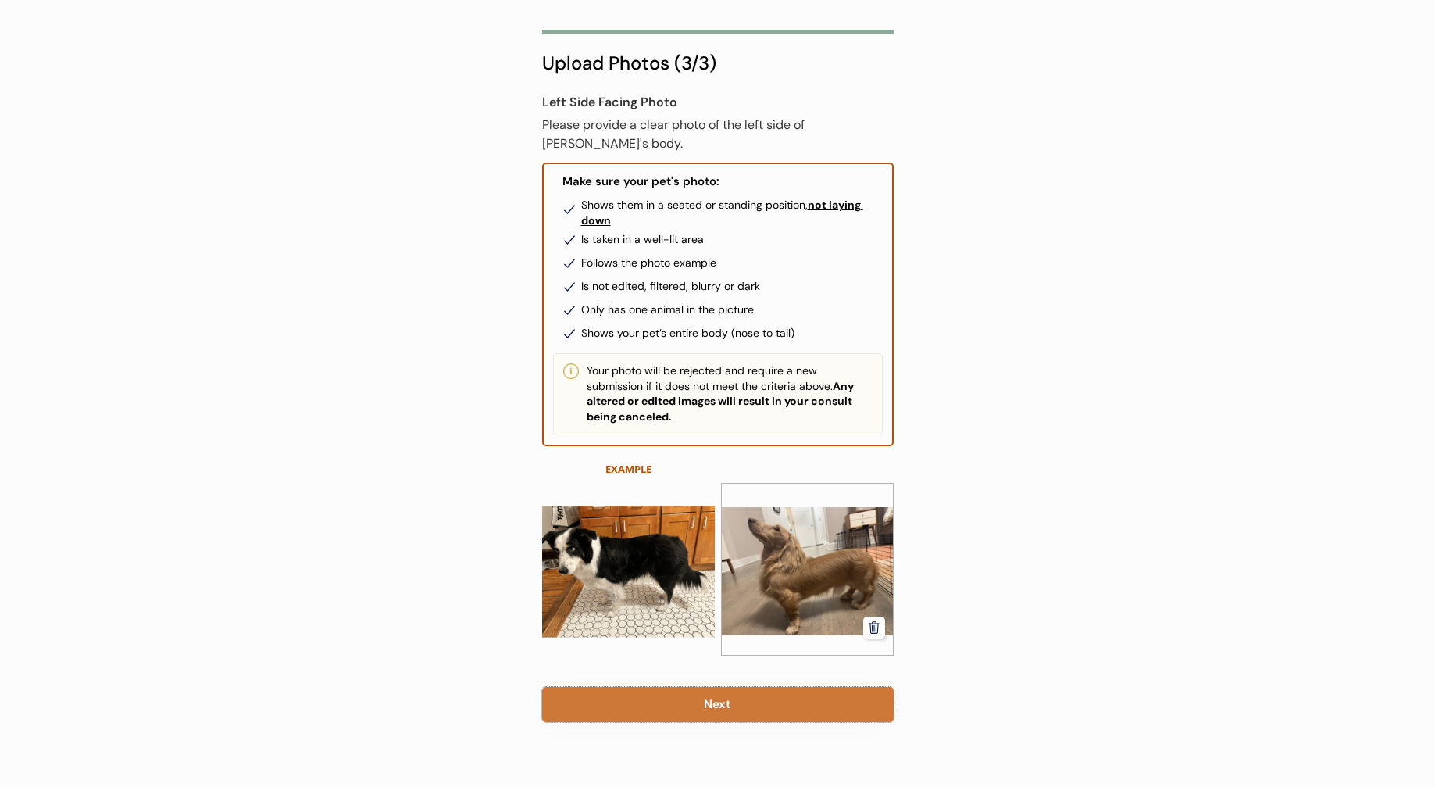
click at [759, 692] on button "Next" at bounding box center [718, 704] width 352 height 35
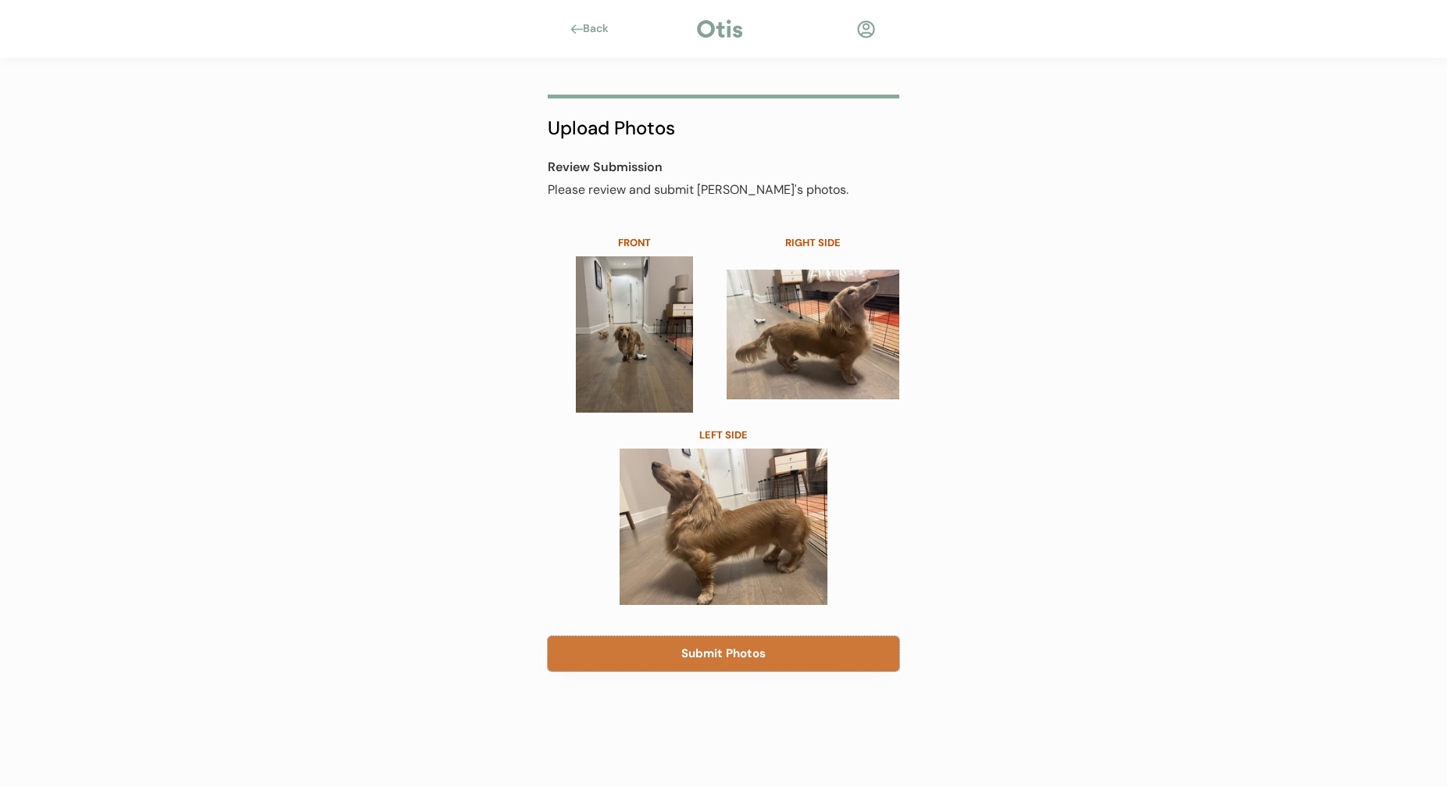
click at [801, 656] on button "Submit Photos" at bounding box center [724, 653] width 352 height 35
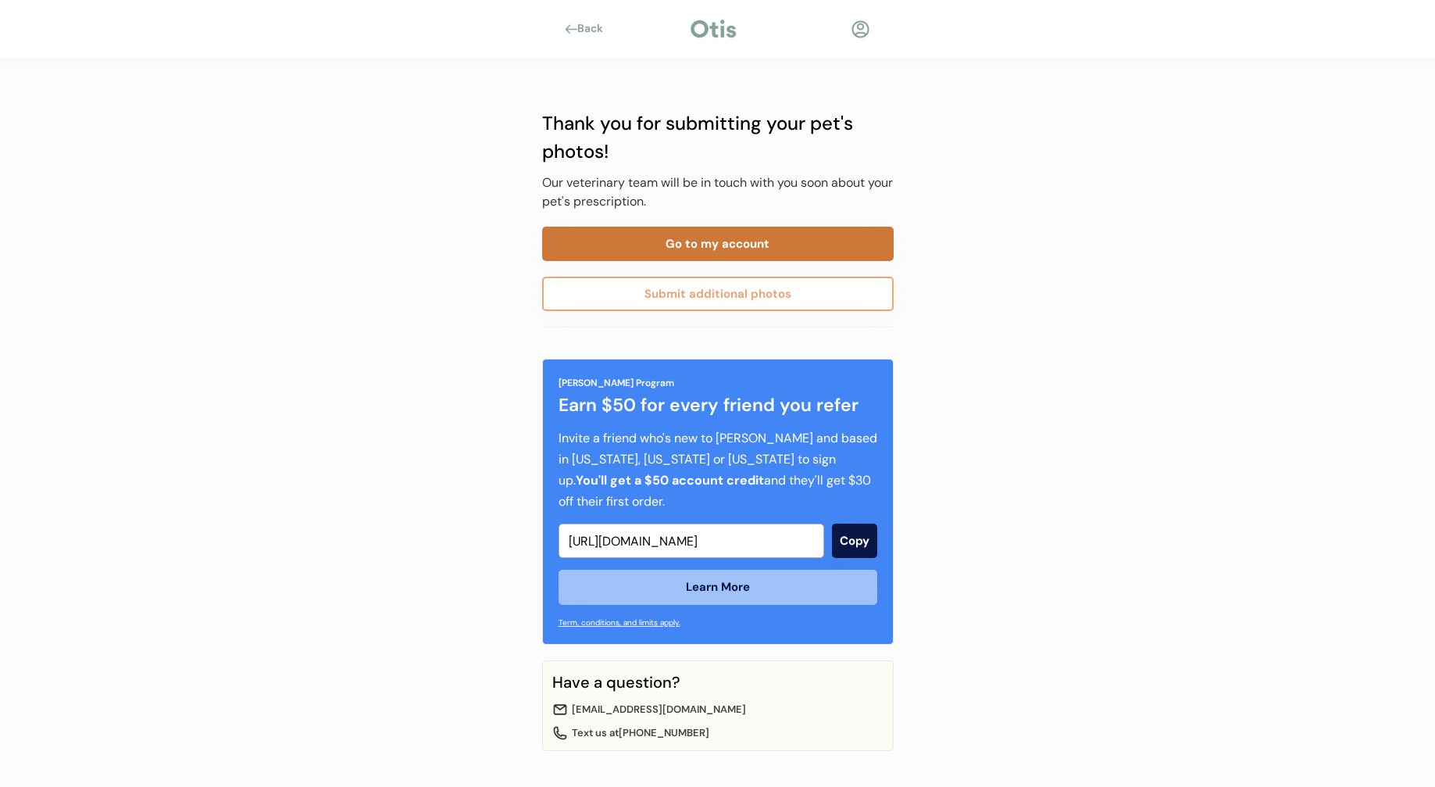
click at [771, 250] on button "Go to my account" at bounding box center [718, 244] width 352 height 34
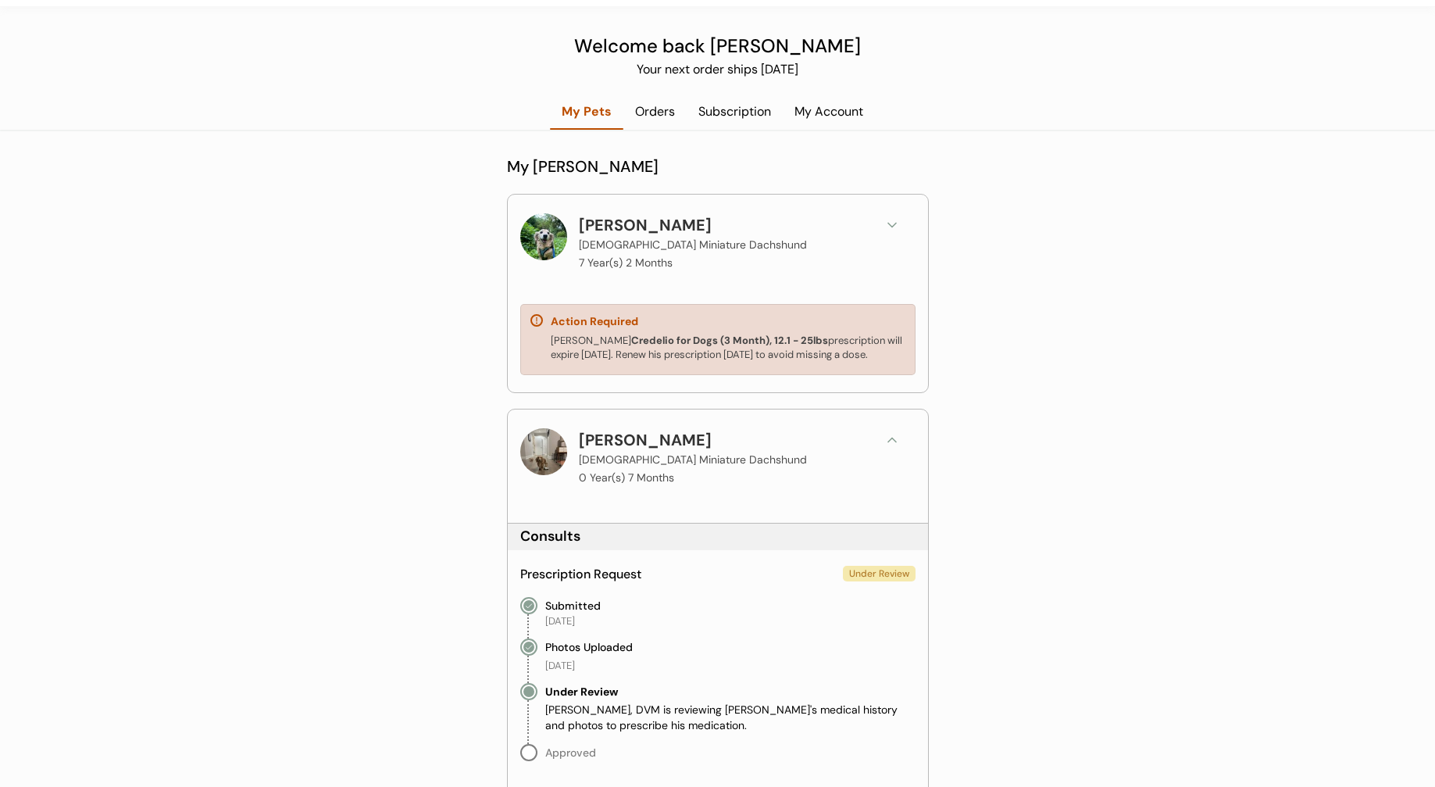
scroll to position [78, 0]
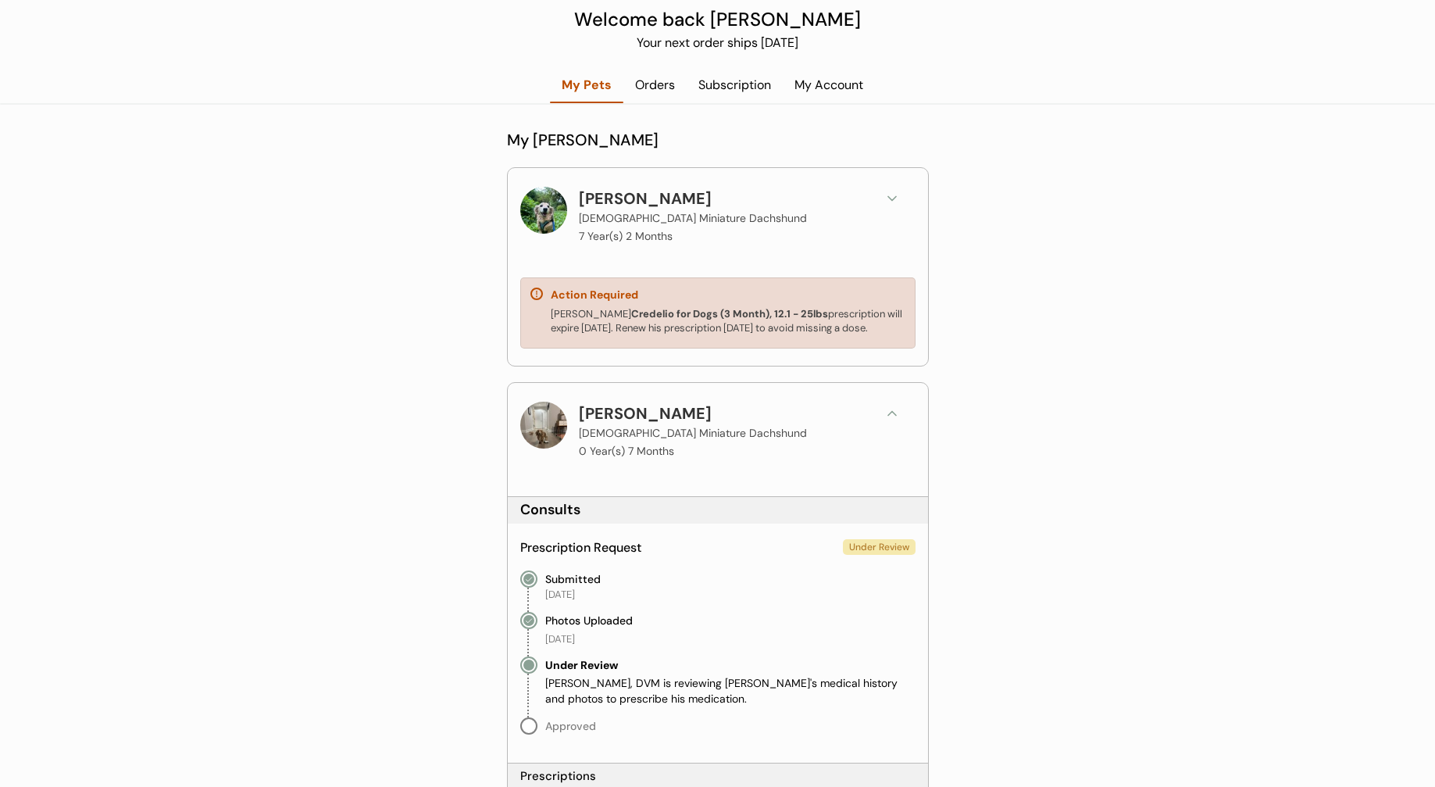
click at [885, 413] on icon at bounding box center [893, 414] width 16 height 16
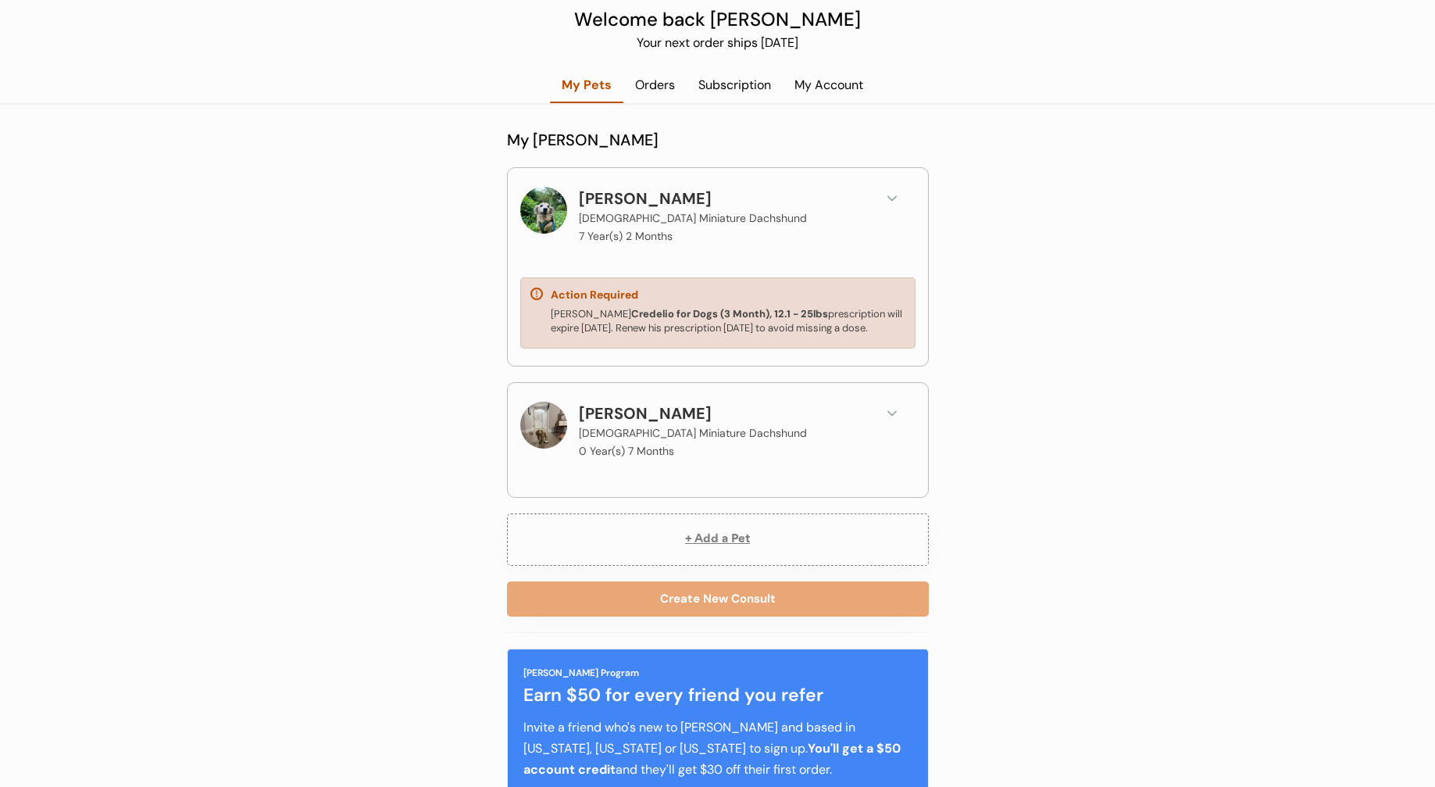
click at [898, 207] on button at bounding box center [892, 198] width 23 height 23
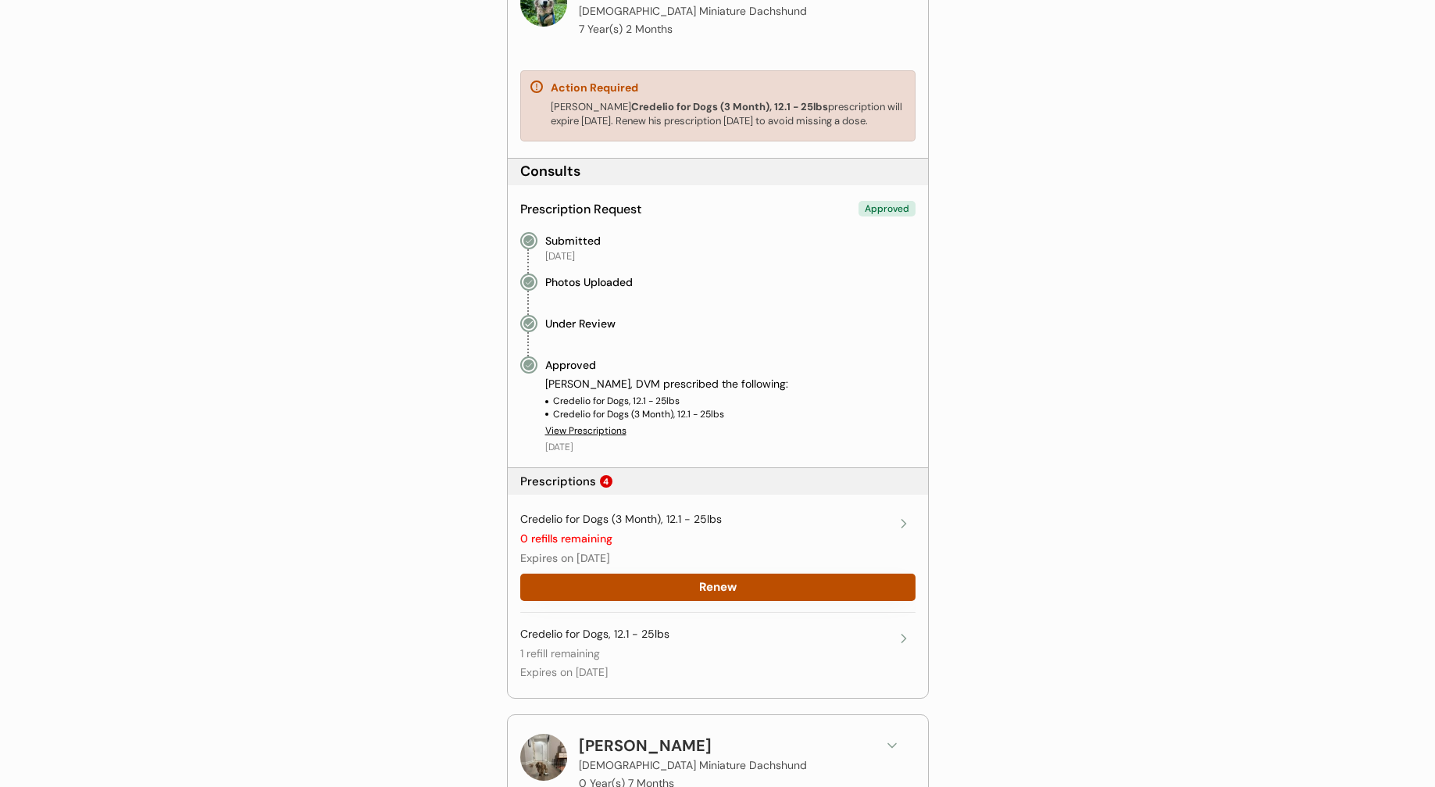
scroll to position [313, 0]
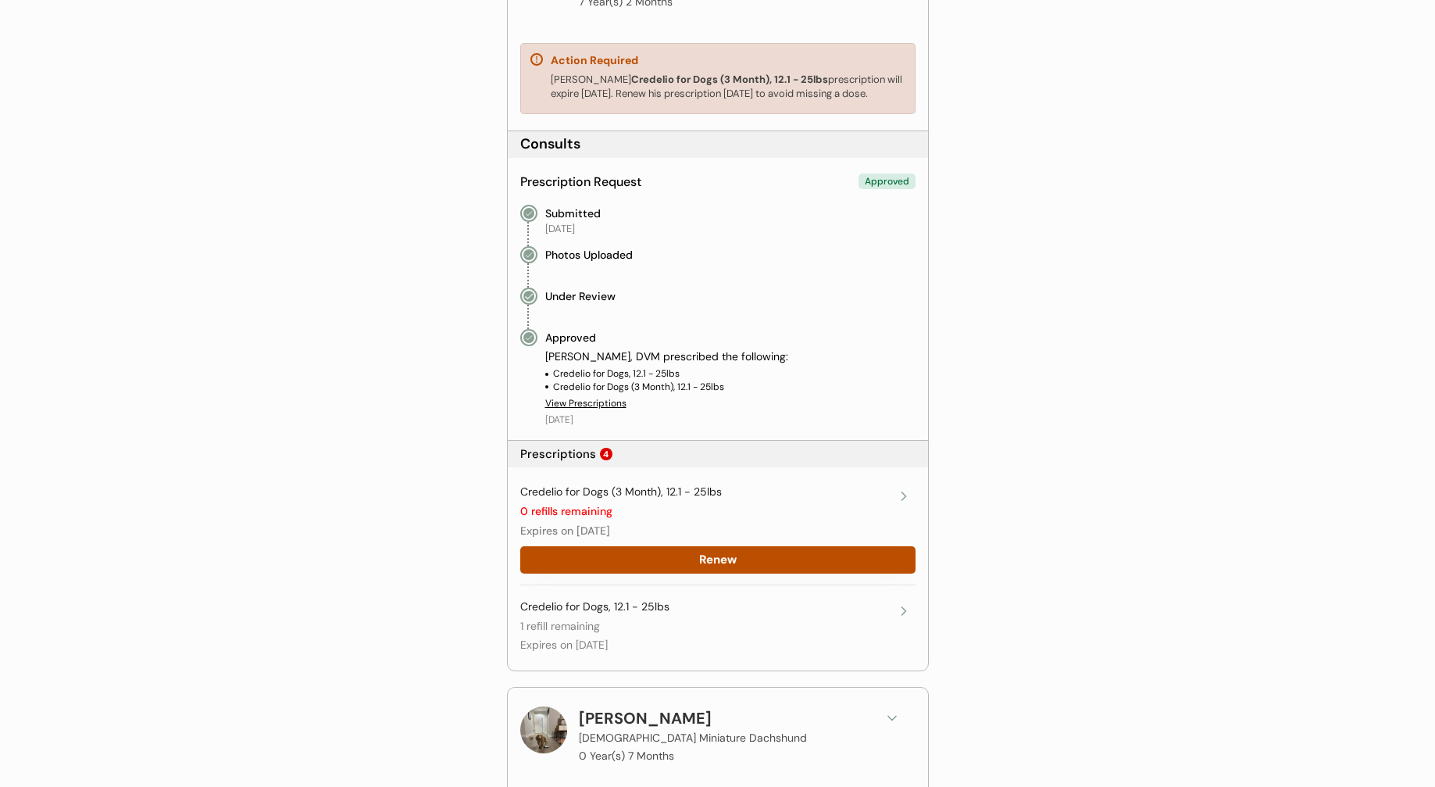
click at [910, 494] on icon at bounding box center [904, 496] width 16 height 16
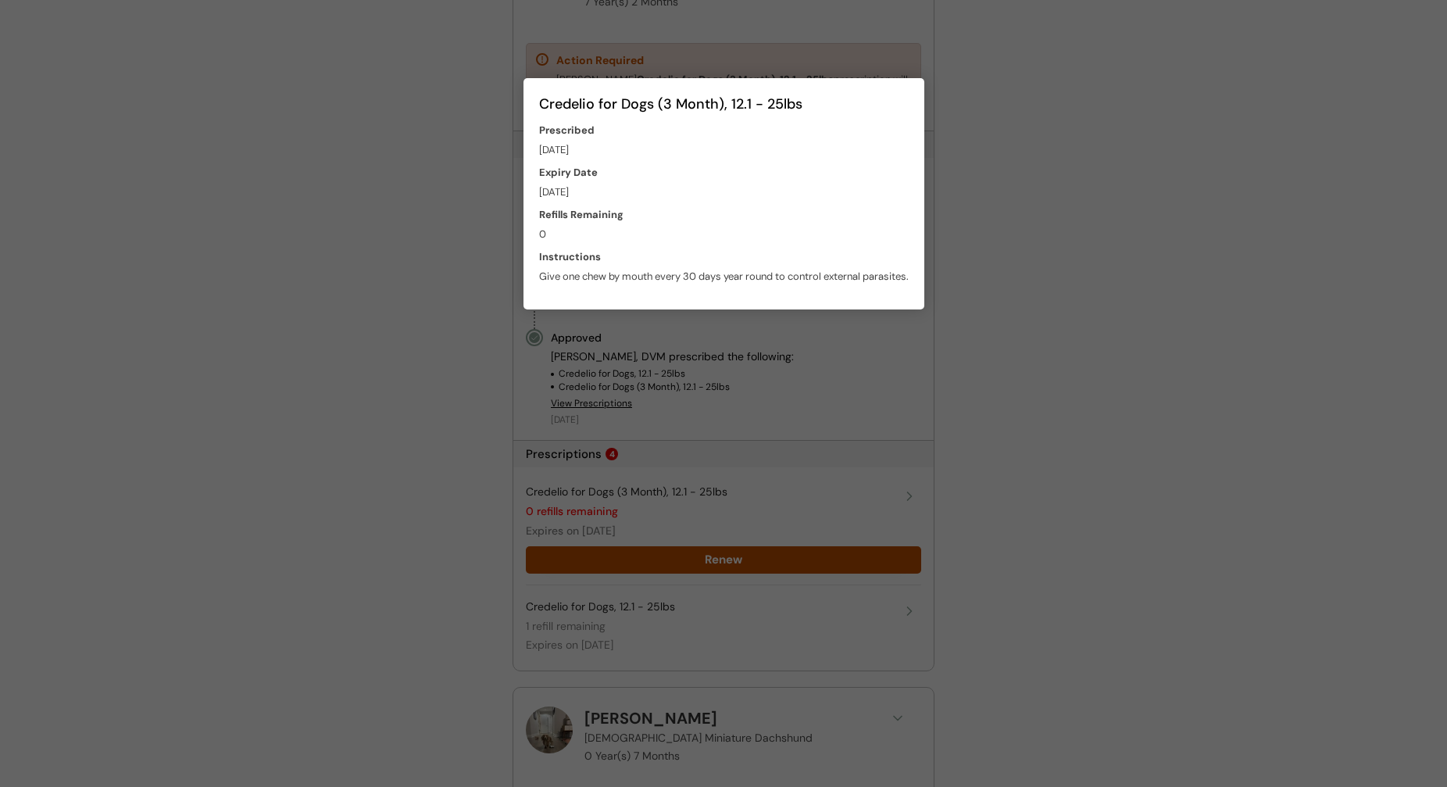
click at [911, 89] on div "Credelio for Dogs (3 Month), 12.1 - 25lbs Prescribed October 7, 2024 Expiry Dat…" at bounding box center [724, 193] width 401 height 231
click at [1067, 179] on div at bounding box center [723, 393] width 1447 height 787
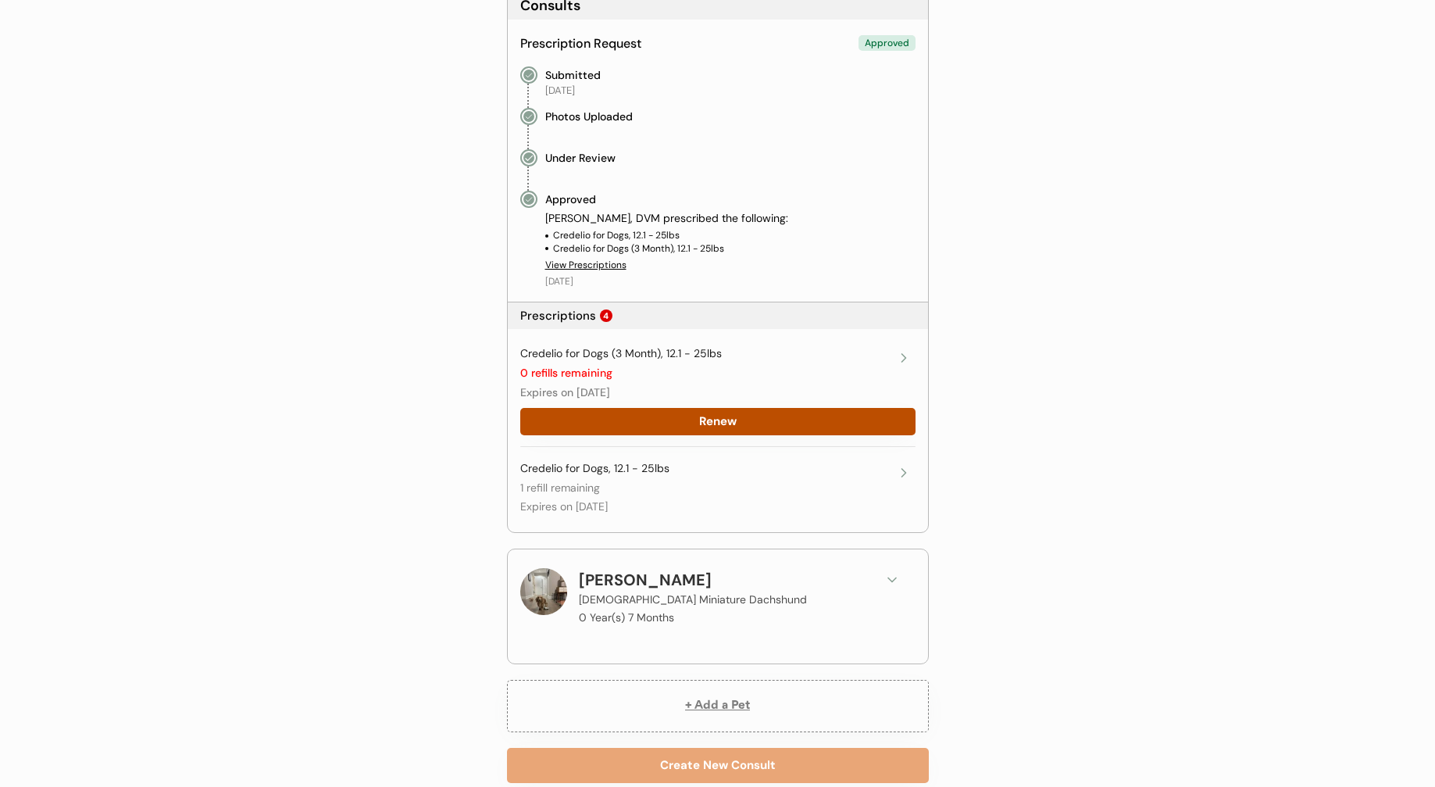
scroll to position [469, 0]
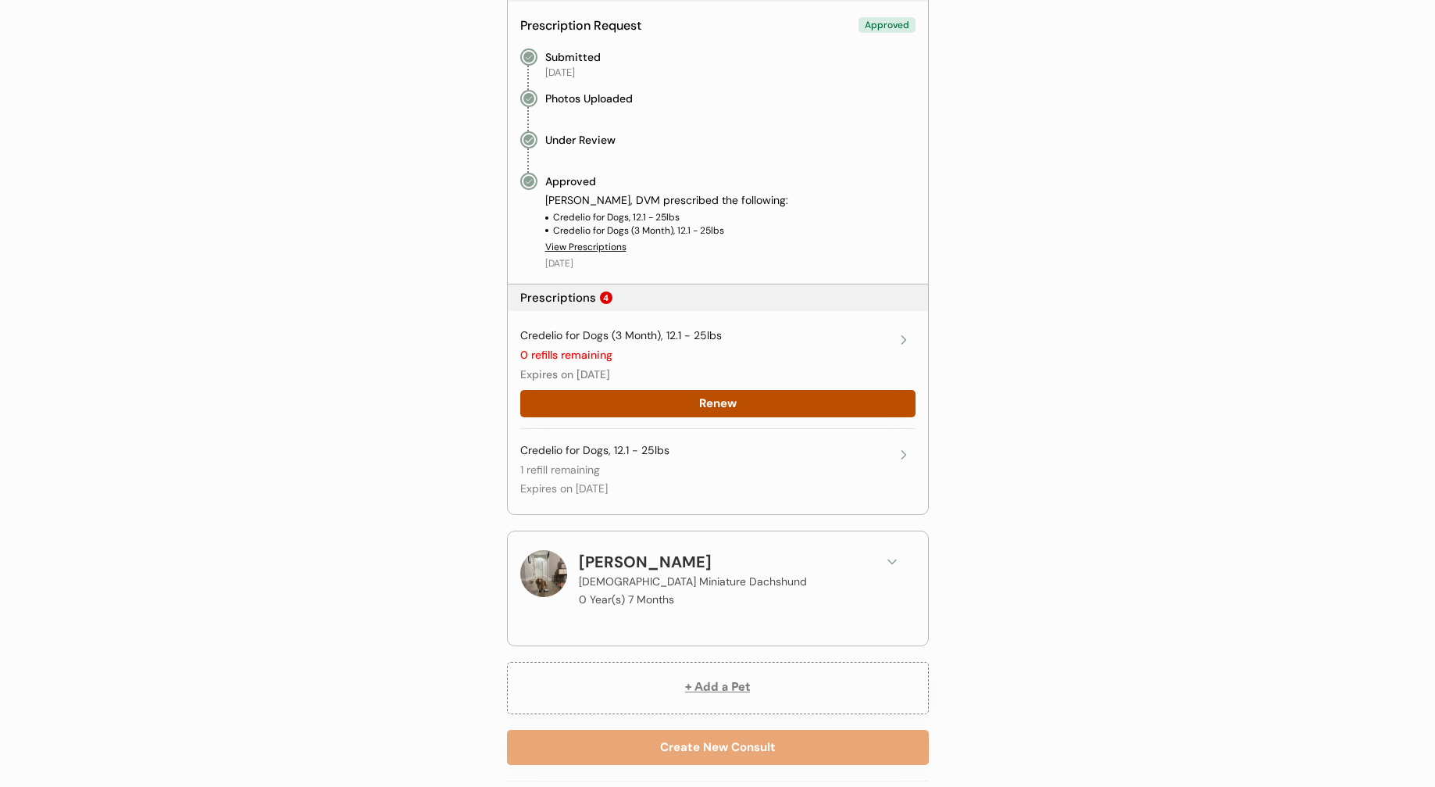
click at [885, 563] on icon at bounding box center [893, 562] width 16 height 16
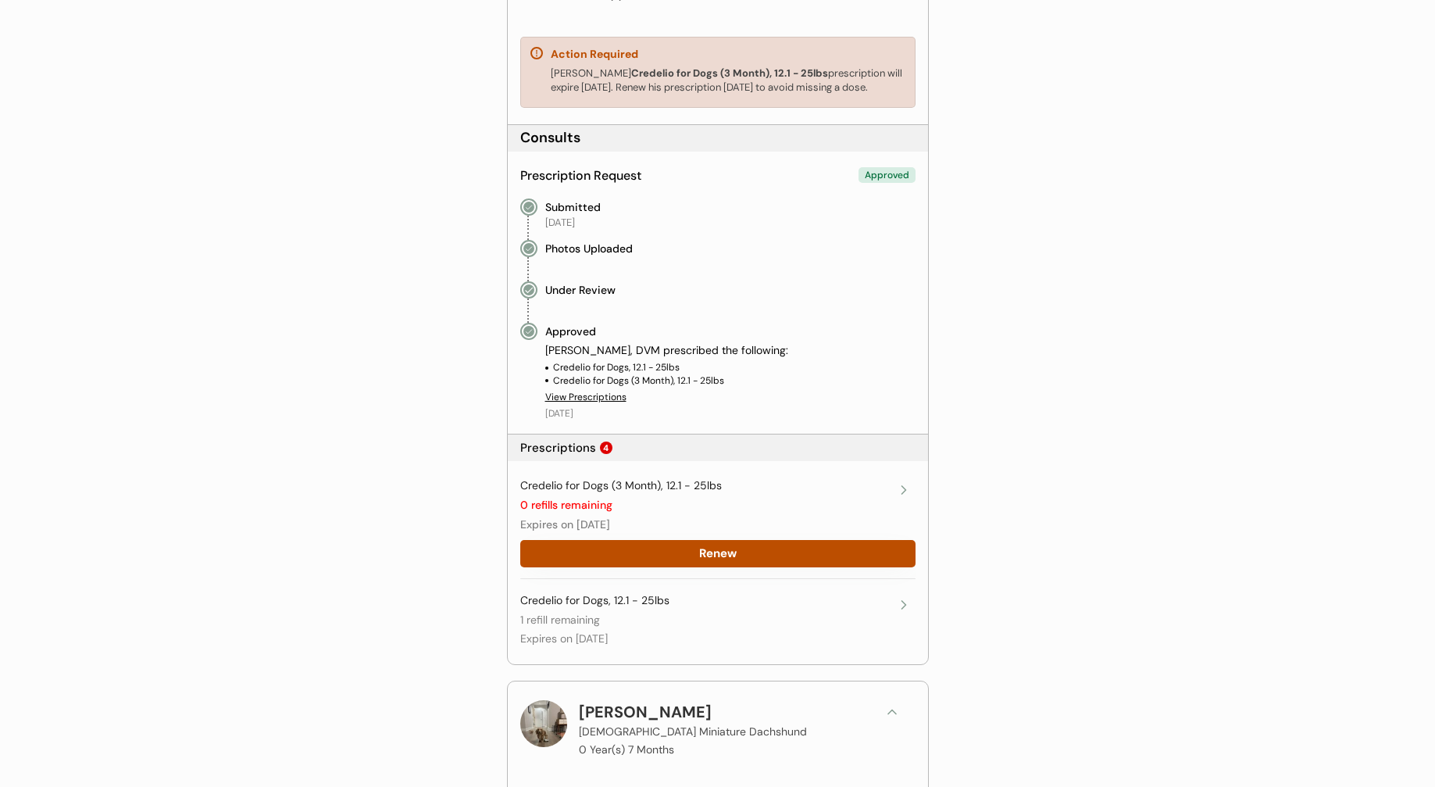
scroll to position [313, 0]
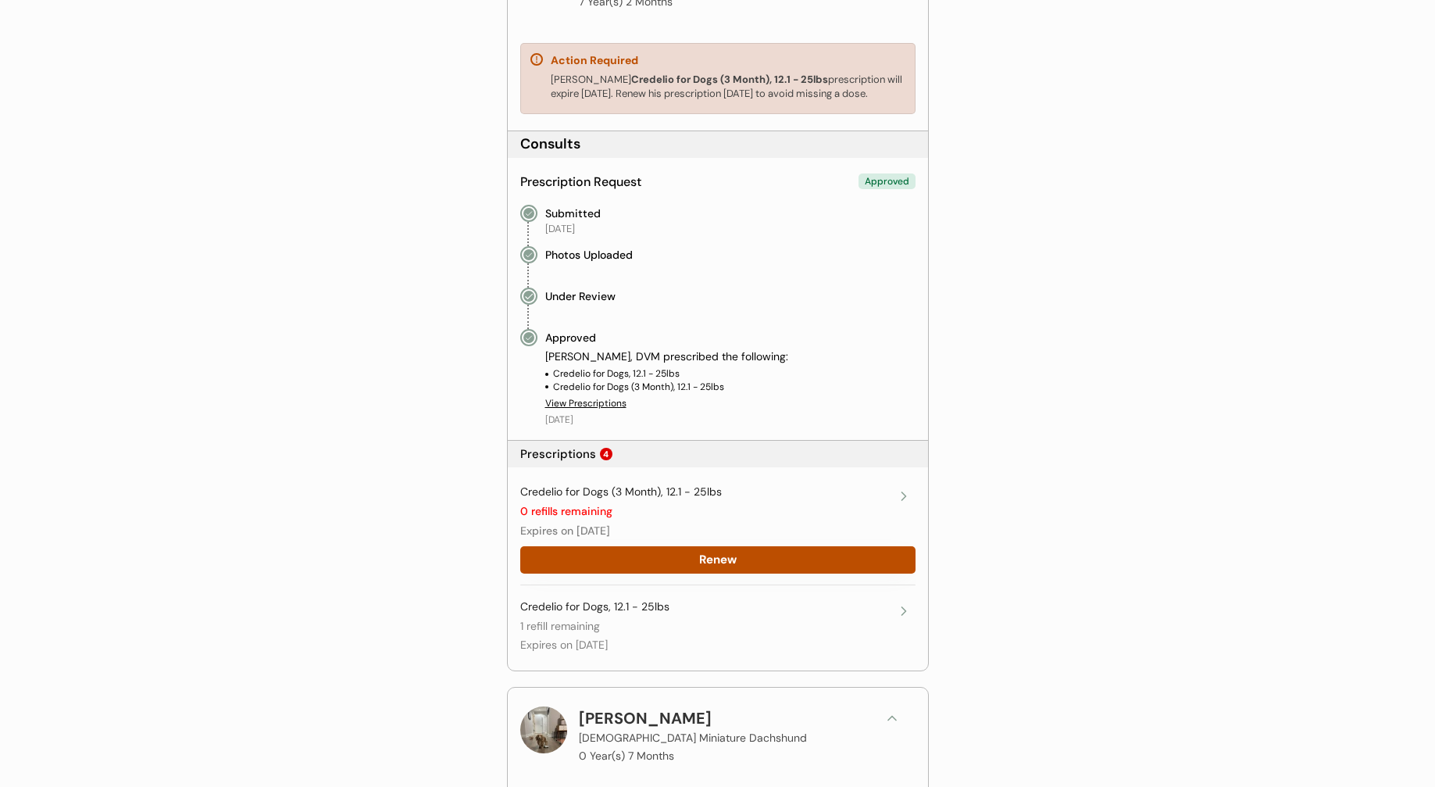
click at [596, 402] on div "View Prescriptions" at bounding box center [585, 403] width 81 height 13
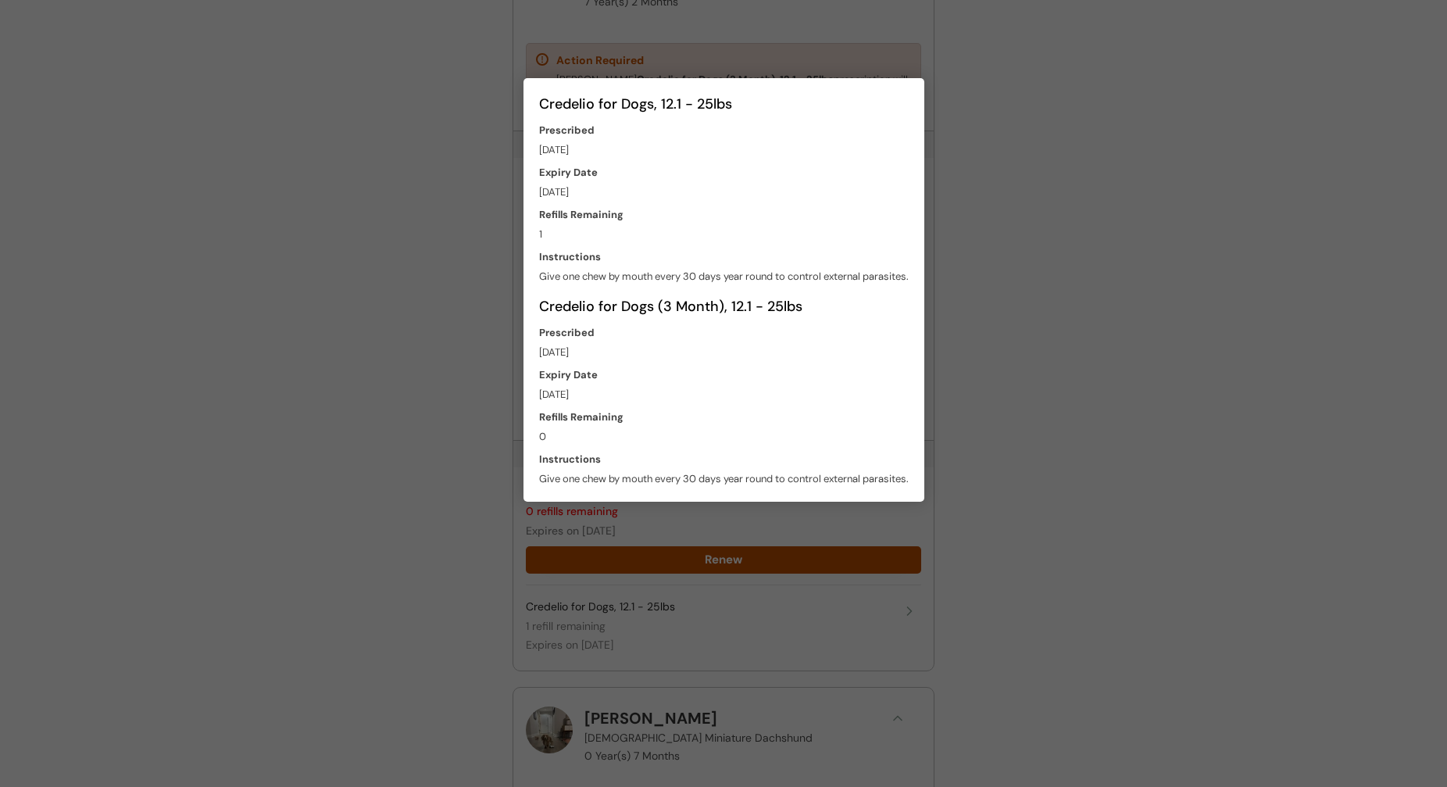
click at [952, 432] on div at bounding box center [723, 393] width 1447 height 787
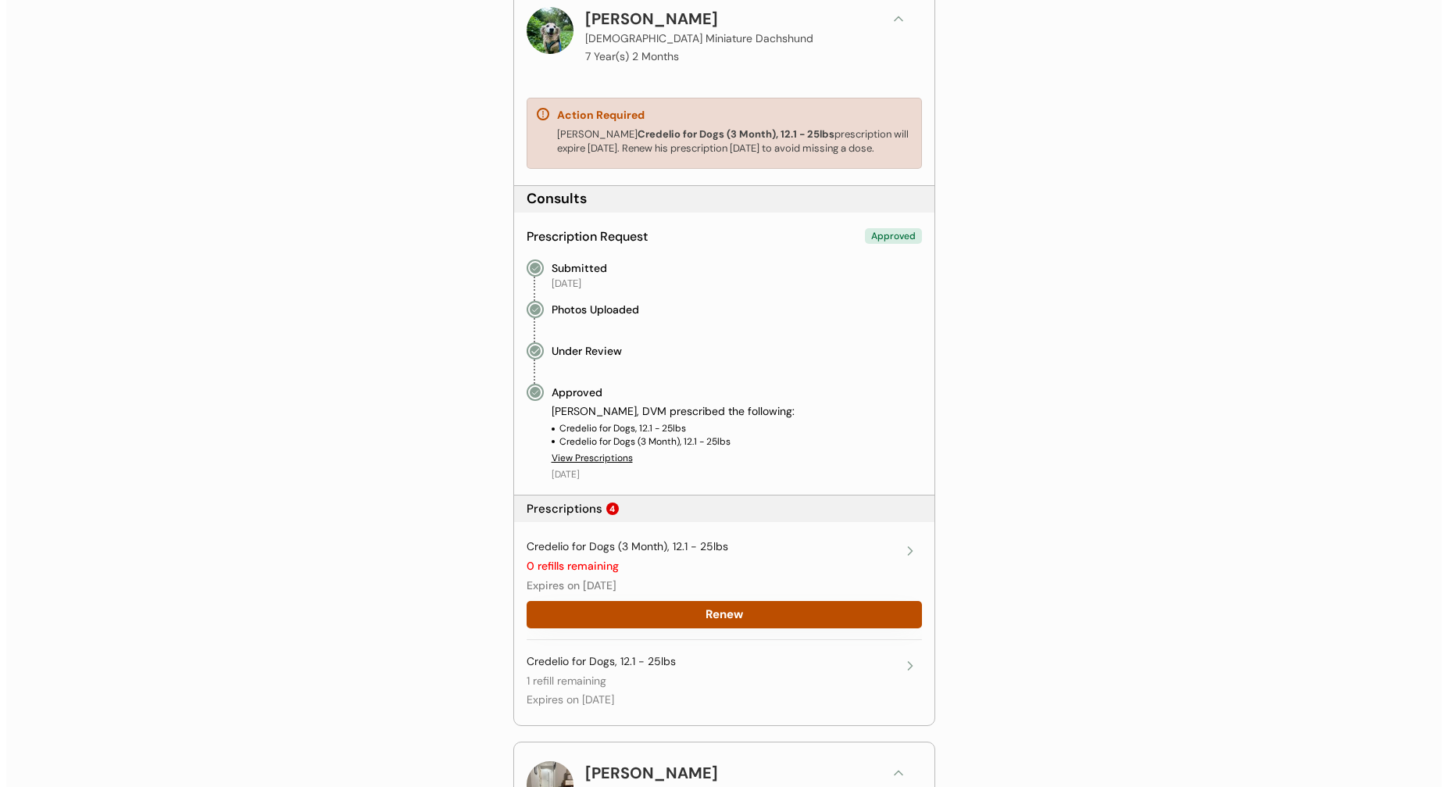
scroll to position [0, 0]
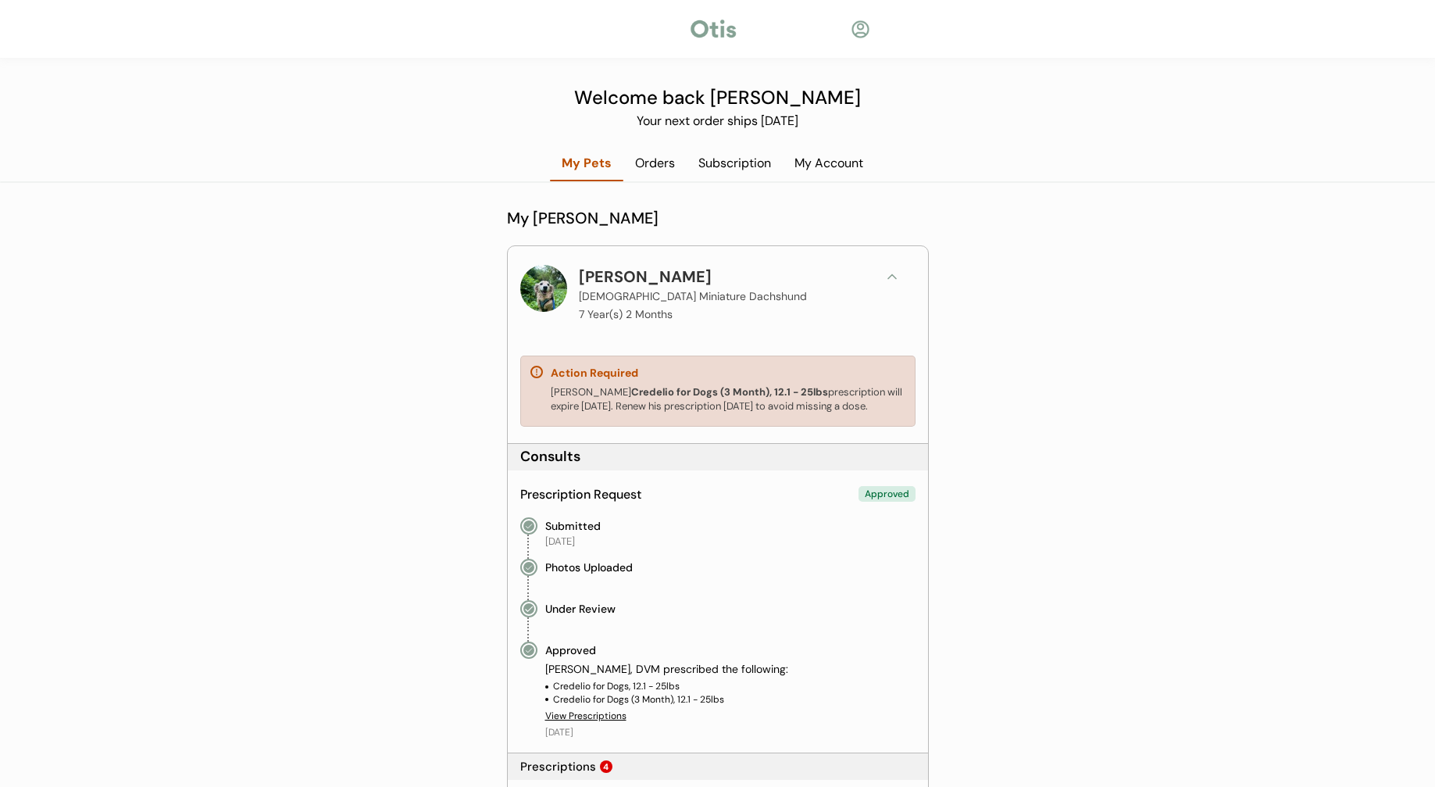
click at [842, 166] on div "My Account" at bounding box center [829, 163] width 92 height 17
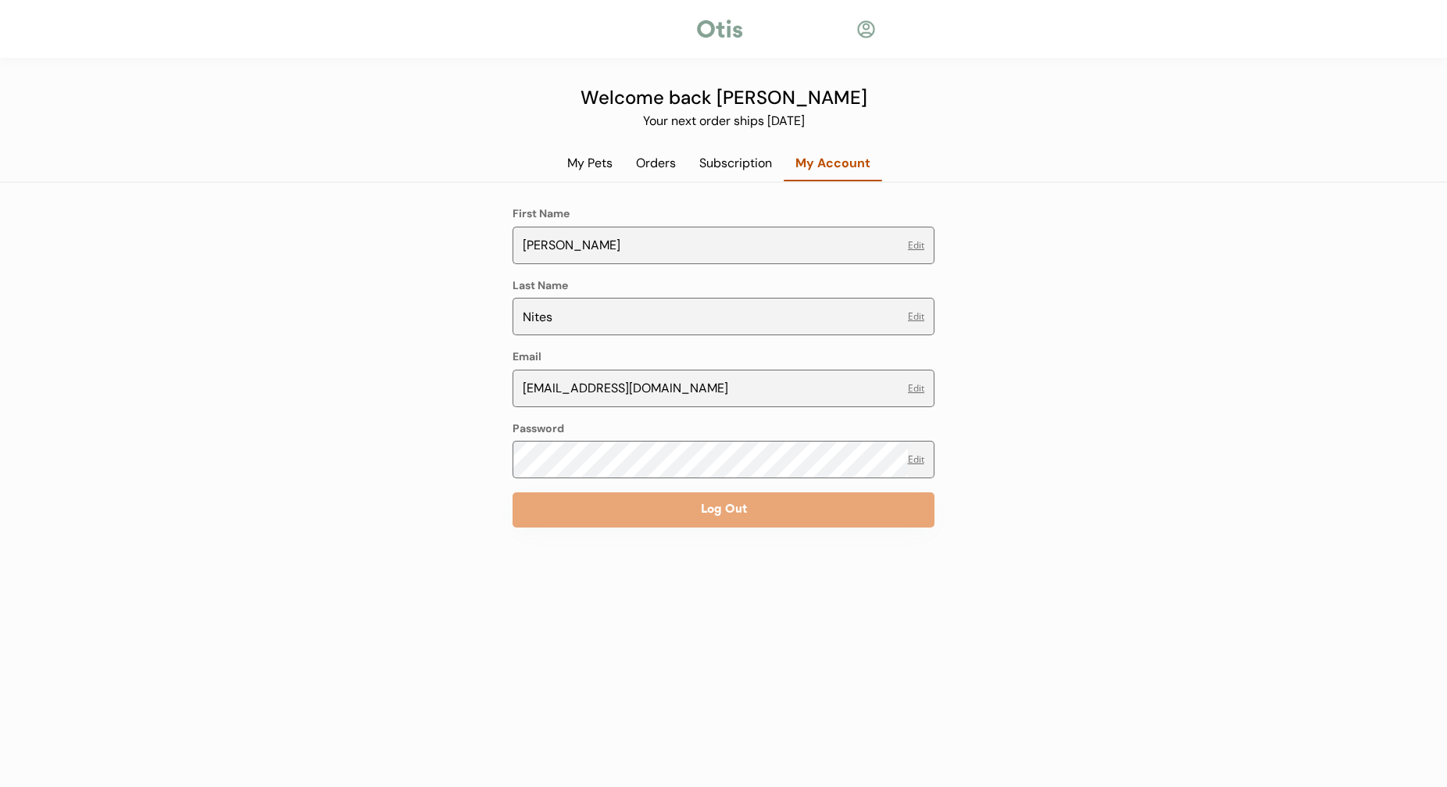
click at [749, 165] on div "Subscription" at bounding box center [736, 163] width 96 height 17
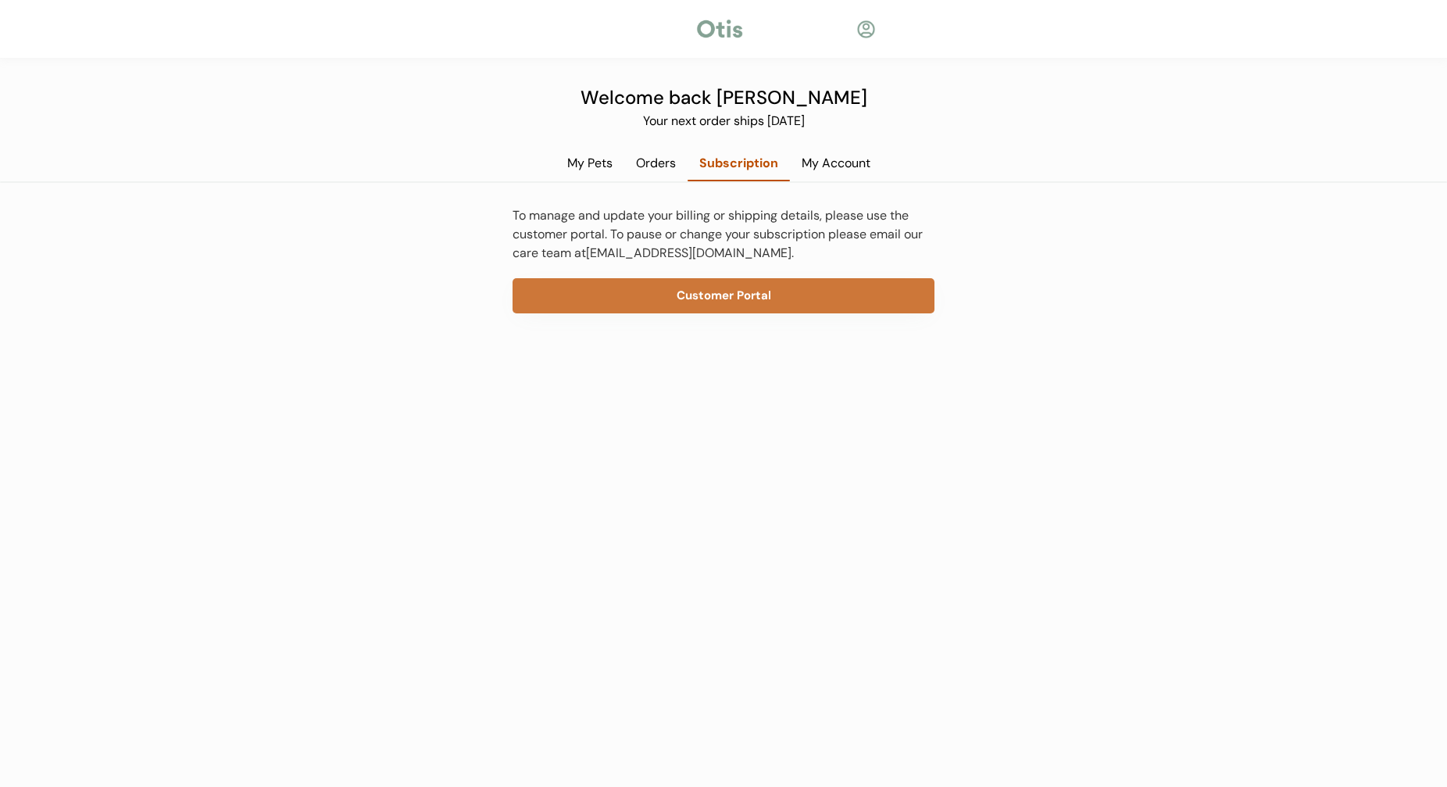
click at [731, 296] on button "Customer Portal" at bounding box center [724, 295] width 422 height 35
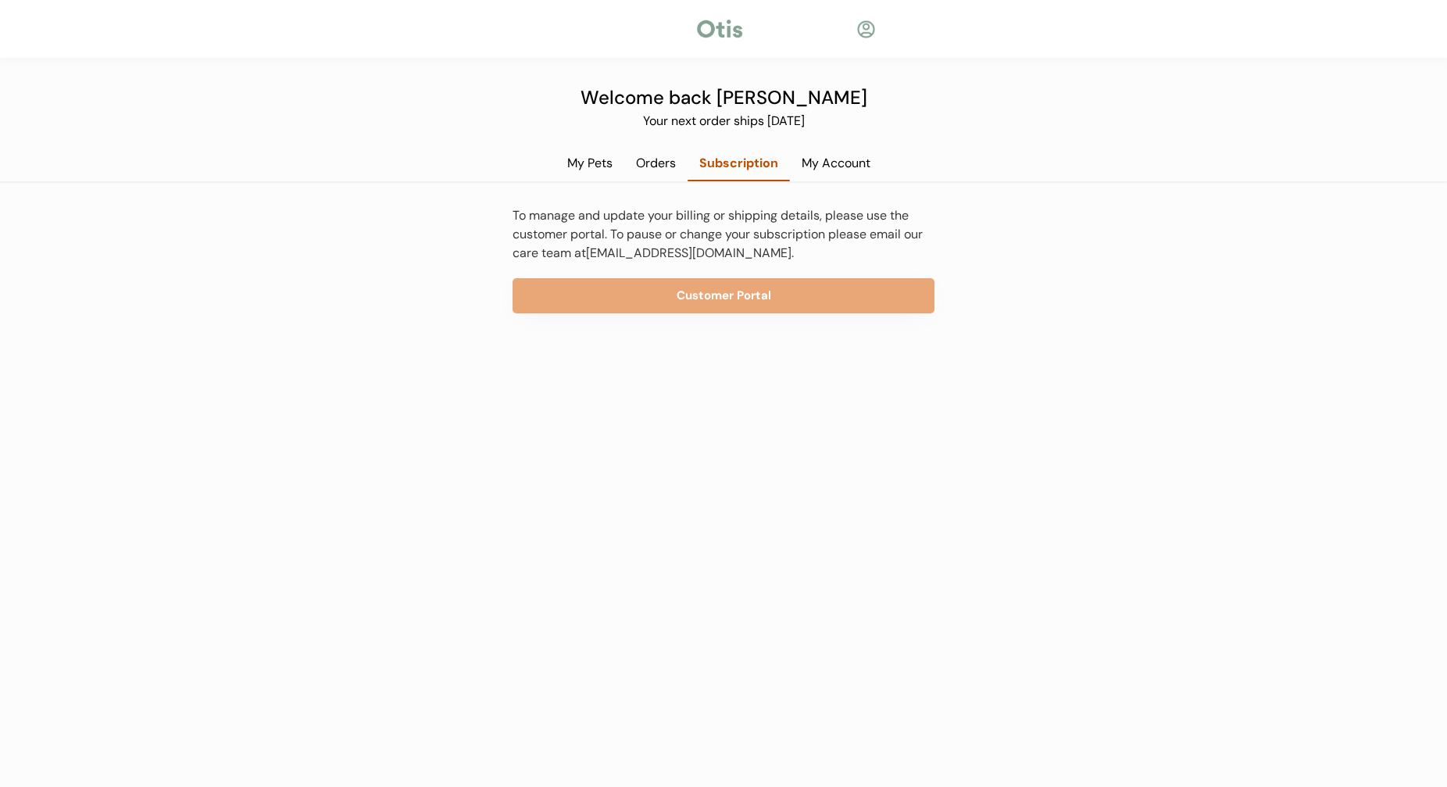
click at [582, 159] on div "My Pets" at bounding box center [590, 163] width 69 height 17
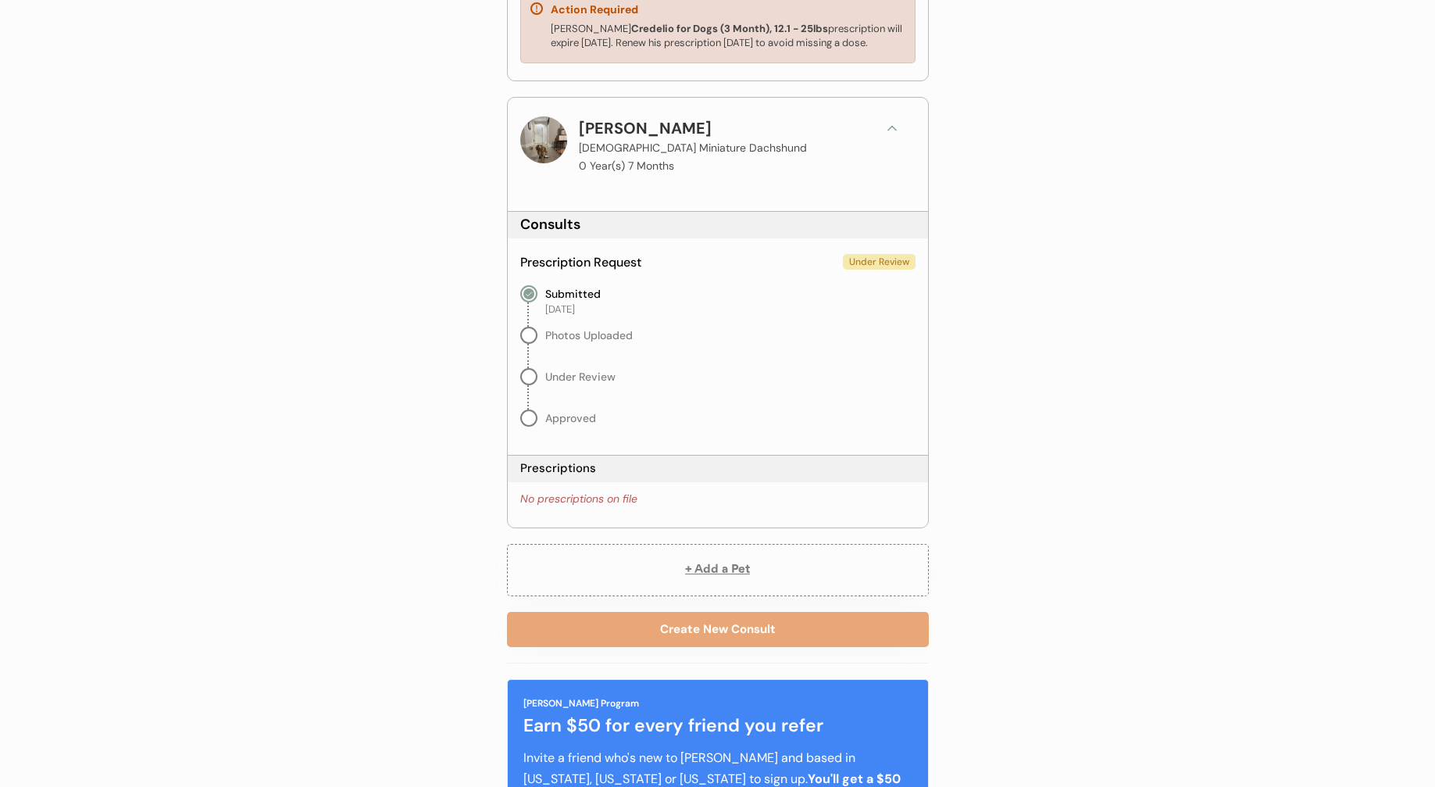
scroll to position [469, 0]
